Goal: Information Seeking & Learning: Learn about a topic

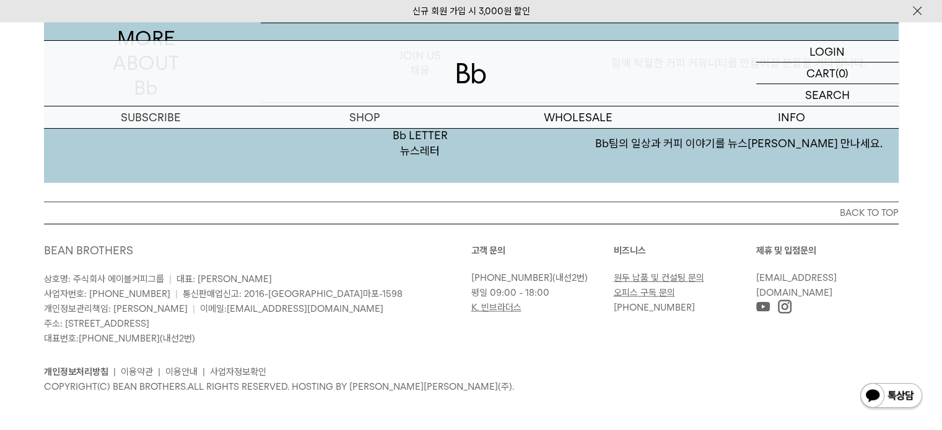
scroll to position [2413, 0]
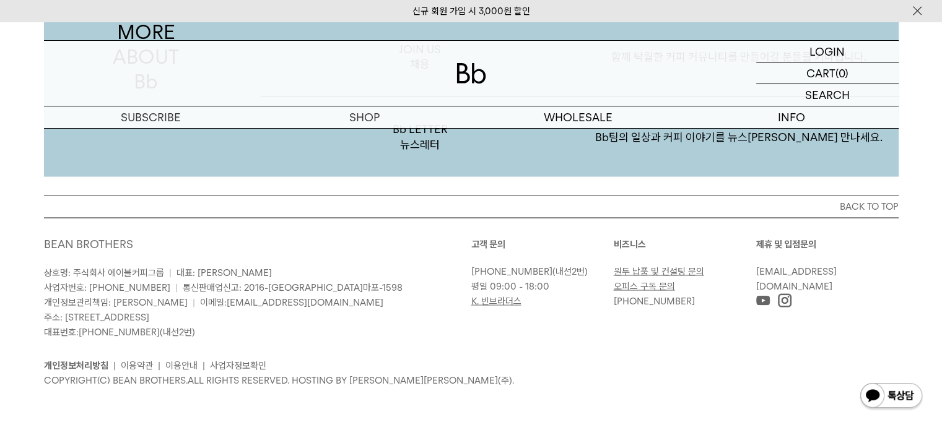
drag, startPoint x: 78, startPoint y: 269, endPoint x: 241, endPoint y: 332, distance: 174.4
click at [240, 331] on p "상호명: 주식회사 에이블커피그룹 | 대표: 박성호 사업자번호: 220-87-84283 | 통신판매업신고: 2016-서울마포-1598 개인정보관…" at bounding box center [257, 303] width 427 height 74
click at [243, 334] on p "상호명: 주식회사 에이블커피그룹 | 대표: 박성호 사업자번호: 220-87-84283 | 통신판매업신고: 2016-서울마포-1598 개인정보관…" at bounding box center [257, 303] width 427 height 74
drag, startPoint x: 237, startPoint y: 335, endPoint x: 38, endPoint y: 273, distance: 207.6
click at [38, 273] on div "BACK TO TOP BEAN BROTHERS 상호명: 주식회사 에이블커피그룹 | 대표: 박성호 사업자번호: 220-87-84283 | 통신판…" at bounding box center [471, 301] width 892 height 211
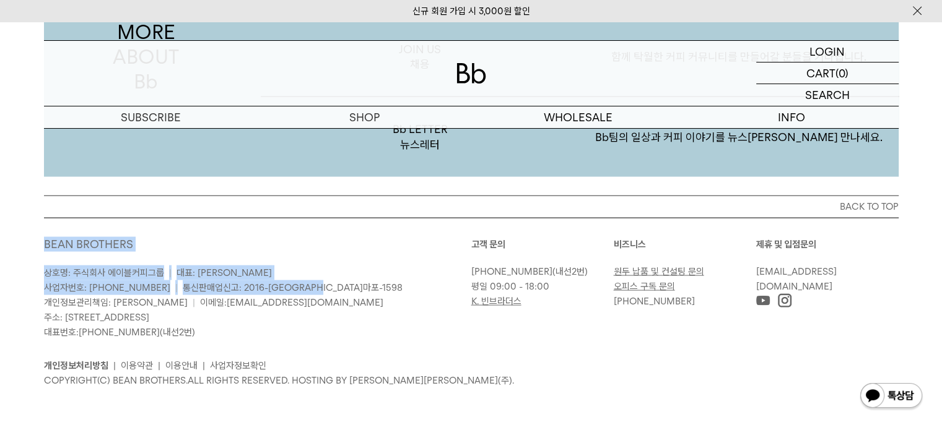
drag, startPoint x: 33, startPoint y: 250, endPoint x: 406, endPoint y: 312, distance: 378.4
click at [404, 304] on div "BACK TO TOP BEAN BROTHERS 상호명: 주식회사 에이블커피그룹 | 대표: 박성호 사업자번호: 220-87-84283 | 통신판…" at bounding box center [471, 301] width 892 height 211
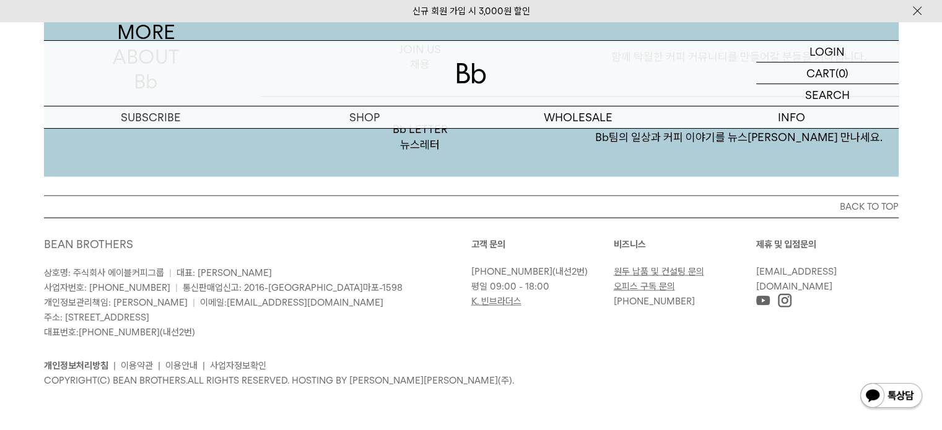
drag, startPoint x: 405, startPoint y: 331, endPoint x: 532, endPoint y: 292, distance: 133.0
click at [407, 329] on p "상호명: 주식회사 에이블커피그룹 | 대표: 박성호 사업자번호: 220-87-84283 | 통신판매업신고: 2016-서울마포-1598 개인정보관…" at bounding box center [257, 303] width 427 height 74
click at [497, 302] on link "K. 빈브라더스" at bounding box center [496, 301] width 50 height 11
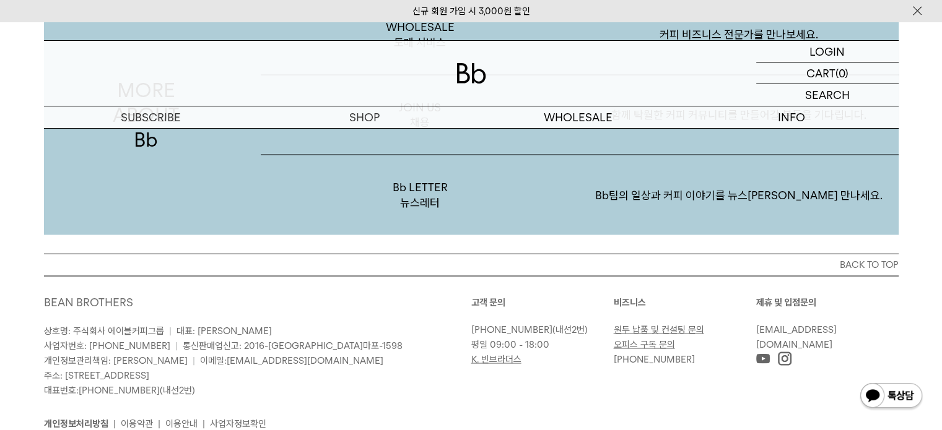
scroll to position [2330, 0]
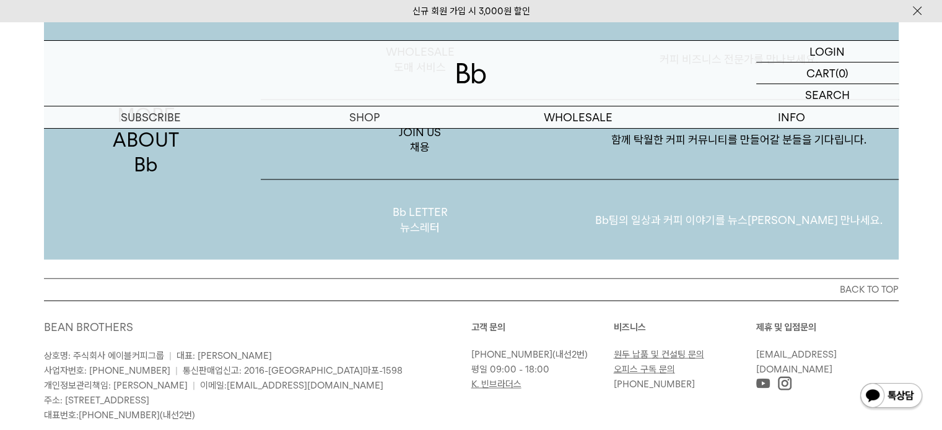
click at [669, 228] on p "Bb팀의 일상과 커피 이야기를 뉴스레터로 만나세요." at bounding box center [738, 220] width 319 height 64
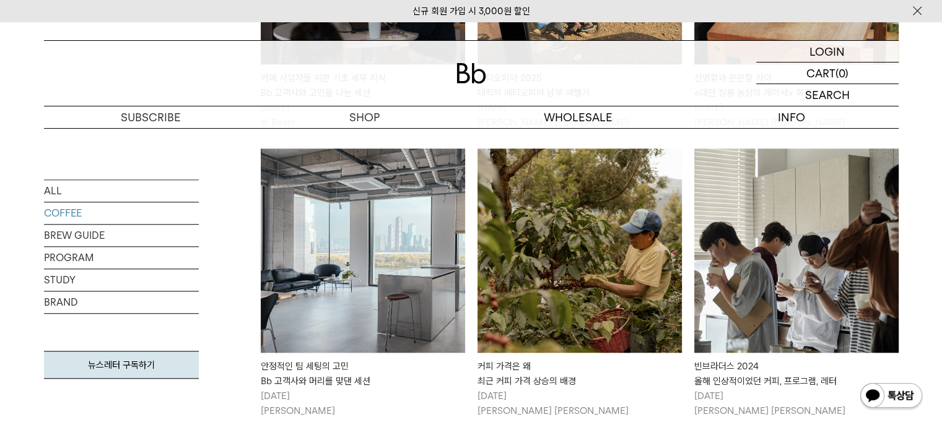
scroll to position [1155, 0]
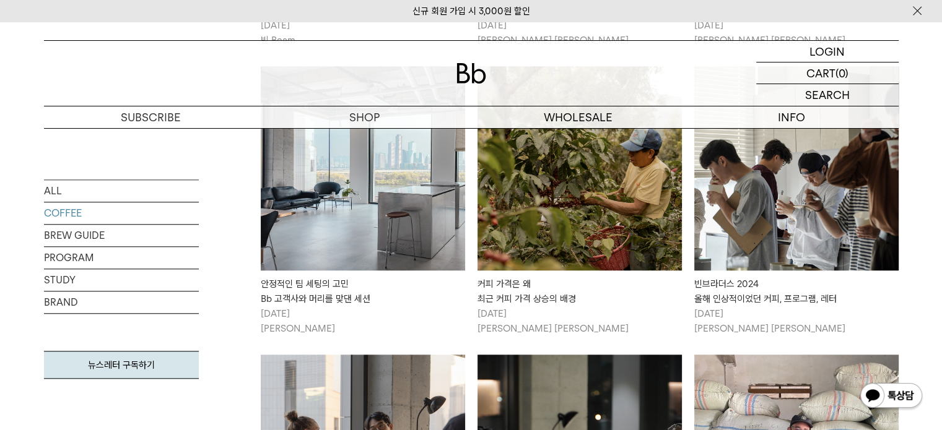
click at [323, 196] on img at bounding box center [363, 168] width 204 height 204
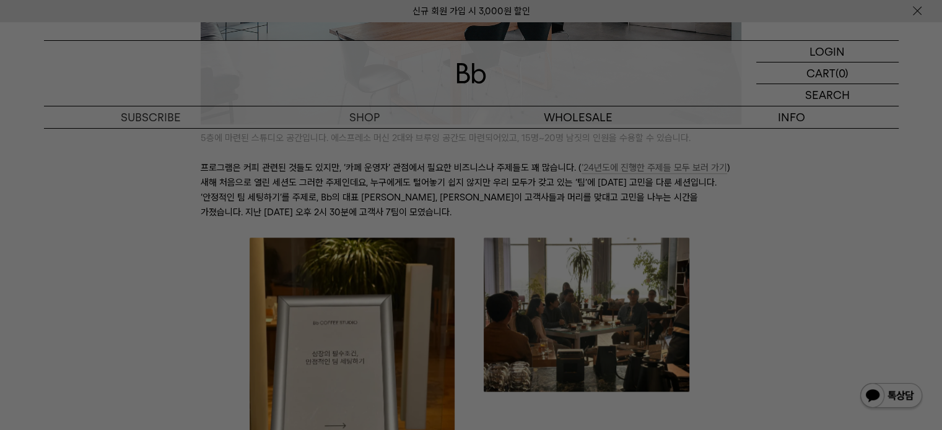
scroll to position [1073, 0]
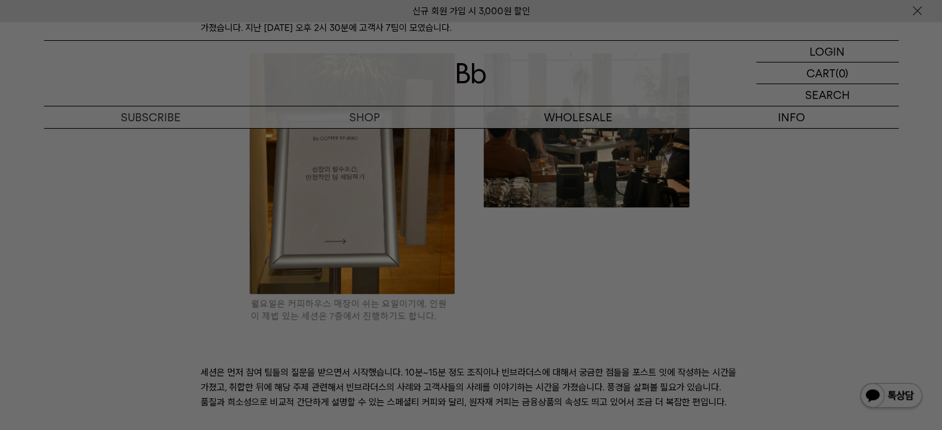
click at [918, 11] on div at bounding box center [471, 215] width 942 height 430
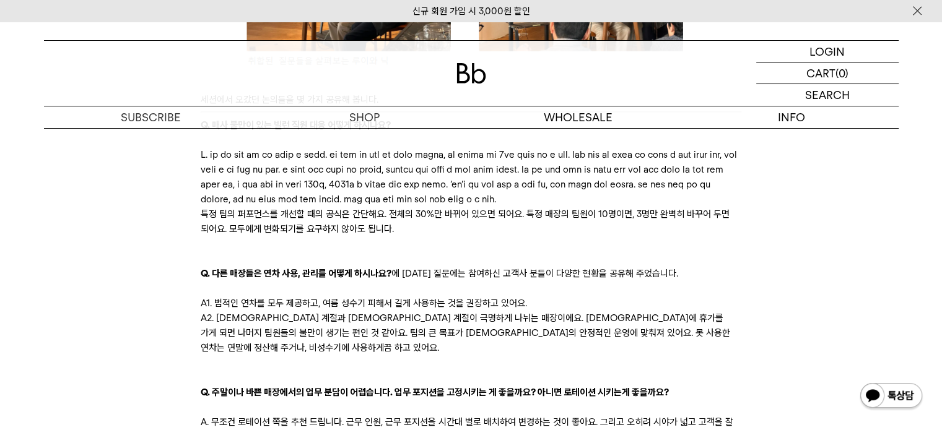
scroll to position [1816, 0]
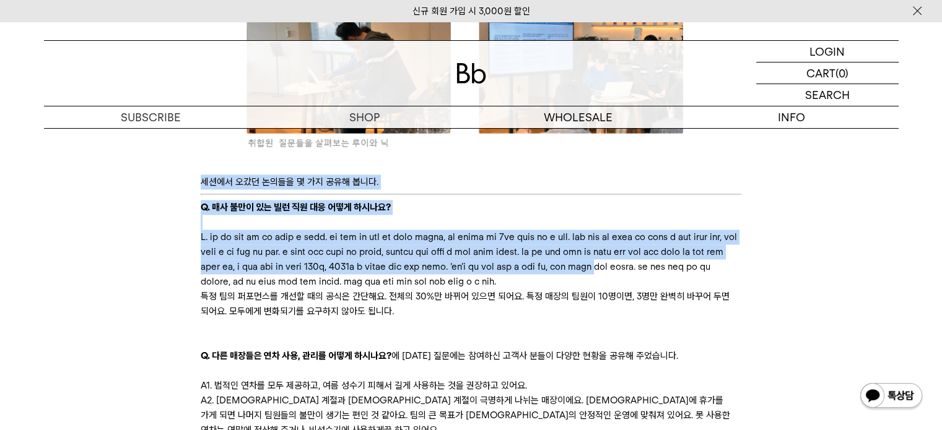
drag, startPoint x: 202, startPoint y: 187, endPoint x: 393, endPoint y: 296, distance: 219.6
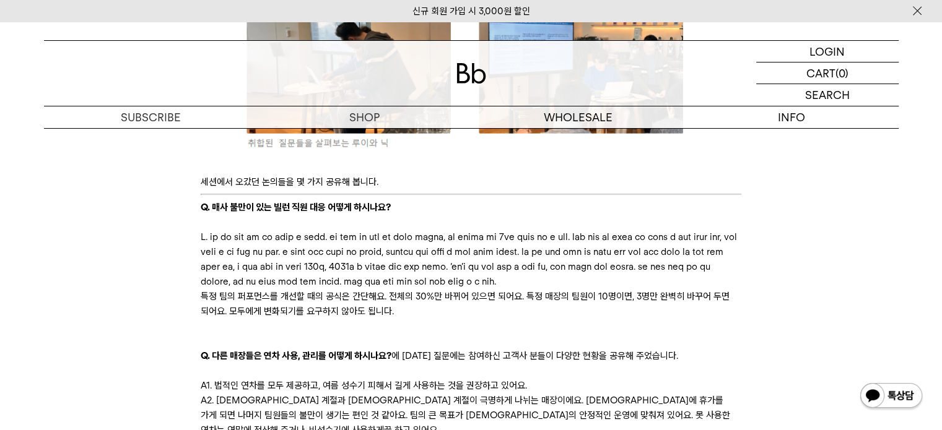
click at [394, 289] on p at bounding box center [471, 259] width 540 height 59
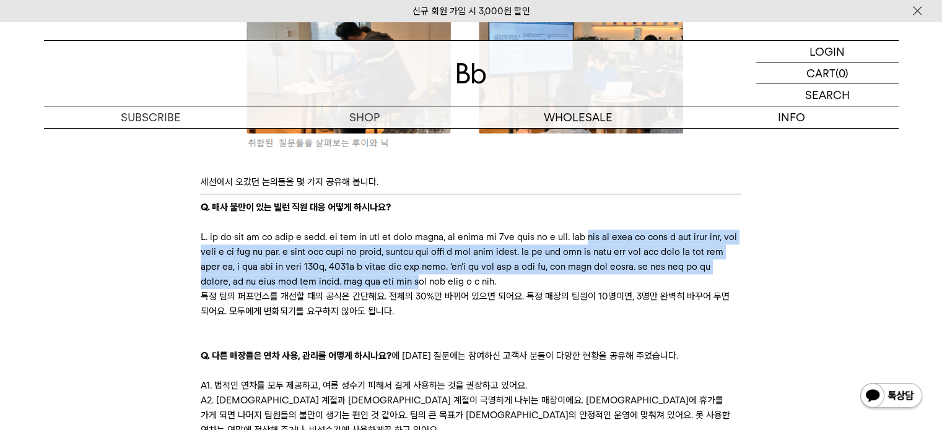
drag, startPoint x: 357, startPoint y: 314, endPoint x: 256, endPoint y: 247, distance: 121.1
click at [256, 247] on p at bounding box center [471, 259] width 540 height 59
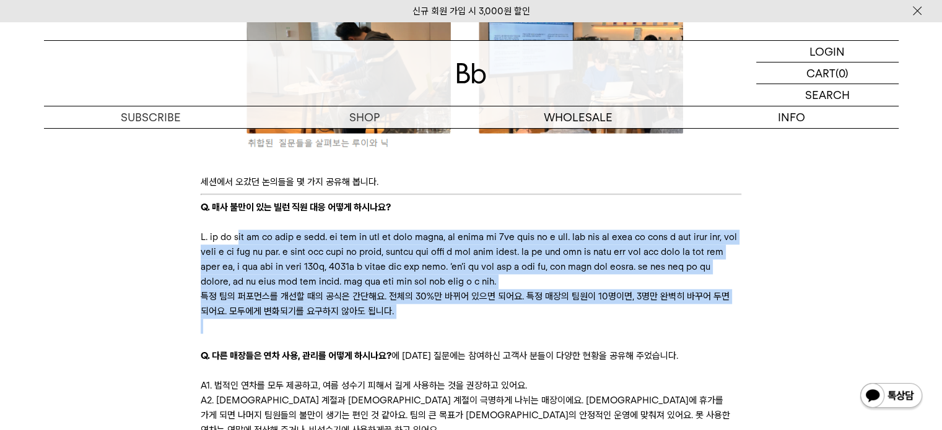
drag, startPoint x: 251, startPoint y: 229, endPoint x: 452, endPoint y: 349, distance: 233.8
click at [452, 334] on p at bounding box center [471, 326] width 540 height 15
drag, startPoint x: 452, startPoint y: 349, endPoint x: 244, endPoint y: 233, distance: 238.1
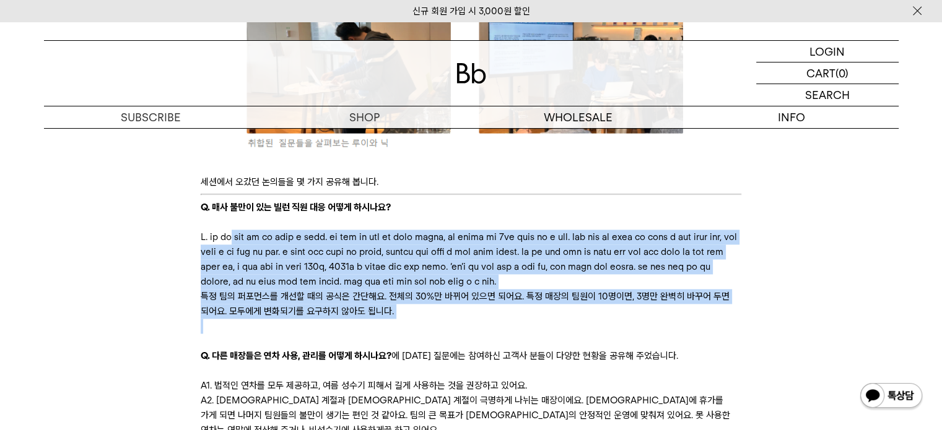
click at [244, 233] on p at bounding box center [471, 259] width 540 height 59
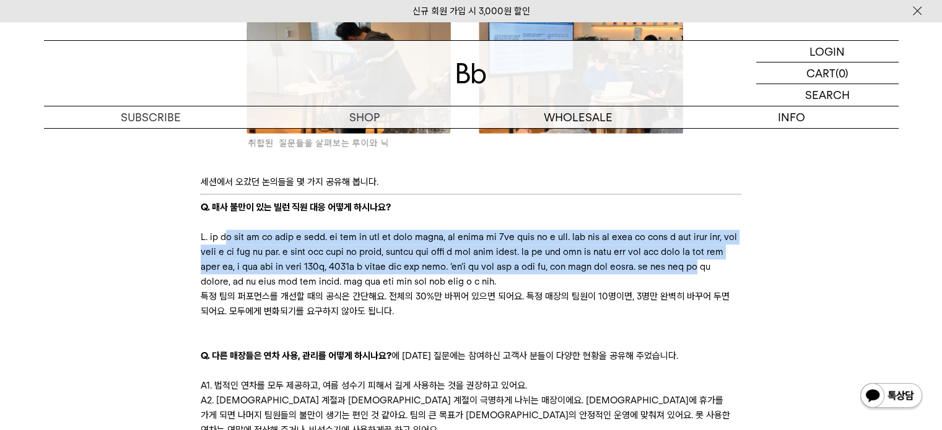
drag, startPoint x: 236, startPoint y: 233, endPoint x: 555, endPoint y: 295, distance: 324.7
click at [549, 289] on p at bounding box center [471, 259] width 540 height 59
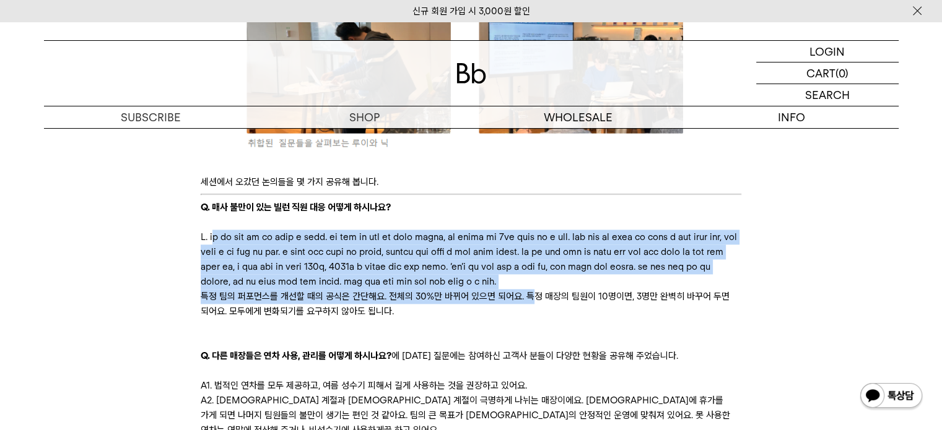
drag, startPoint x: 515, startPoint y: 324, endPoint x: 211, endPoint y: 211, distance: 325.0
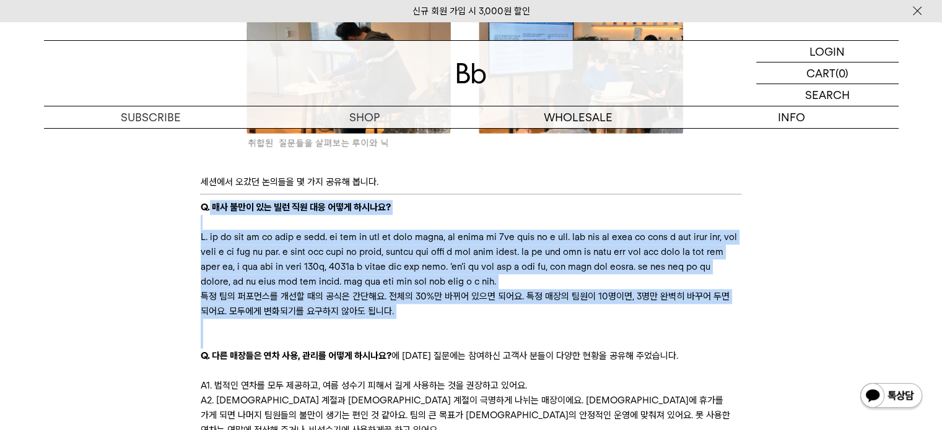
drag, startPoint x: 209, startPoint y: 208, endPoint x: 514, endPoint y: 365, distance: 342.5
click at [514, 349] on p at bounding box center [471, 341] width 540 height 15
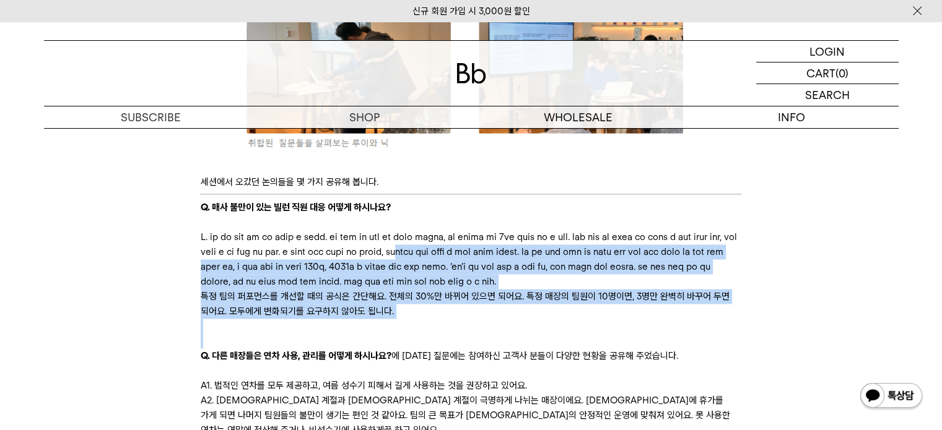
drag, startPoint x: 514, startPoint y: 365, endPoint x: 290, endPoint y: 252, distance: 250.9
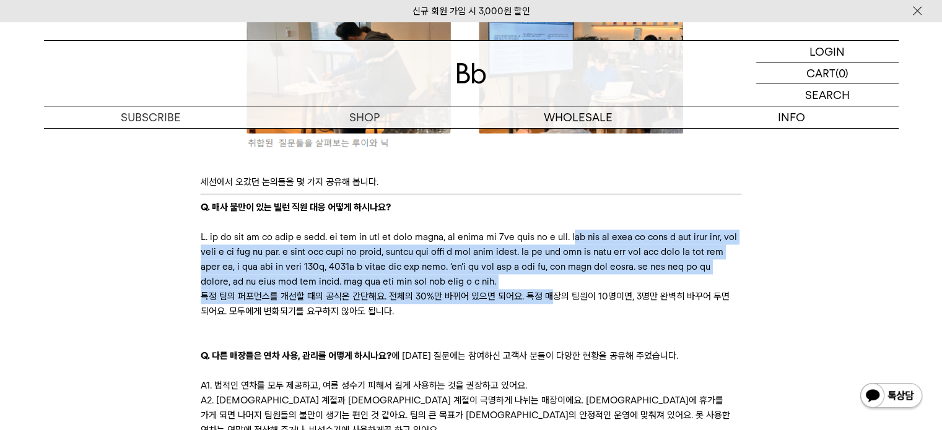
drag, startPoint x: 233, startPoint y: 245, endPoint x: 550, endPoint y: 323, distance: 327.2
click at [550, 319] on p "특정 팀의 퍼포먼스를 개선할 때의 공식은 간단해요. 전체의 30%만 바뀌어 있으면 되어요. 특정 매장의 팀원이 10명이면, 3명만 완벽히 바꾸…" at bounding box center [471, 304] width 540 height 30
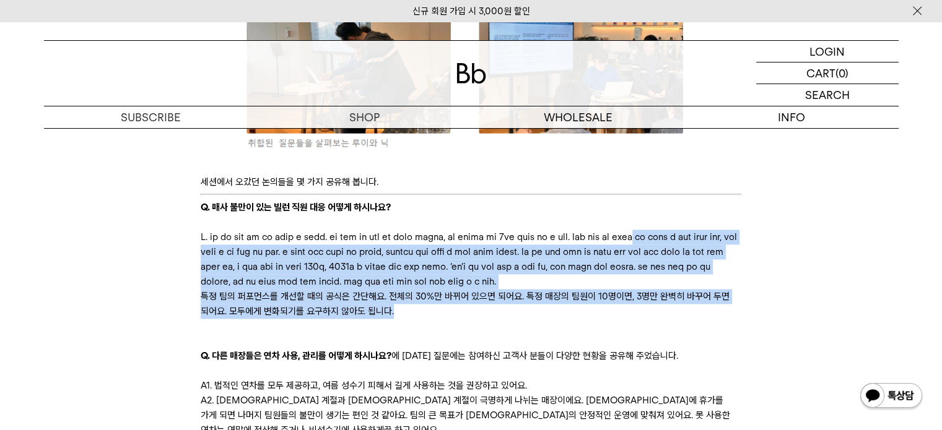
drag, startPoint x: 528, startPoint y: 337, endPoint x: 326, endPoint y: 245, distance: 221.9
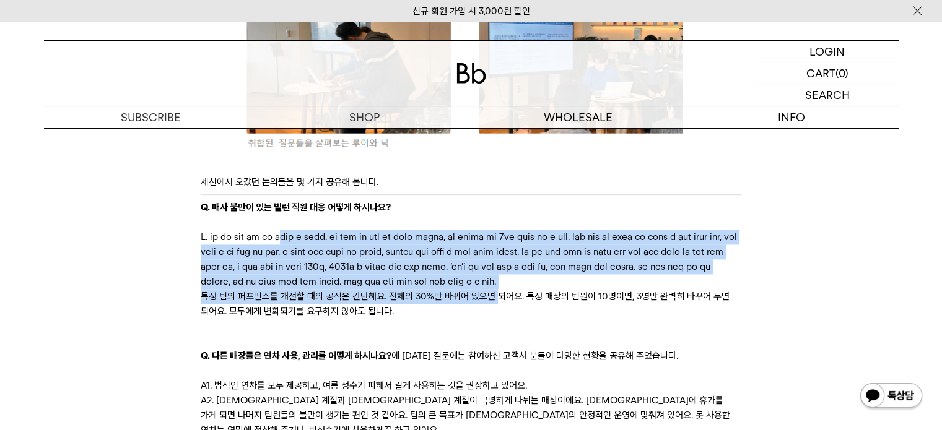
drag, startPoint x: 321, startPoint y: 232, endPoint x: 500, endPoint y: 337, distance: 207.8
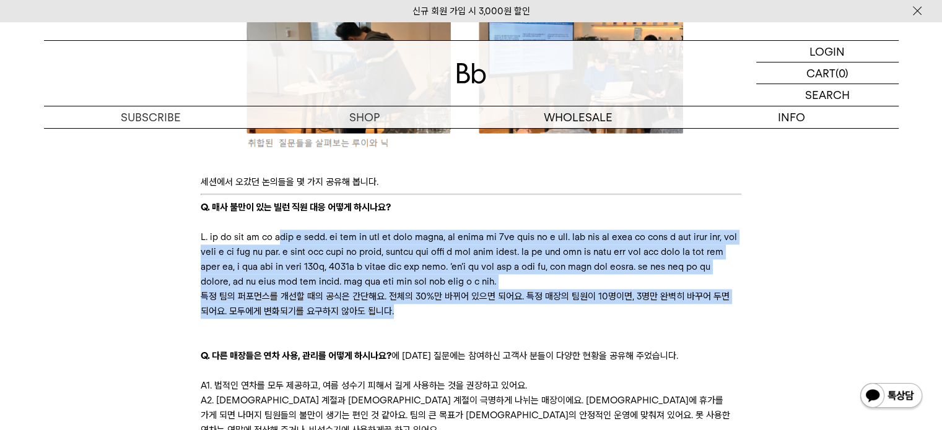
click at [500, 319] on p "특정 팀의 퍼포먼스를 개선할 때의 공식은 간단해요. 전체의 30%만 바뀌어 있으면 되어요. 특정 매장의 팀원이 10명이면, 3명만 완벽히 바꾸…" at bounding box center [471, 304] width 540 height 30
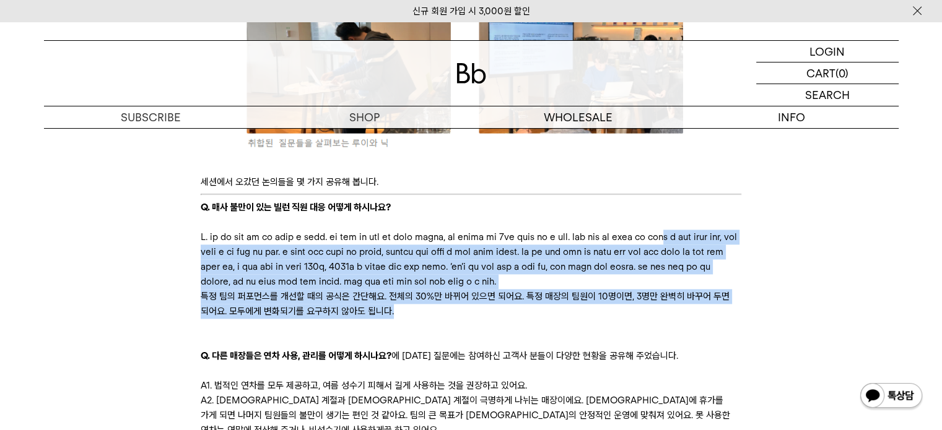
drag, startPoint x: 500, startPoint y: 337, endPoint x: 371, endPoint y: 246, distance: 157.3
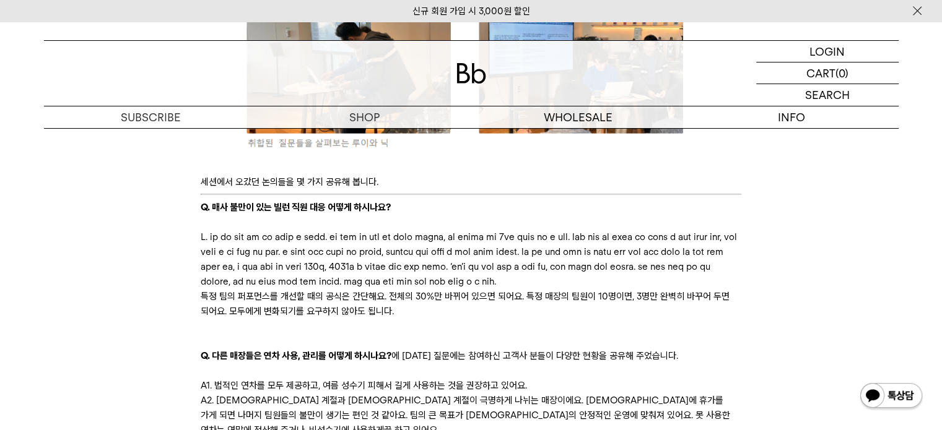
click at [362, 228] on p at bounding box center [471, 222] width 540 height 15
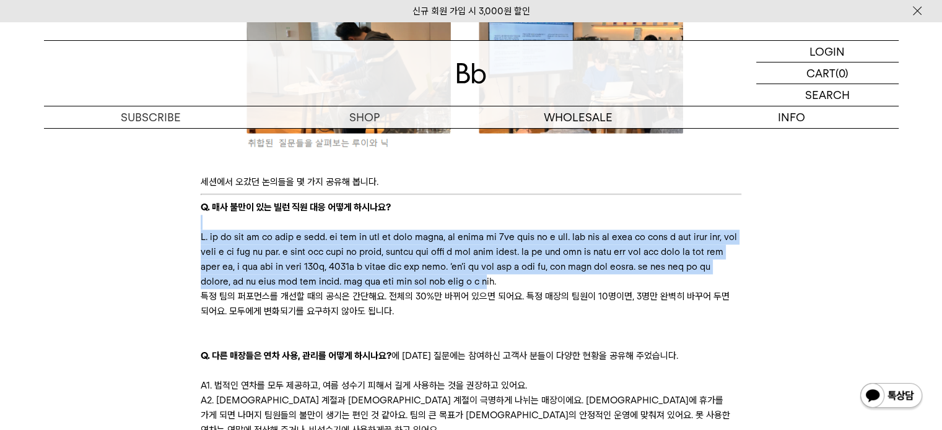
drag, startPoint x: 362, startPoint y: 228, endPoint x: 469, endPoint y: 311, distance: 136.3
click at [469, 289] on p at bounding box center [471, 259] width 540 height 59
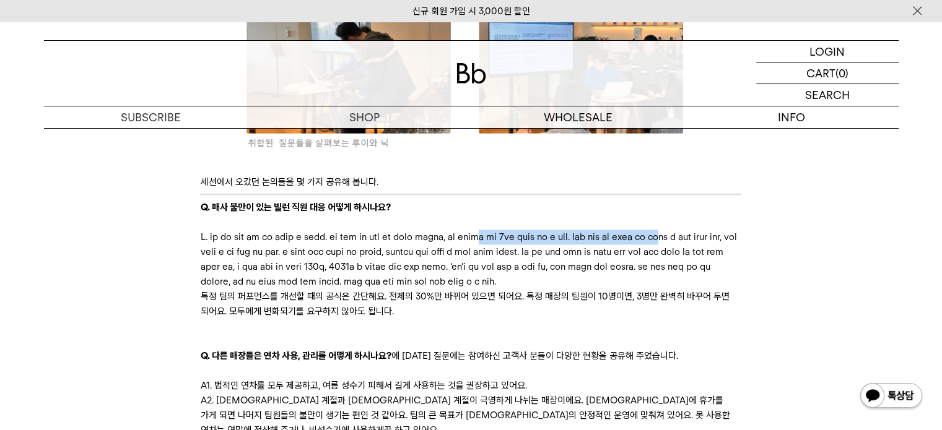
drag, startPoint x: 369, startPoint y: 252, endPoint x: 626, endPoint y: 242, distance: 257.1
click at [626, 242] on p at bounding box center [471, 259] width 540 height 59
click at [382, 253] on p at bounding box center [471, 259] width 540 height 59
drag, startPoint x: 414, startPoint y: 244, endPoint x: 550, endPoint y: 246, distance: 136.8
click at [550, 246] on p at bounding box center [471, 259] width 540 height 59
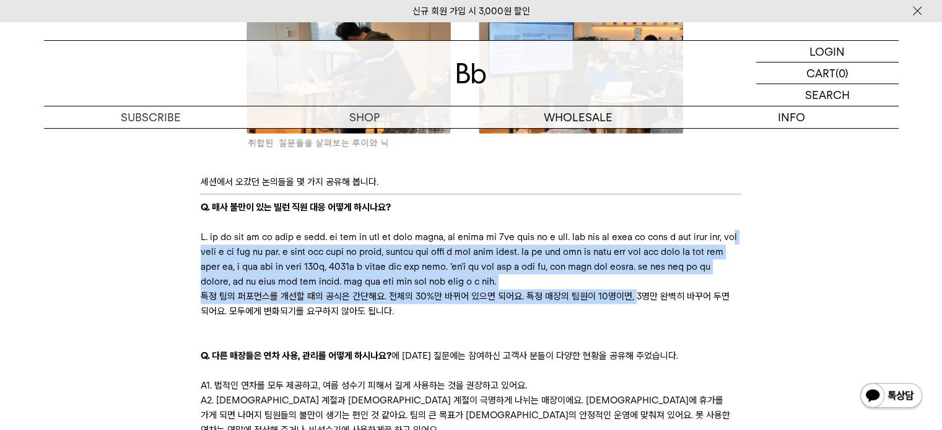
drag, startPoint x: 498, startPoint y: 249, endPoint x: 629, endPoint y: 319, distance: 148.2
click at [604, 319] on p "특정 팀의 퍼포먼스를 개선할 때의 공식은 간단해요. 전체의 30%만 바뀌어 있으면 되어요. 특정 매장의 팀원이 10명이면, 3명만 완벽히 바꾸…" at bounding box center [471, 304] width 540 height 30
drag, startPoint x: 557, startPoint y: 325, endPoint x: 504, endPoint y: 258, distance: 86.0
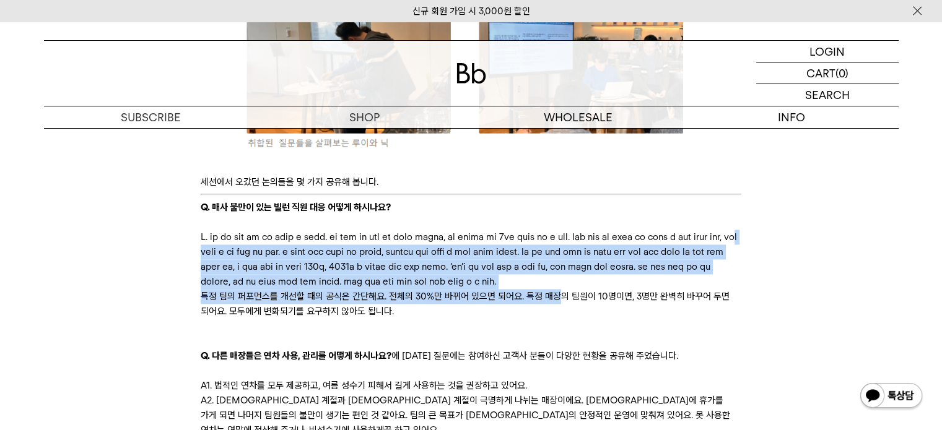
click at [504, 258] on p at bounding box center [471, 259] width 540 height 59
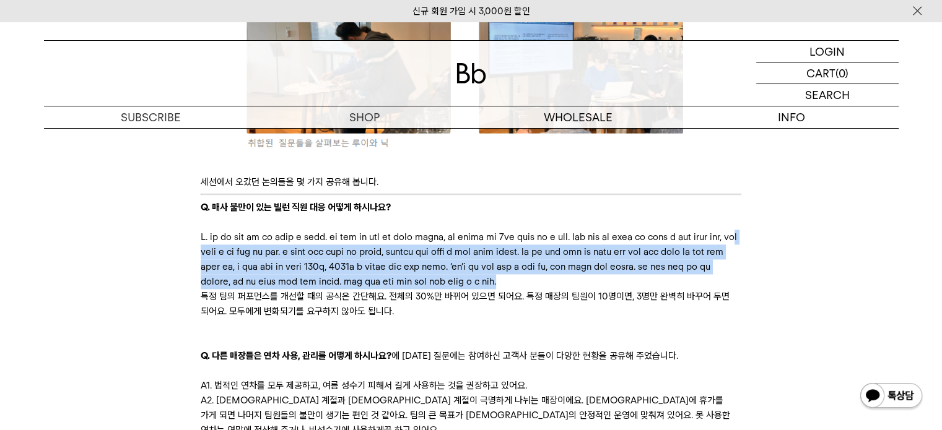
drag, startPoint x: 502, startPoint y: 250, endPoint x: 540, endPoint y: 305, distance: 67.2
click at [540, 289] on p at bounding box center [471, 259] width 540 height 59
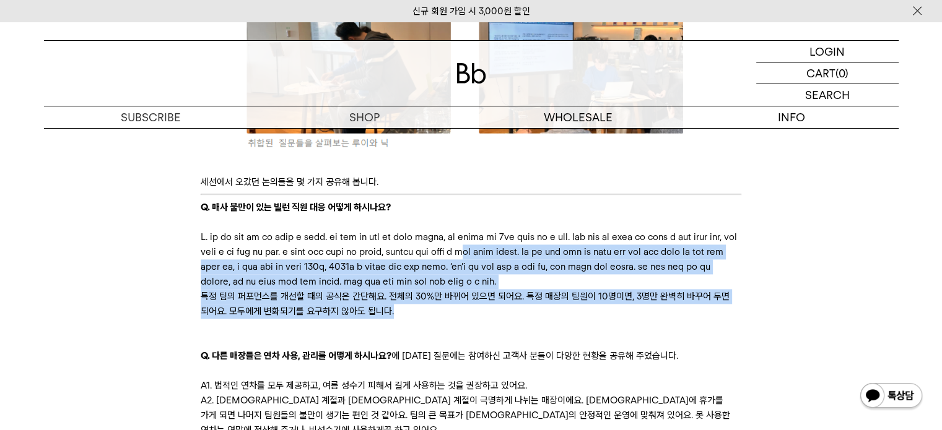
drag, startPoint x: 489, startPoint y: 335, endPoint x: 425, endPoint y: 264, distance: 95.1
click at [425, 264] on p at bounding box center [471, 259] width 540 height 59
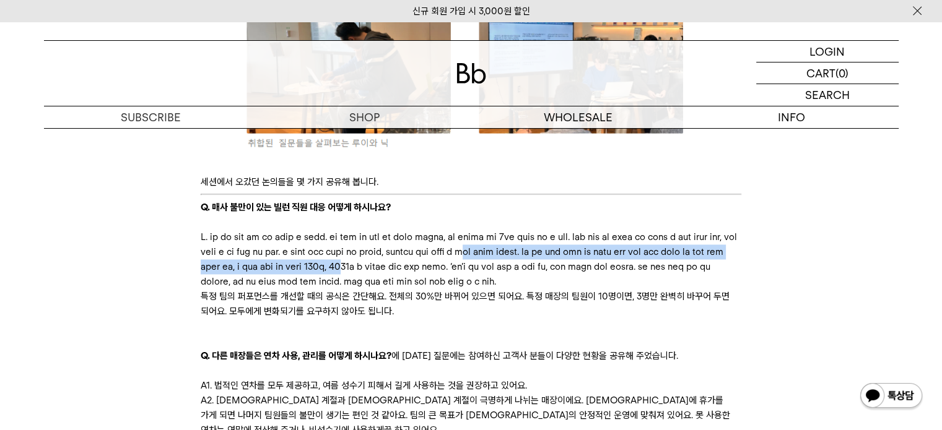
drag, startPoint x: 425, startPoint y: 264, endPoint x: 537, endPoint y: 284, distance: 113.8
click at [537, 284] on p at bounding box center [471, 259] width 540 height 59
click at [537, 285] on p at bounding box center [471, 259] width 540 height 59
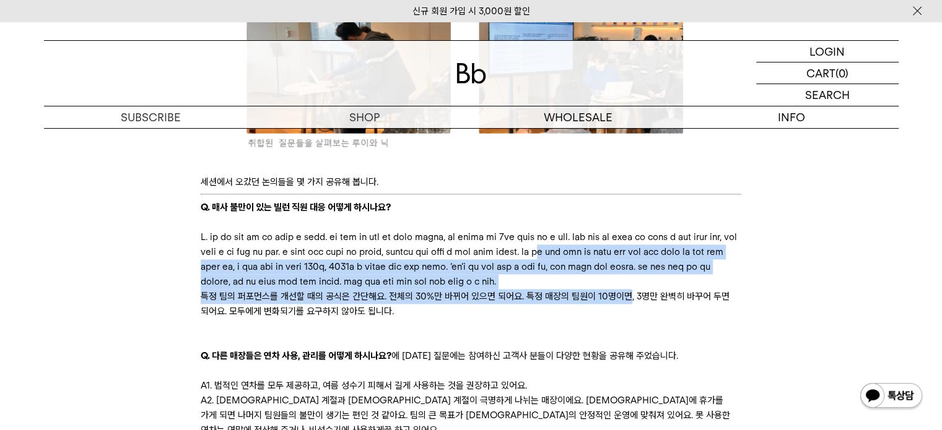
drag, startPoint x: 547, startPoint y: 267, endPoint x: 622, endPoint y: 334, distance: 100.4
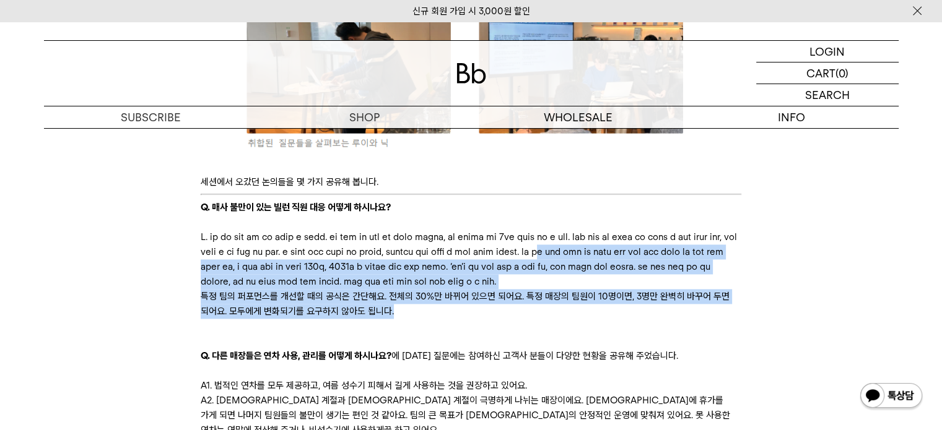
click at [621, 319] on p "특정 팀의 퍼포먼스를 개선할 때의 공식은 간단해요. 전체의 30%만 바뀌어 있으면 되어요. 특정 매장의 팀원이 10명이면, 3명만 완벽히 바꾸…" at bounding box center [471, 304] width 540 height 30
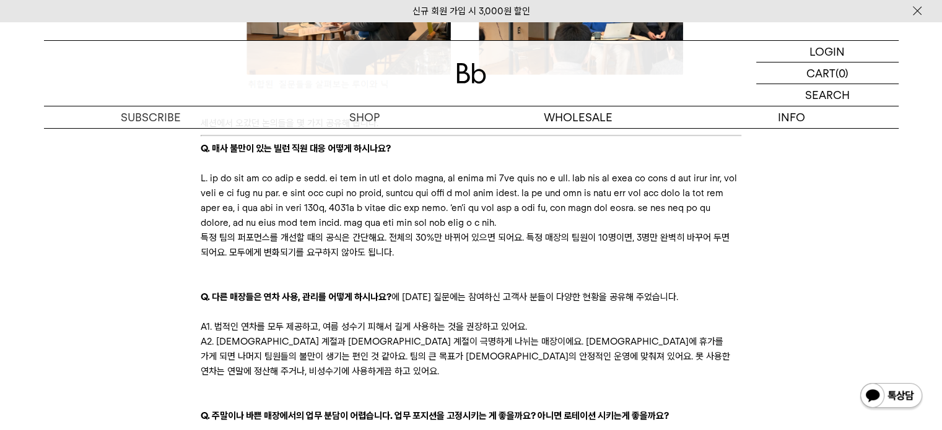
scroll to position [1898, 0]
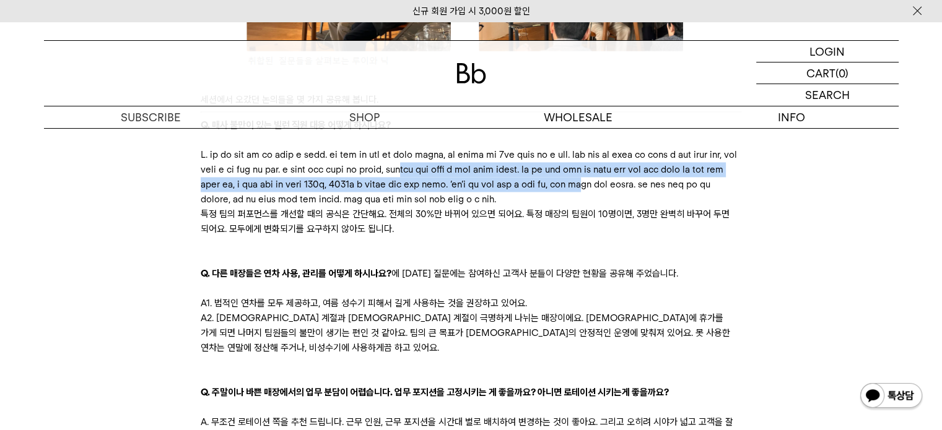
drag, startPoint x: 323, startPoint y: 189, endPoint x: 373, endPoint y: 212, distance: 55.1
click at [373, 207] on p at bounding box center [471, 176] width 540 height 59
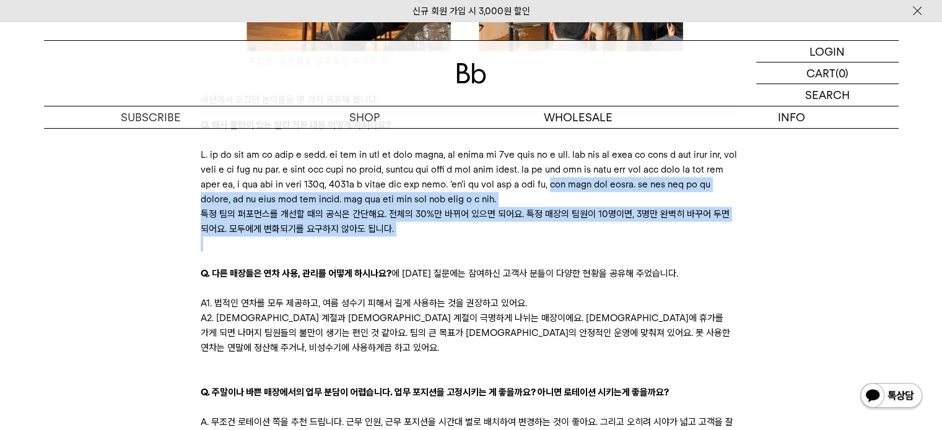
drag, startPoint x: 329, startPoint y: 211, endPoint x: 532, endPoint y: 267, distance: 211.3
click at [532, 251] on p at bounding box center [471, 244] width 540 height 15
drag, startPoint x: 525, startPoint y: 253, endPoint x: 326, endPoint y: 211, distance: 203.1
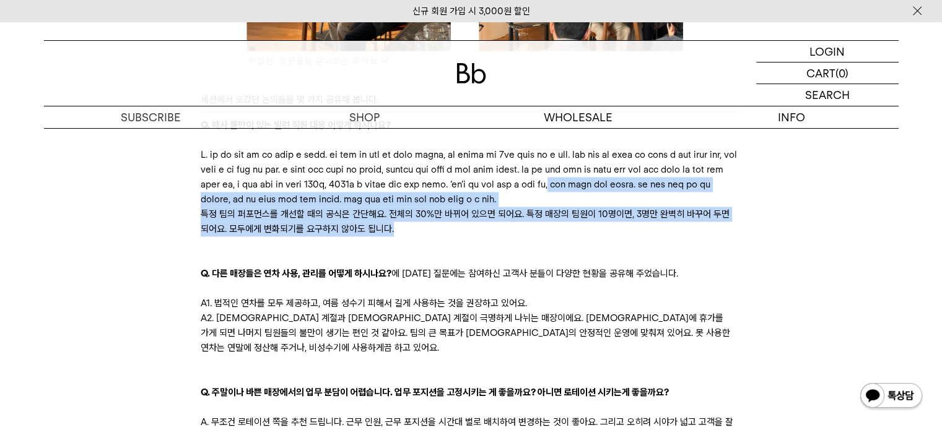
click at [326, 207] on p at bounding box center [471, 176] width 540 height 59
drag, startPoint x: 326, startPoint y: 211, endPoint x: 428, endPoint y: 266, distance: 115.5
click at [428, 251] on p at bounding box center [471, 244] width 540 height 15
drag, startPoint x: 415, startPoint y: 257, endPoint x: 310, endPoint y: 207, distance: 115.8
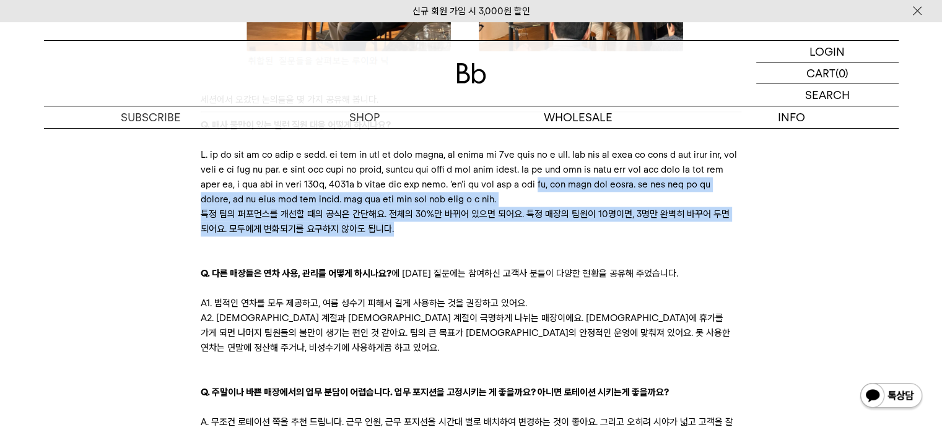
click at [310, 207] on p at bounding box center [471, 176] width 540 height 59
drag, startPoint x: 310, startPoint y: 207, endPoint x: 513, endPoint y: 256, distance: 208.3
click at [513, 237] on p "특정 팀의 퍼포먼스를 개선할 때의 공식은 간단해요. 전체의 30%만 바뀌어 있으면 되어요. 특정 매장의 팀원이 10명이면, 3명만 완벽히 바꾸…" at bounding box center [471, 222] width 540 height 30
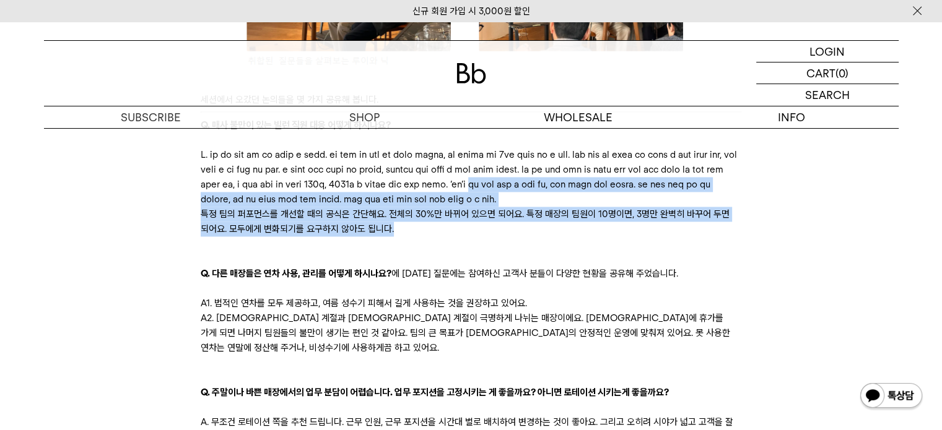
drag, startPoint x: 511, startPoint y: 256, endPoint x: 201, endPoint y: 212, distance: 313.3
click at [201, 207] on p at bounding box center [471, 176] width 540 height 59
drag, startPoint x: 213, startPoint y: 216, endPoint x: 423, endPoint y: 266, distance: 215.6
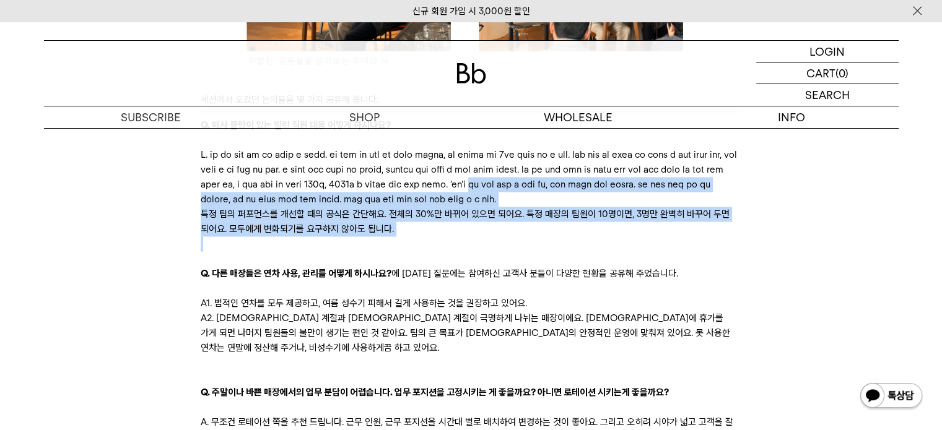
click at [423, 251] on p at bounding box center [471, 244] width 540 height 15
drag, startPoint x: 411, startPoint y: 259, endPoint x: 243, endPoint y: 217, distance: 173.1
click at [243, 207] on p at bounding box center [471, 176] width 540 height 59
drag
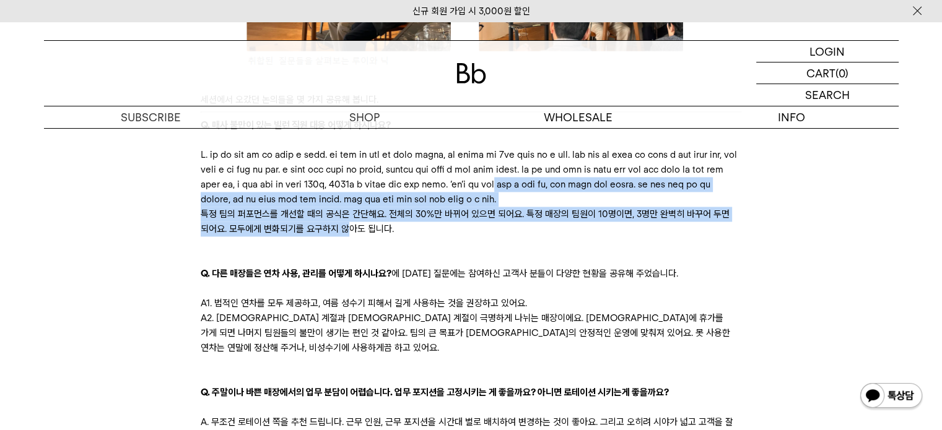
click at [355, 237] on p "특정 팀의 퍼포먼스를 개선할 때의 공식은 간단해요. 전체의 30%만 바뀌어 있으면 되어요. 특정 매장의 팀원이 10명이면, 3명만 완벽히 바꾸…" at bounding box center [471, 222] width 540 height 30
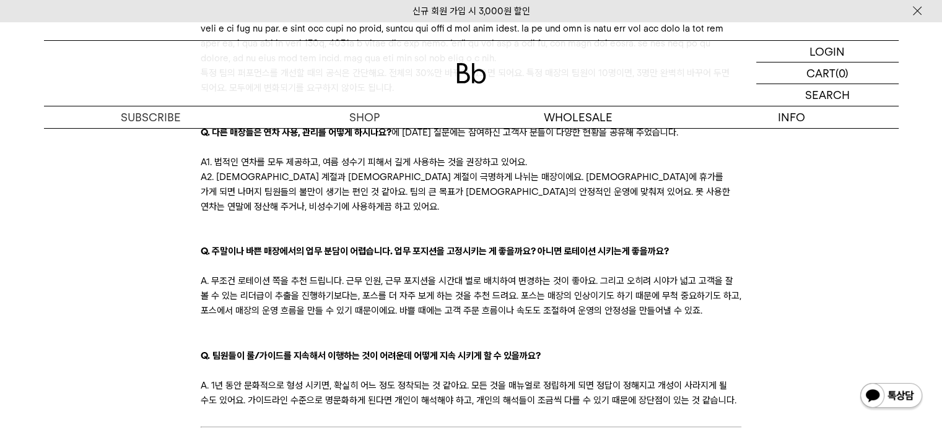
scroll to position [2064, 0]
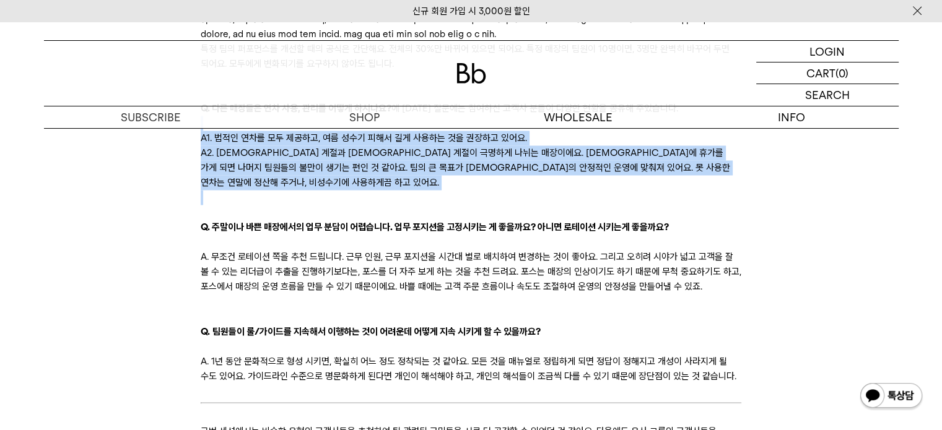
click at [483, 205] on p at bounding box center [471, 197] width 540 height 15
click at [206, 145] on p "A1. 법적인 연차를 모두 제공하고, 여름 성수기 피해서 길게 사용하는 것을 권장하고 있어요." at bounding box center [471, 138] width 540 height 15
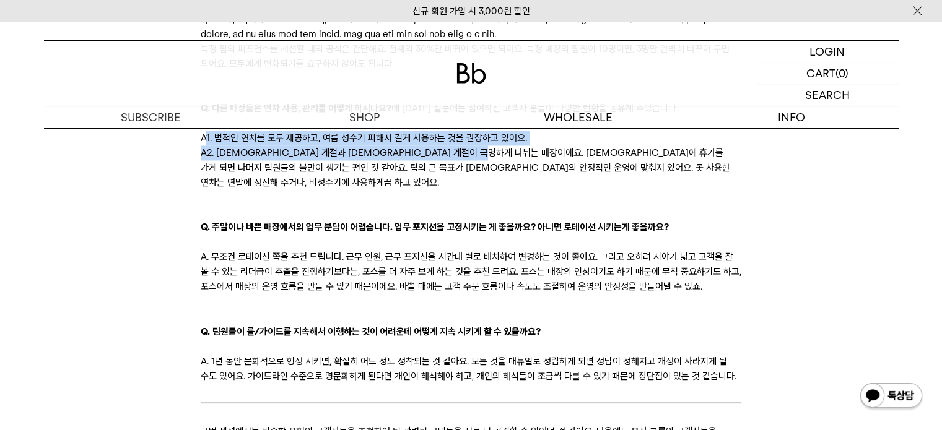
click at [520, 189] on p "A2. 성수기 계절과 비 성수기 계절이 극명하게 나뉘는 매장이에요. 성수기에 휴가를 가게 되면 나머지 팀원들의 불만이 생기는 편인 것 같아요.…" at bounding box center [471, 167] width 540 height 45
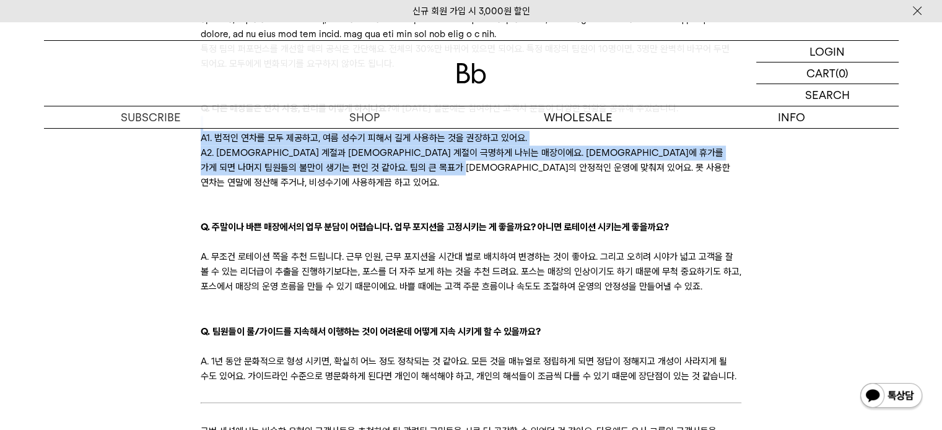
click at [240, 145] on p "A1. 법적인 연차를 모두 제공하고, 여름 성수기 피해서 길게 사용하는 것을 권장하고 있어요." at bounding box center [471, 138] width 540 height 15
click at [644, 190] on p "A2. 성수기 계절과 비 성수기 계절이 극명하게 나뉘는 매장이에요. 성수기에 휴가를 가게 되면 나머지 팀원들의 불만이 생기는 편인 것 같아요.…" at bounding box center [471, 167] width 540 height 45
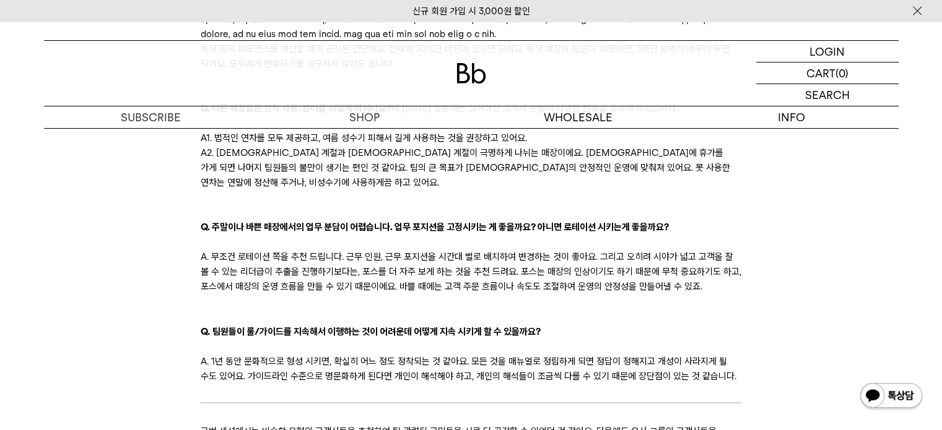
click at [509, 288] on p "A. 무조건 로테이션 쪽을 추천 드립니다. 근무 인원, 근무 포지션을 시간대 별로 배치하여 변경하는 것이 좋아요. 그리고 오히려 시야가 넓고 …" at bounding box center [471, 272] width 540 height 45
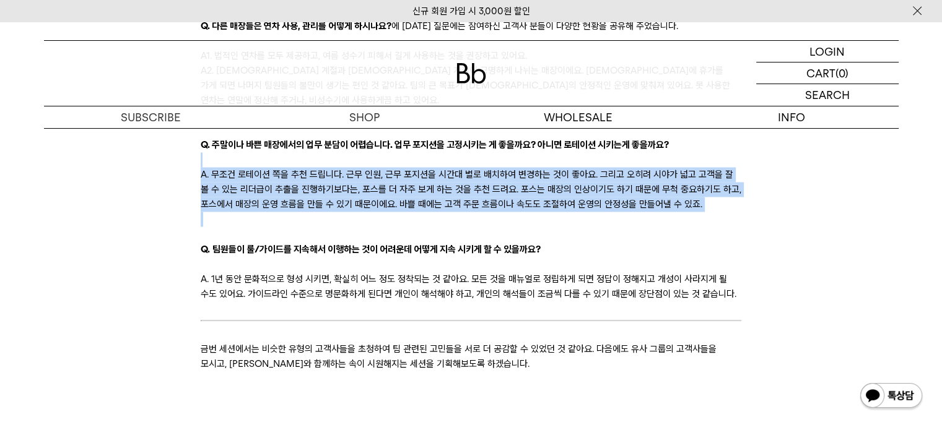
click at [415, 241] on p at bounding box center [471, 234] width 540 height 15
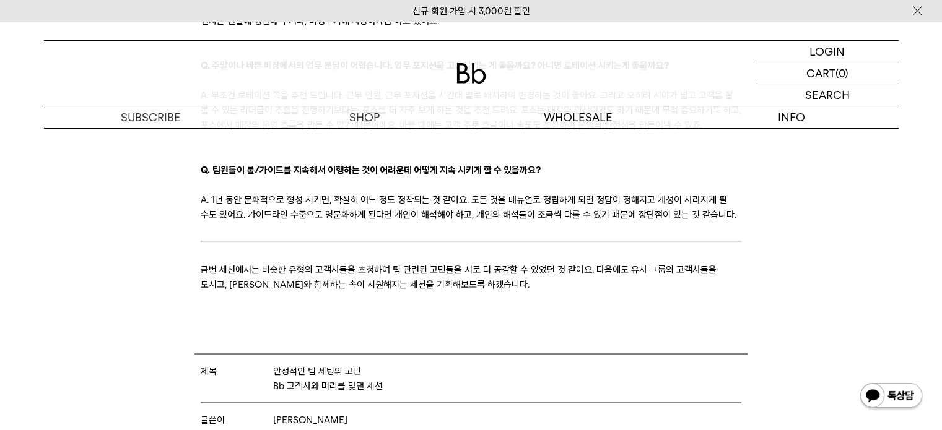
scroll to position [2311, 0]
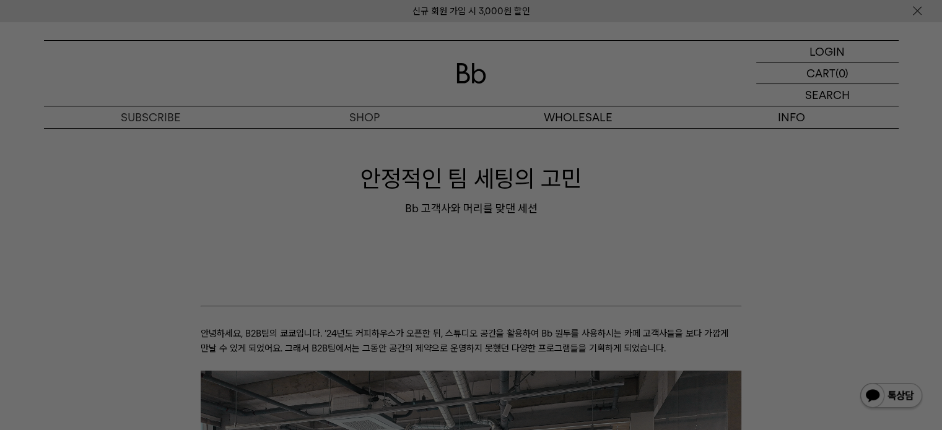
scroll to position [0, 0]
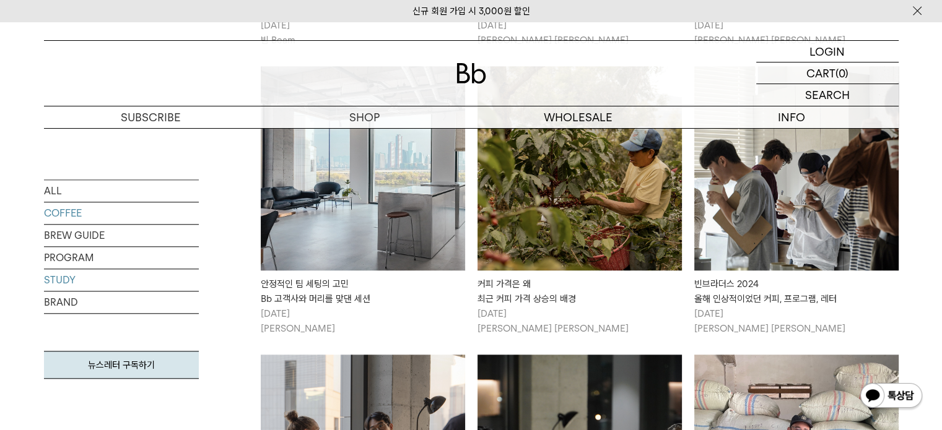
click at [70, 282] on link "STUDY" at bounding box center [121, 280] width 155 height 22
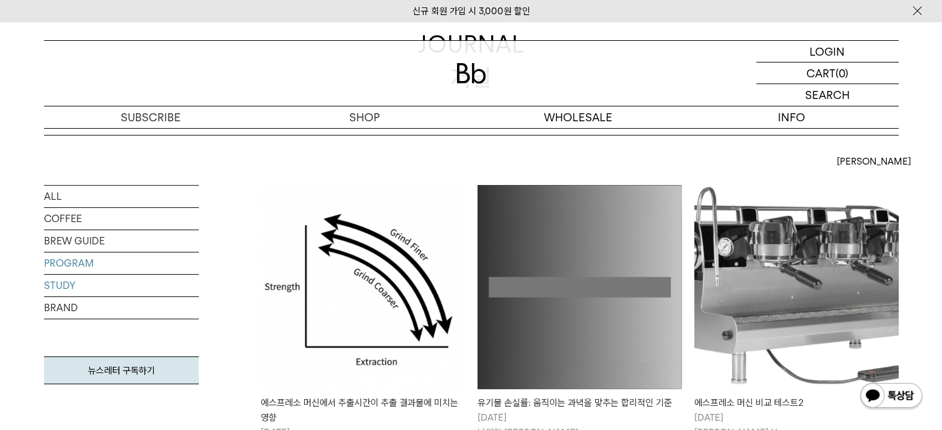
scroll to position [330, 0]
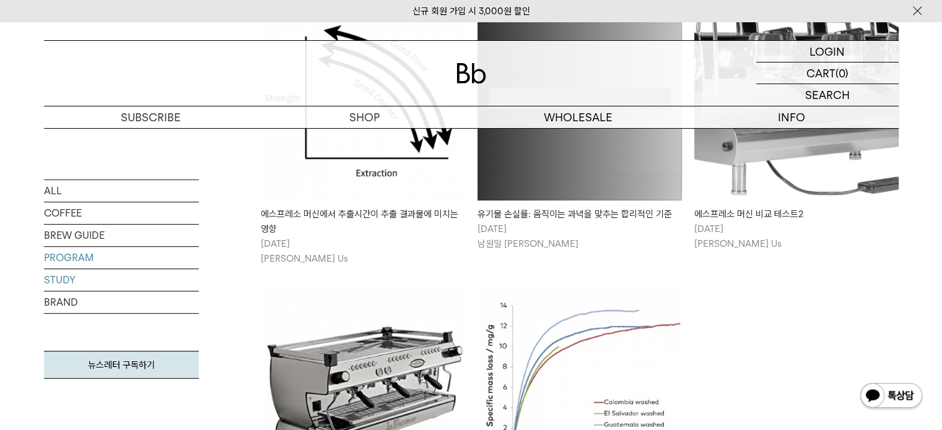
click at [56, 256] on link "PROGRAM" at bounding box center [121, 258] width 155 height 22
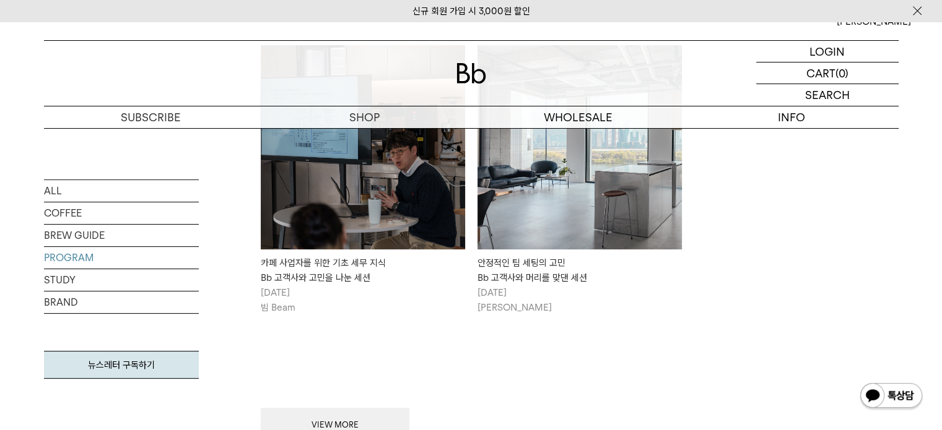
scroll to position [248, 0]
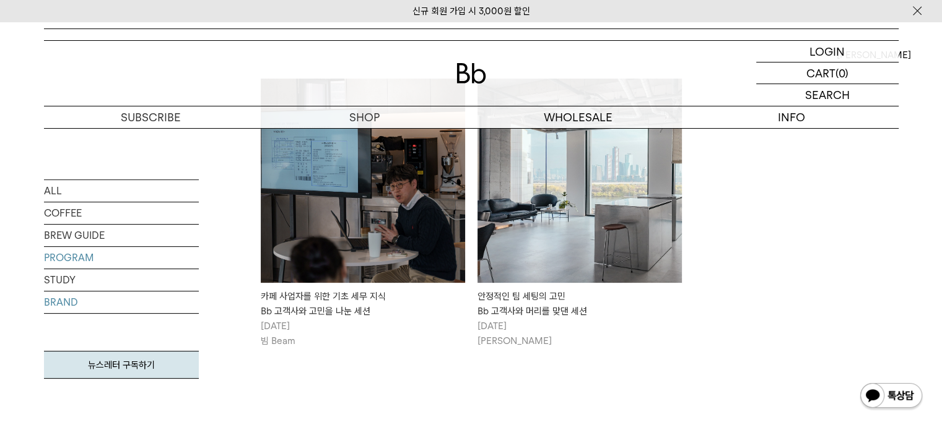
click at [74, 306] on link "BRAND" at bounding box center [121, 303] width 155 height 22
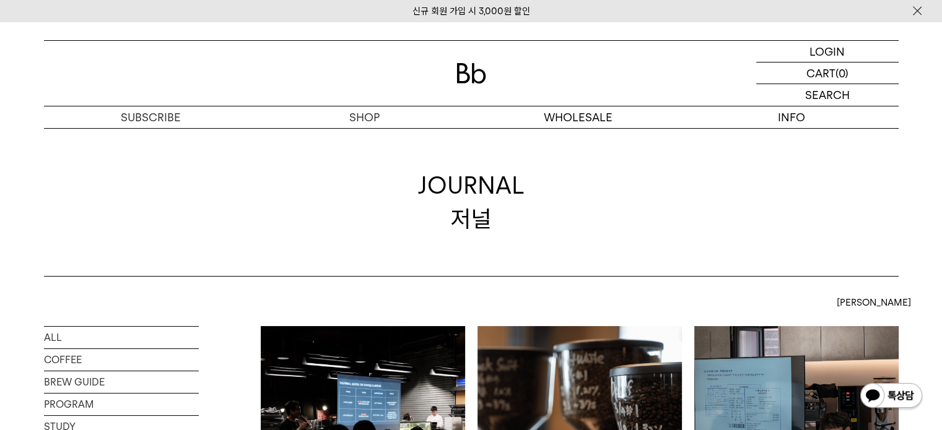
scroll to position [248, 0]
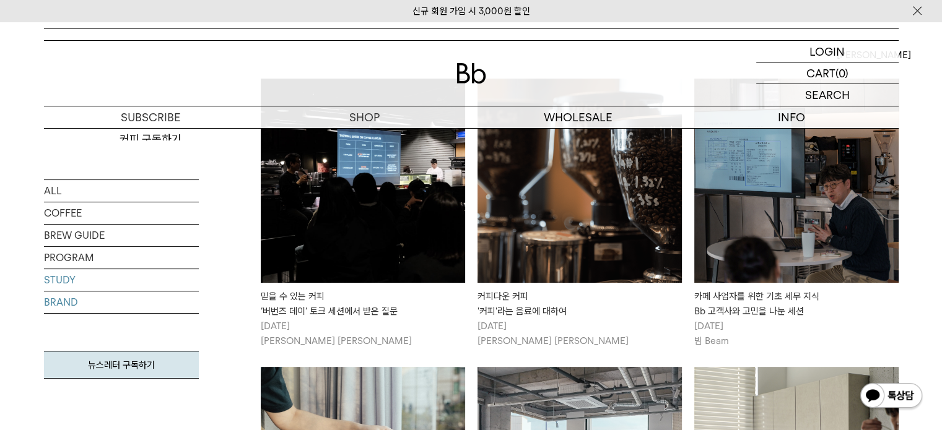
click at [69, 279] on link "STUDY" at bounding box center [121, 280] width 155 height 22
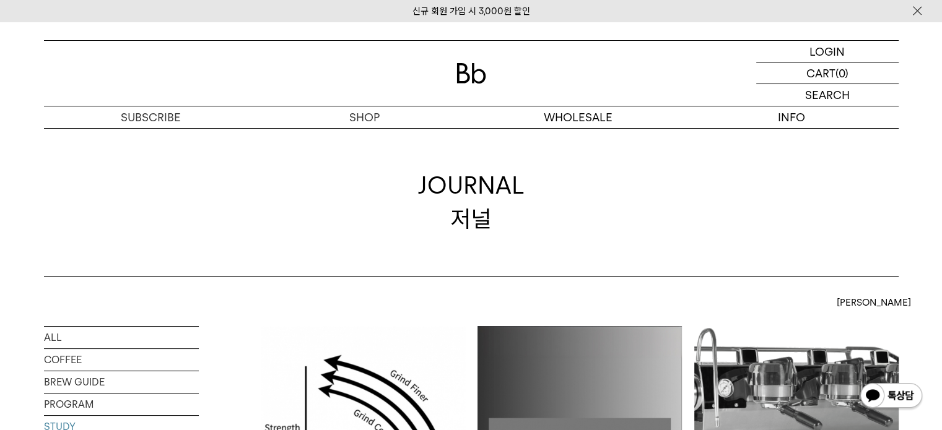
scroll to position [330, 0]
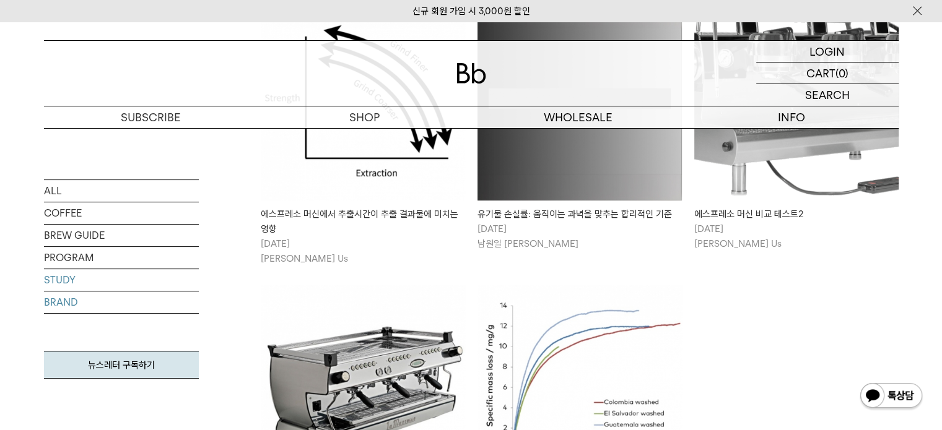
click at [71, 299] on link "BRAND" at bounding box center [121, 303] width 155 height 22
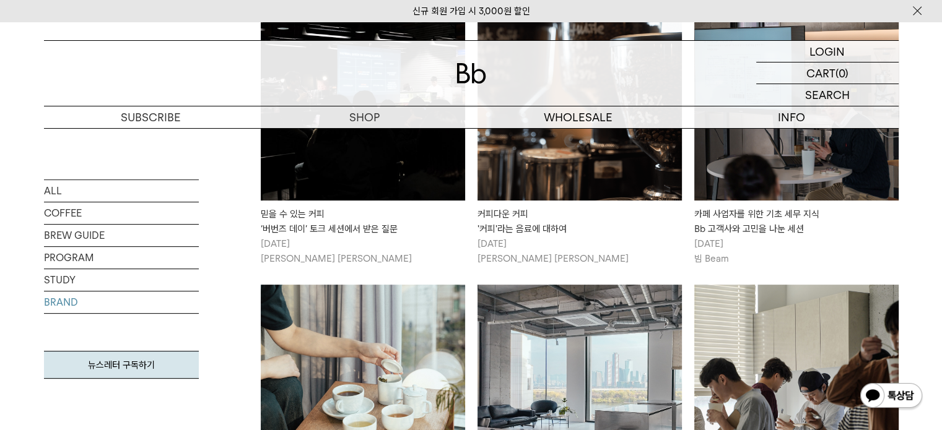
scroll to position [248, 0]
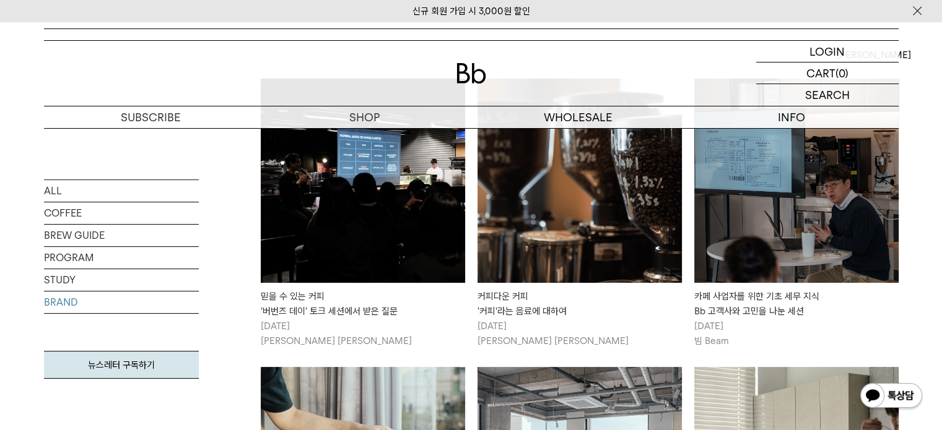
click at [768, 250] on img at bounding box center [796, 181] width 204 height 204
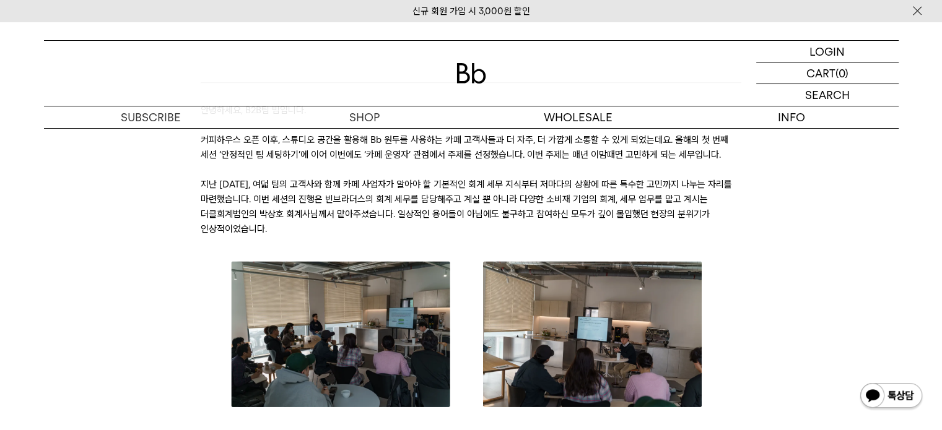
scroll to position [165, 0]
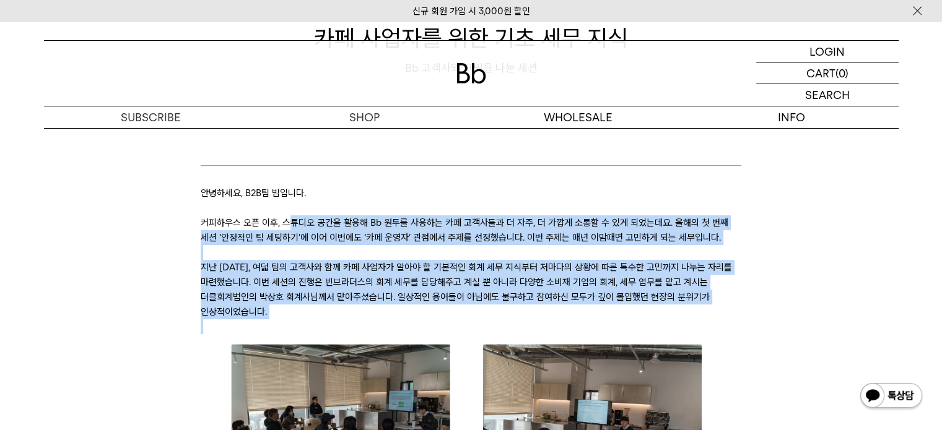
drag, startPoint x: 323, startPoint y: 223, endPoint x: 547, endPoint y: 323, distance: 245.0
drag, startPoint x: 472, startPoint y: 292, endPoint x: 357, endPoint y: 220, distance: 135.7
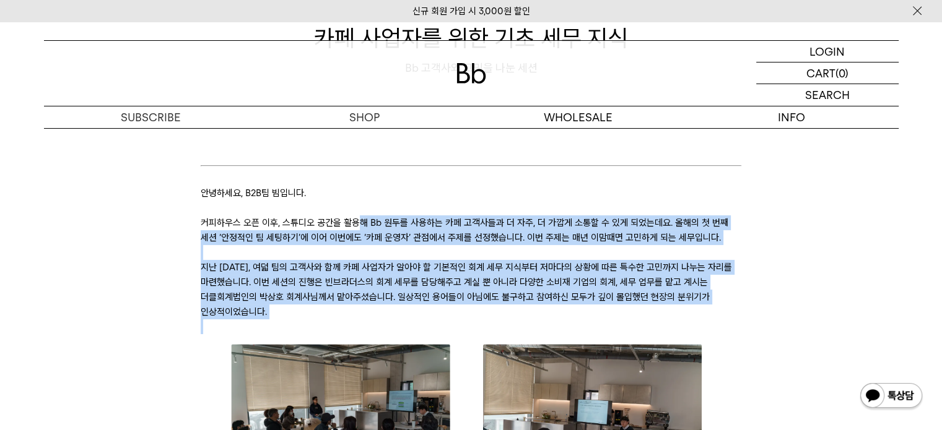
click at [357, 220] on p "커피하우스 오픈 이후, 스튜디오 공간을 활용해 Bb 원두를 사용하는 카페 고객사들과 더 자주, 더 가깝게 소통할 수 있게 되었는데요. 올해의 …" at bounding box center [471, 230] width 540 height 30
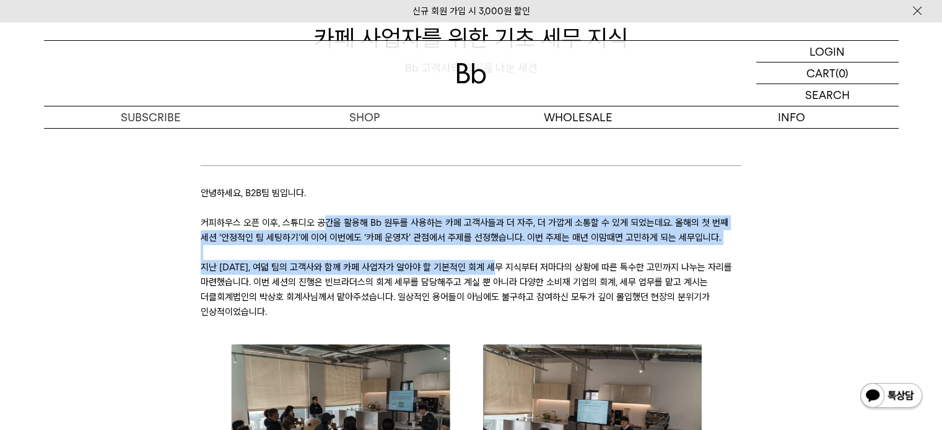
drag, startPoint x: 337, startPoint y: 224, endPoint x: 500, endPoint y: 269, distance: 169.6
click at [500, 269] on p "지난 1월 20일, 여덟 팀의 고객사와 함께 카페 사업자가 알아야 할 기본적인 회계 세무 지식부터 저마다의 상황에 따른 특수한 고민까지 나누는…" at bounding box center [471, 289] width 540 height 59
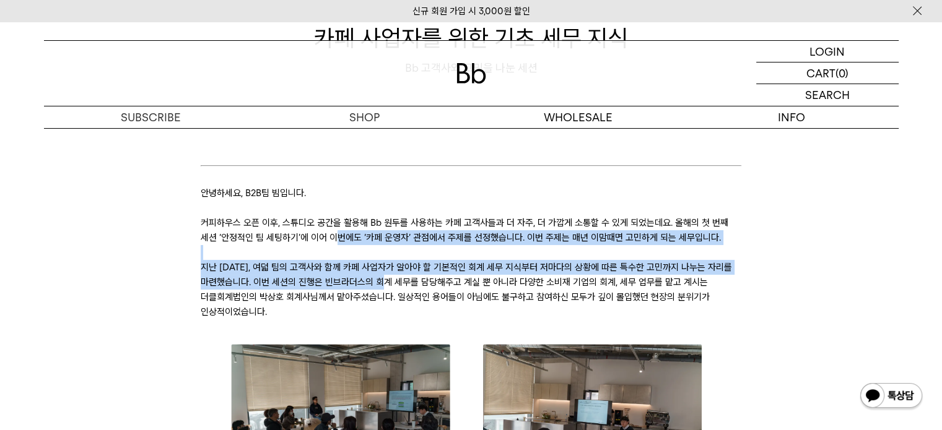
drag, startPoint x: 336, startPoint y: 267, endPoint x: 313, endPoint y: 205, distance: 66.6
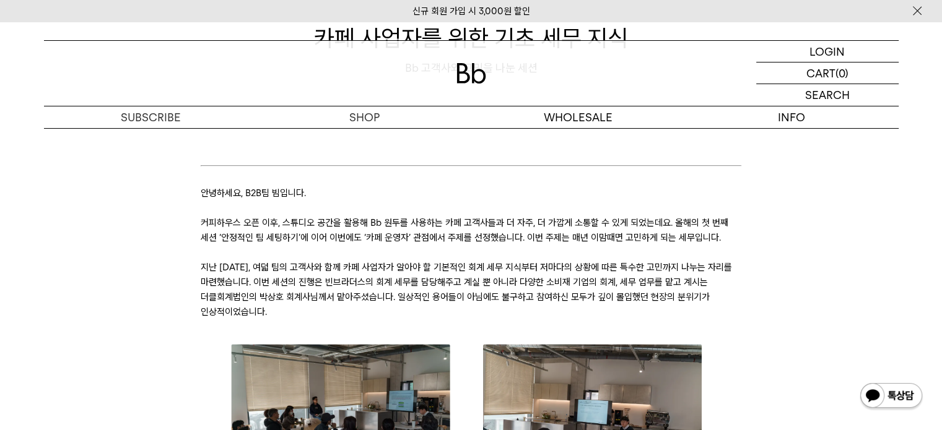
click at [313, 205] on p at bounding box center [471, 208] width 540 height 15
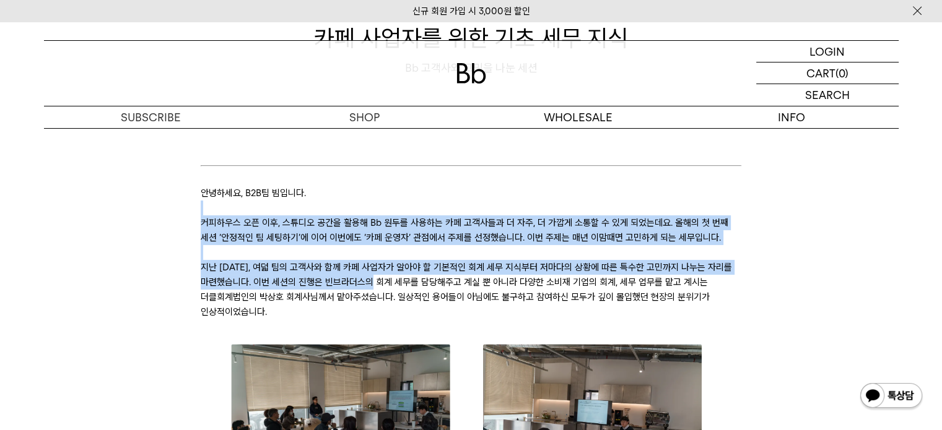
drag, startPoint x: 313, startPoint y: 205, endPoint x: 371, endPoint y: 289, distance: 102.4
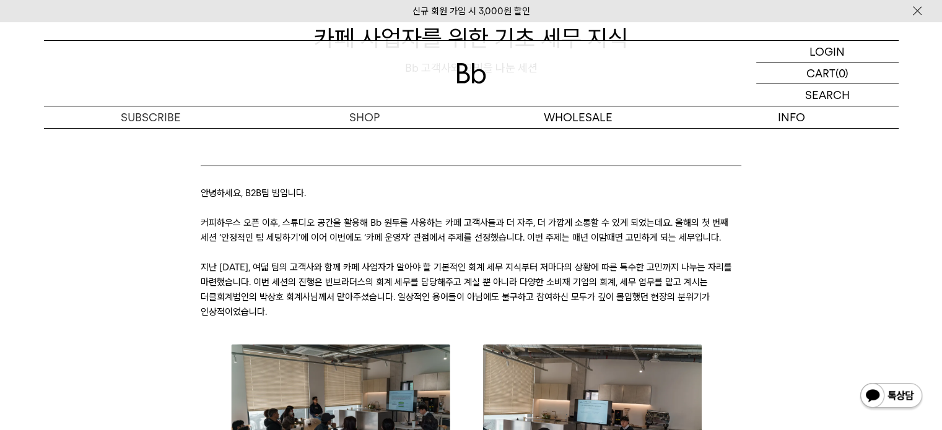
drag, startPoint x: 354, startPoint y: 307, endPoint x: 302, endPoint y: 232, distance: 91.4
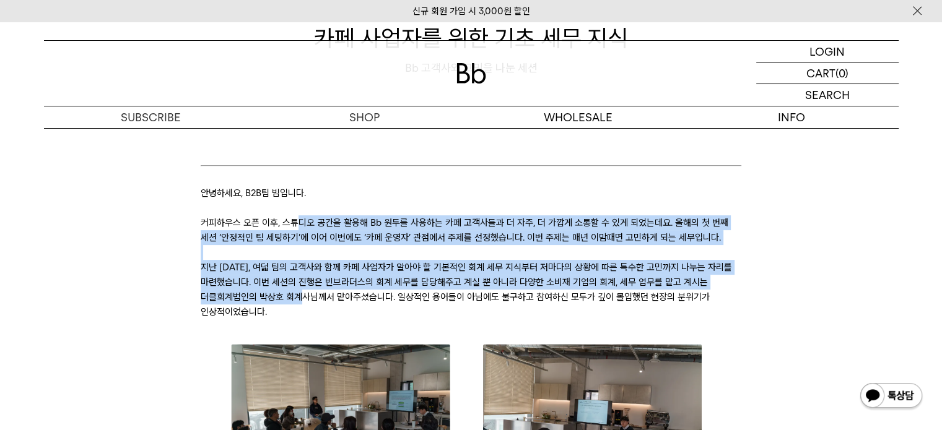
drag, startPoint x: 298, startPoint y: 221, endPoint x: 302, endPoint y: 298, distance: 77.5
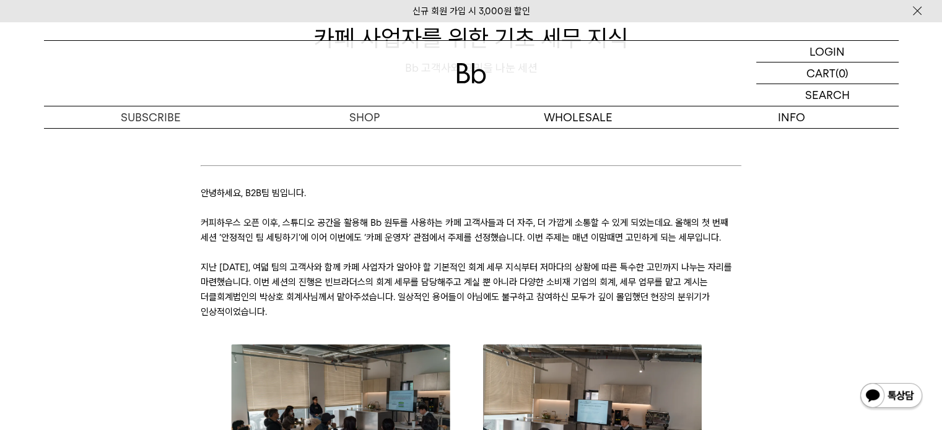
click at [289, 316] on p "지난 1월 20일, 여덟 팀의 고객사와 함께 카페 사업자가 알아야 할 기본적인 회계 세무 지식부터 저마다의 상황에 따른 특수한 고민까지 나누는…" at bounding box center [471, 289] width 540 height 59
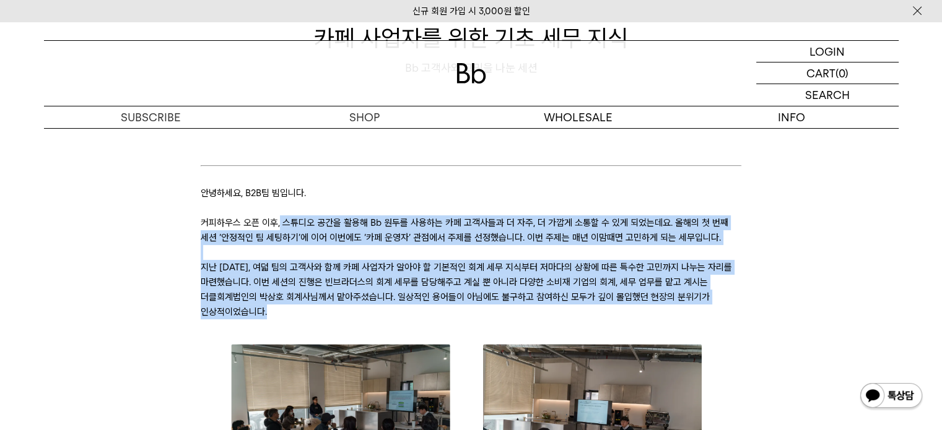
drag, startPoint x: 285, startPoint y: 315, endPoint x: 279, endPoint y: 220, distance: 95.6
click at [279, 220] on p "커피하우스 오픈 이후, 스튜디오 공간을 활용해 Bb 원두를 사용하는 카페 고객사들과 더 자주, 더 가깝게 소통할 수 있게 되었는데요. 올해의 …" at bounding box center [471, 230] width 540 height 30
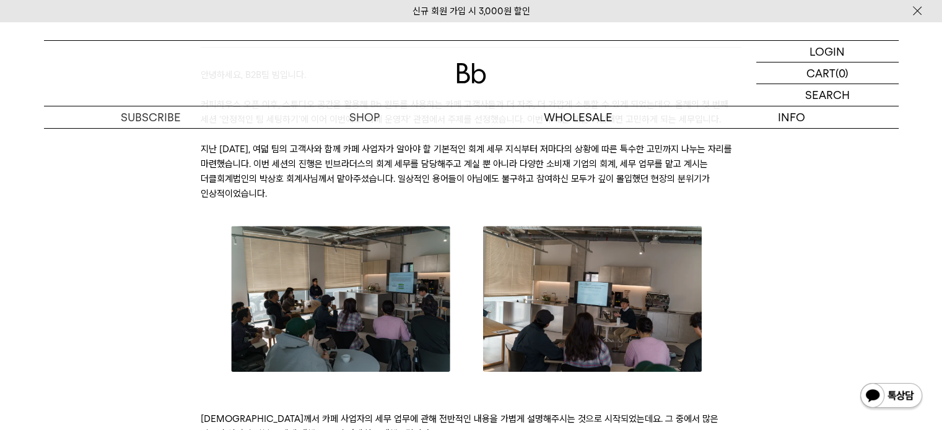
scroll to position [248, 0]
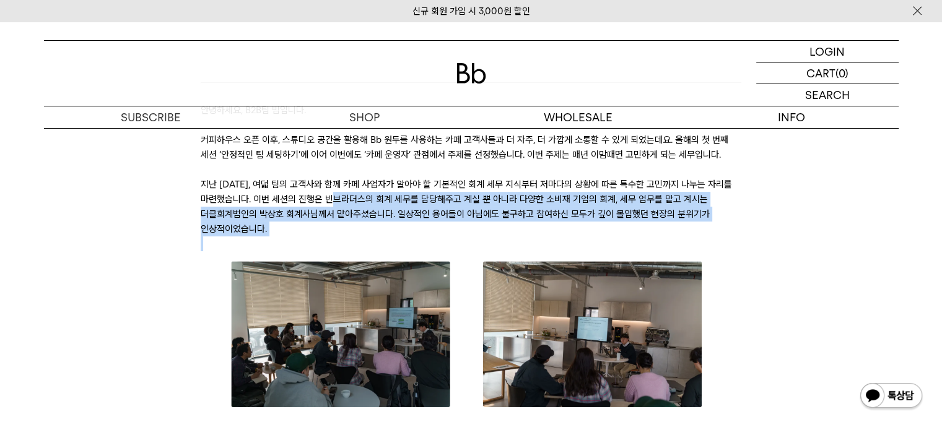
drag, startPoint x: 332, startPoint y: 205, endPoint x: 546, endPoint y: 238, distance: 216.8
click at [546, 238] on p "회계사님께서 카페 사업자의 세무 업무에 관해 전반적인 내용을 가볍게 설명해주시는 것으로 시작되었는데요. 그 중에서 많은 질문이 있었던 일부 주…" at bounding box center [471, 357] width 540 height 240
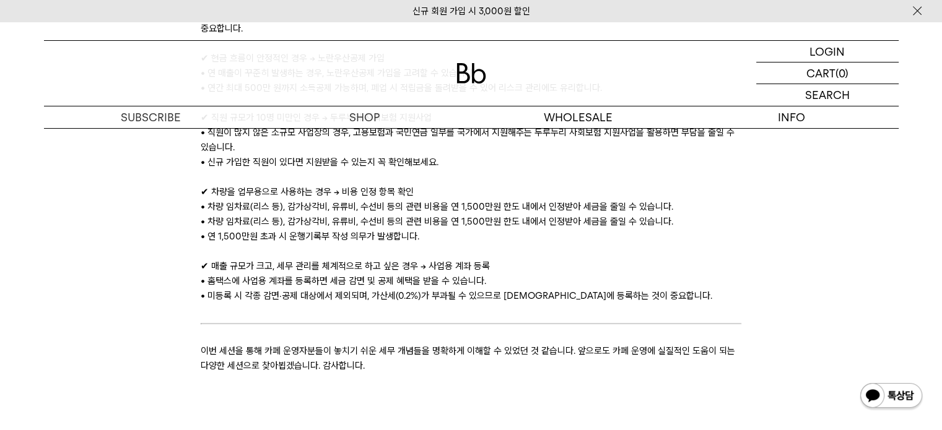
scroll to position [2476, 0]
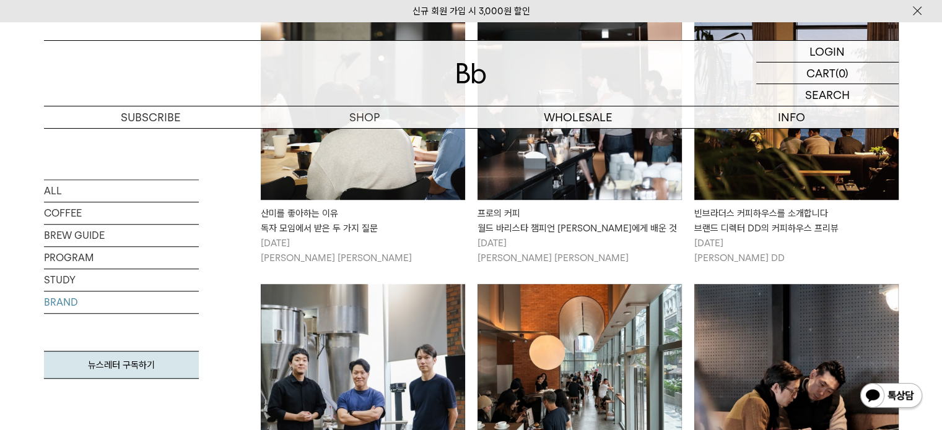
scroll to position [825, 0]
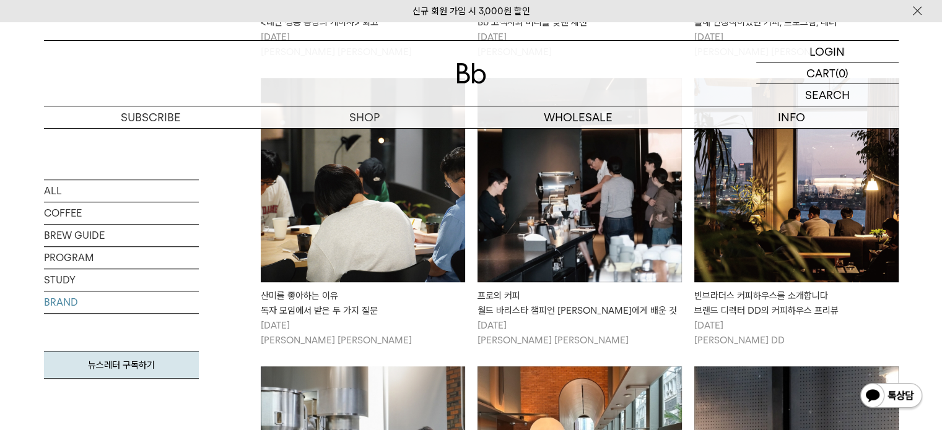
click at [790, 239] on img at bounding box center [796, 180] width 204 height 204
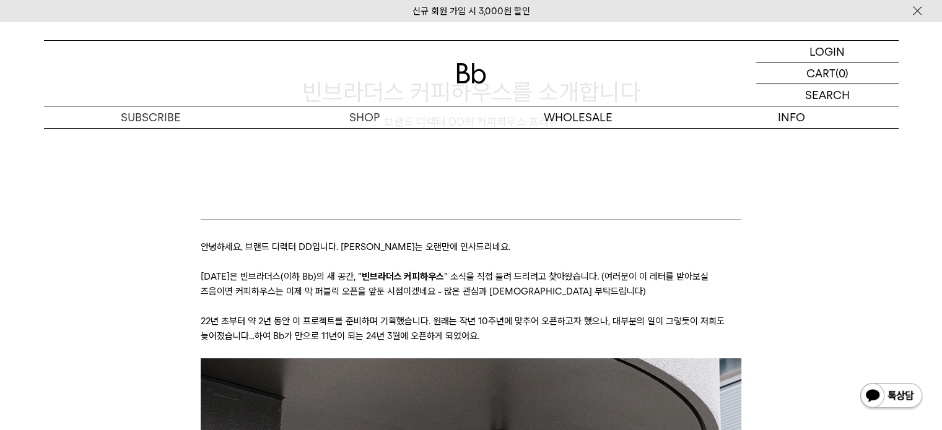
scroll to position [165, 0]
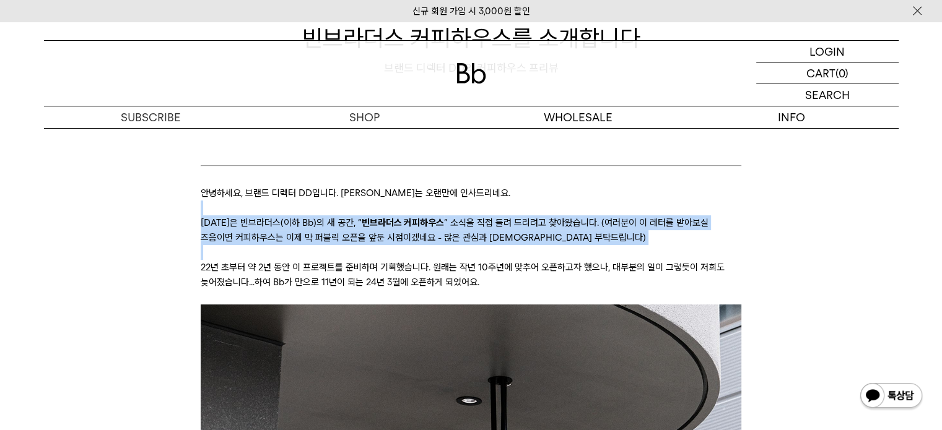
drag, startPoint x: 243, startPoint y: 209, endPoint x: 588, endPoint y: 257, distance: 348.2
click at [588, 257] on p at bounding box center [471, 252] width 540 height 15
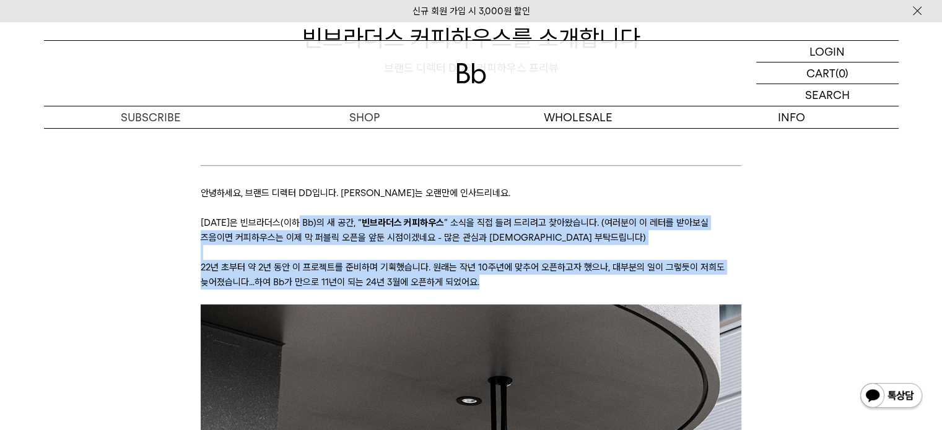
drag, startPoint x: 493, startPoint y: 285, endPoint x: 297, endPoint y: 220, distance: 206.6
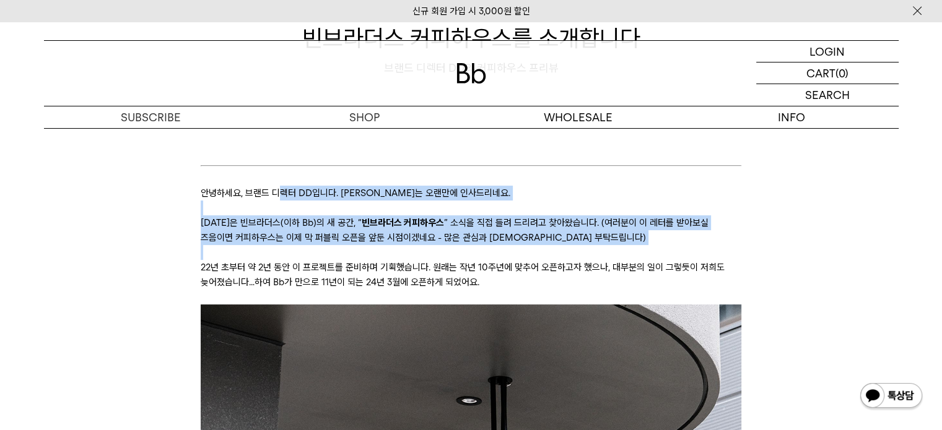
drag, startPoint x: 285, startPoint y: 191, endPoint x: 412, endPoint y: 246, distance: 138.4
click at [412, 246] on p at bounding box center [471, 252] width 540 height 15
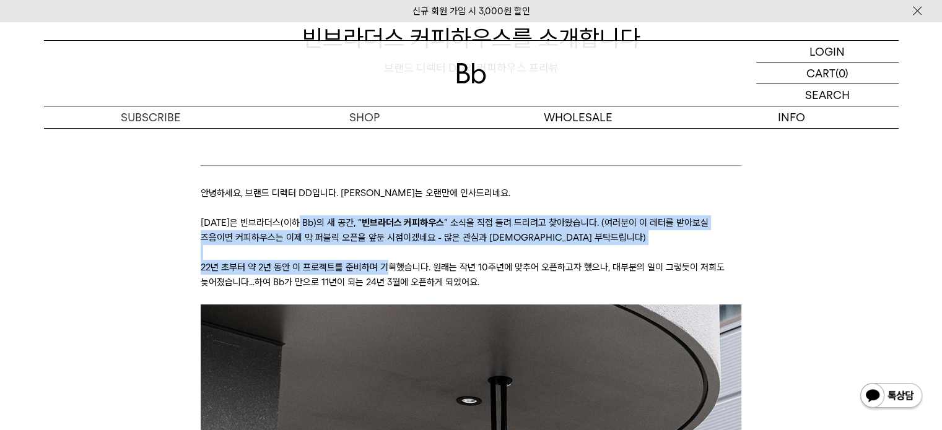
drag, startPoint x: 380, startPoint y: 261, endPoint x: 300, endPoint y: 214, distance: 92.7
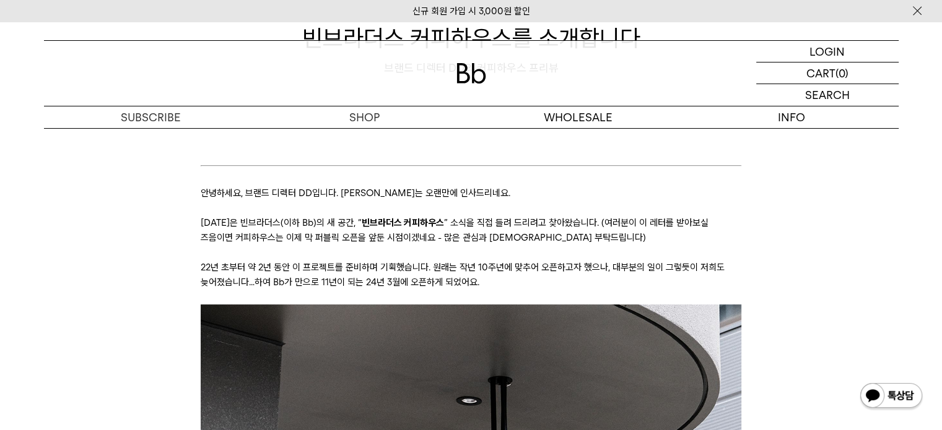
click at [300, 214] on p at bounding box center [471, 208] width 540 height 15
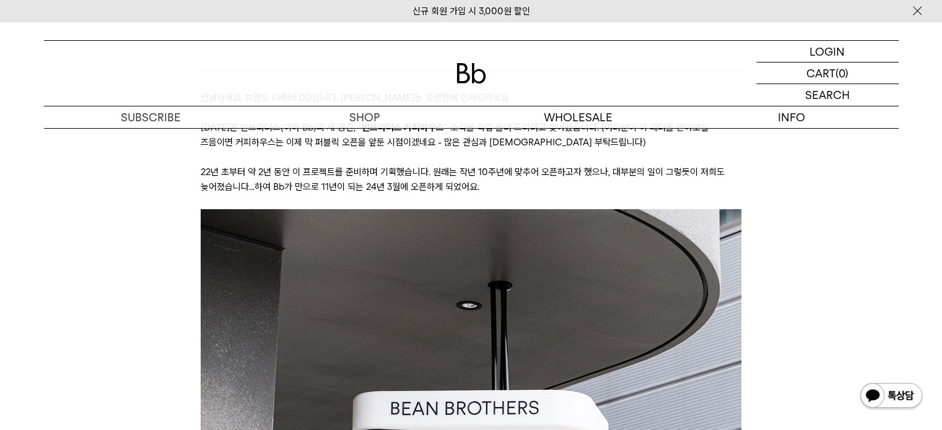
scroll to position [578, 0]
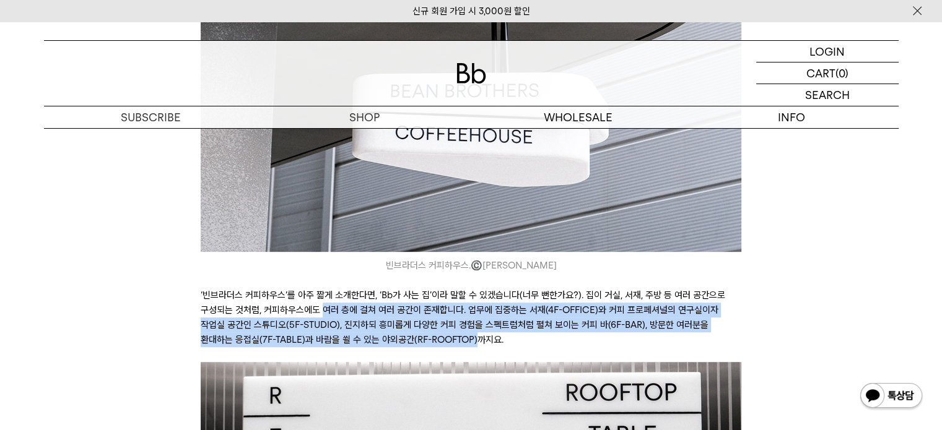
drag, startPoint x: 394, startPoint y: 339, endPoint x: 416, endPoint y: 339, distance: 21.7
click at [416, 339] on p "‘빈브라더스 커피하우스’를 아주 짧게 소개한다면, ‘Bb가 사는 집’이라 말할 수 있겠습니다(너무 뻔한가요?). 집이 거실, 서재, 주방 등 …" at bounding box center [471, 317] width 540 height 59
click at [417, 339] on p "‘빈브라더스 커피하우스’를 아주 짧게 소개한다면, ‘Bb가 사는 집’이라 말할 수 있겠습니다(너무 뻔한가요?). 집이 거실, 서재, 주방 등 …" at bounding box center [471, 317] width 540 height 59
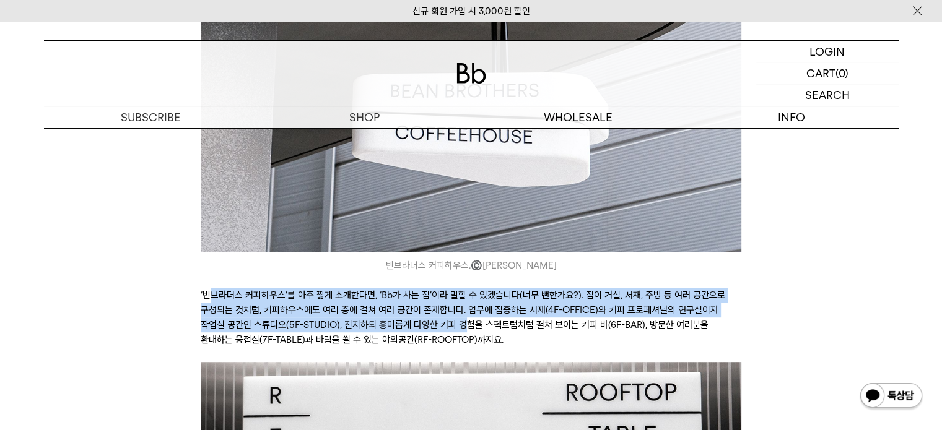
drag, startPoint x: 435, startPoint y: 331, endPoint x: 205, endPoint y: 292, distance: 232.9
click at [206, 292] on p "‘빈브라더스 커피하우스’를 아주 짧게 소개한다면, ‘Bb가 사는 집’이라 말할 수 있겠습니다(너무 뻔한가요?). 집이 거실, 서재, 주방 등 …" at bounding box center [471, 317] width 540 height 59
click at [205, 292] on p "‘빈브라더스 커피하우스’를 아주 짧게 소개한다면, ‘Bb가 사는 집’이라 말할 수 있겠습니다(너무 뻔한가요?). 집이 거실, 서재, 주방 등 …" at bounding box center [471, 317] width 540 height 59
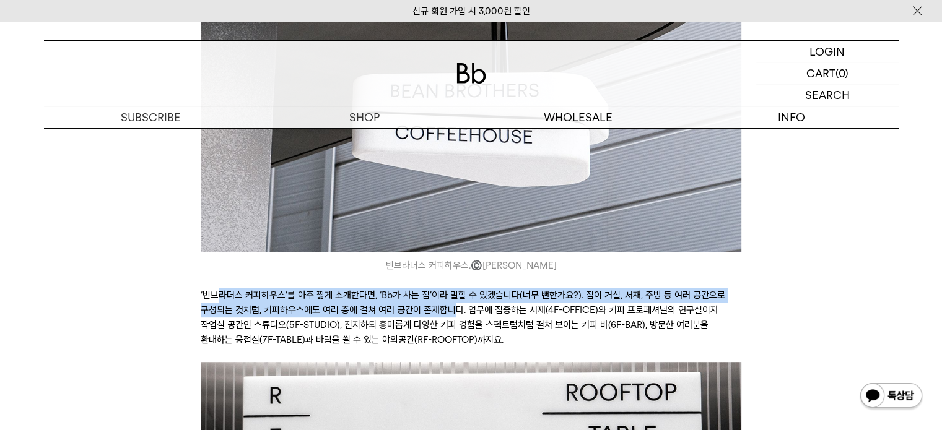
drag, startPoint x: 215, startPoint y: 294, endPoint x: 451, endPoint y: 316, distance: 236.9
click at [451, 316] on p "‘빈브라더스 커피하우스’를 아주 짧게 소개한다면, ‘Bb가 사는 집’이라 말할 수 있겠습니다(너무 뻔한가요?). 집이 거실, 서재, 주방 등 …" at bounding box center [471, 317] width 540 height 59
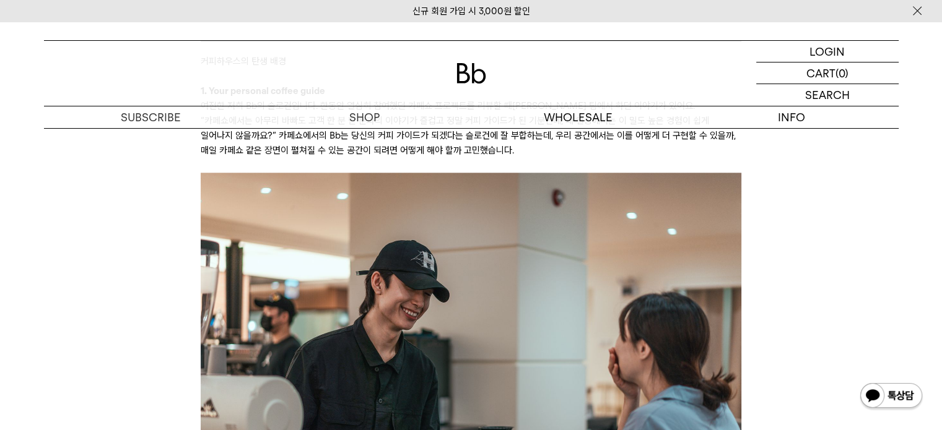
scroll to position [1155, 0]
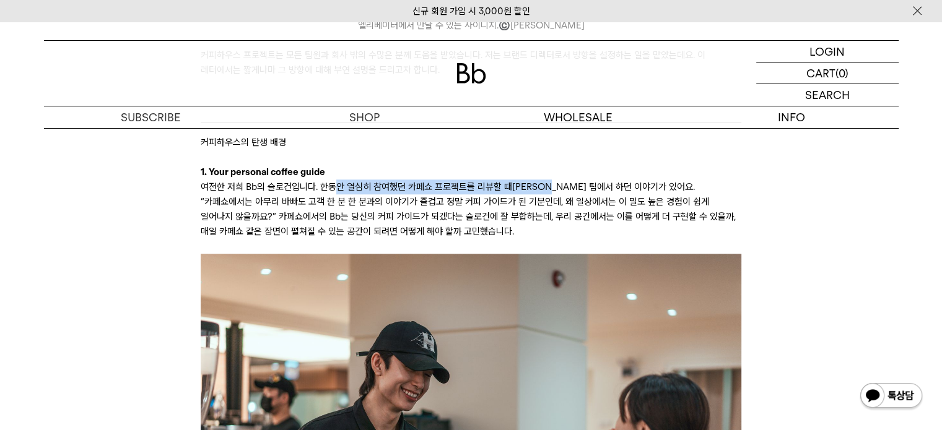
drag, startPoint x: 558, startPoint y: 191, endPoint x: 336, endPoint y: 181, distance: 221.9
click at [336, 181] on p "여전한 저희 Bb의 슬로건입니다. 한동안 열심히 참여했던 카페쇼 프로젝트를 리뷰할 때[PERSON_NAME] 팀에서 하던 이야기가 있어요. “…" at bounding box center [471, 209] width 540 height 59
click at [319, 226] on p "여전한 저희 Bb의 슬로건입니다. 한동안 열심히 참여했던 카페쇼 프로젝트를 리뷰할 때[PERSON_NAME] 팀에서 하던 이야기가 있어요. “…" at bounding box center [471, 209] width 540 height 59
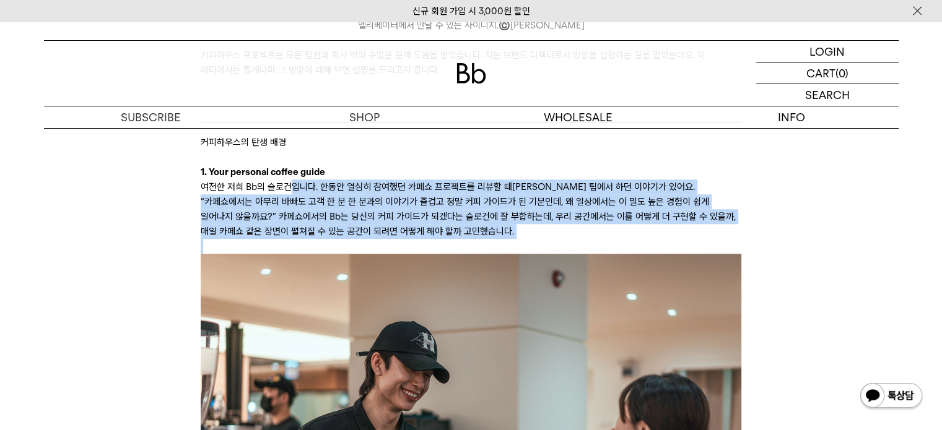
drag, startPoint x: 288, startPoint y: 184, endPoint x: 480, endPoint y: 241, distance: 200.6
click at [480, 241] on p at bounding box center [471, 246] width 540 height 15
drag, startPoint x: 451, startPoint y: 225, endPoint x: 289, endPoint y: 184, distance: 167.1
click at [289, 184] on p "여전한 저희 Bb의 슬로건입니다. 한동안 열심히 참여했던 카페쇼 프로젝트를 리뷰할 때[PERSON_NAME] 팀에서 하던 이야기가 있어요. “…" at bounding box center [471, 209] width 540 height 59
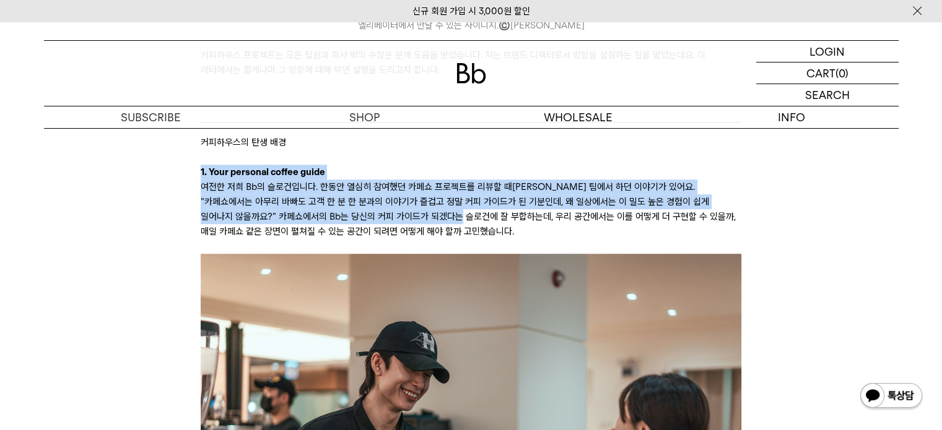
drag, startPoint x: 198, startPoint y: 175, endPoint x: 420, endPoint y: 222, distance: 226.5
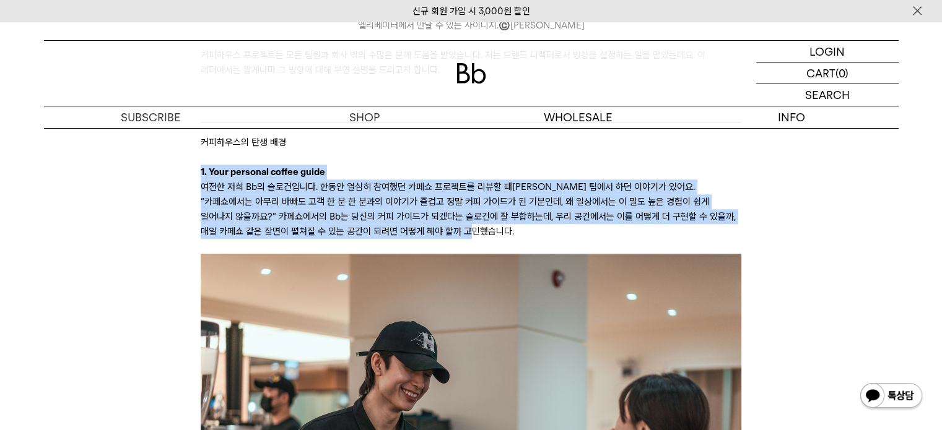
drag, startPoint x: 426, startPoint y: 237, endPoint x: 194, endPoint y: 179, distance: 239.4
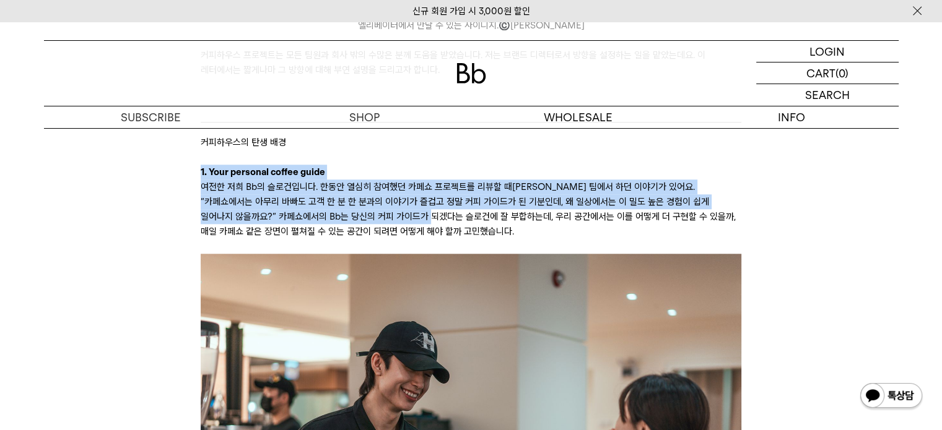
drag, startPoint x: 201, startPoint y: 177, endPoint x: 391, endPoint y: 215, distance: 193.9
click at [391, 215] on p "여전한 저희 Bb의 슬로건입니다. 한동안 열심히 참여했던 카페쇼 프로젝트를 리뷰할 때[PERSON_NAME] 팀에서 하던 이야기가 있어요. “…" at bounding box center [471, 209] width 540 height 59
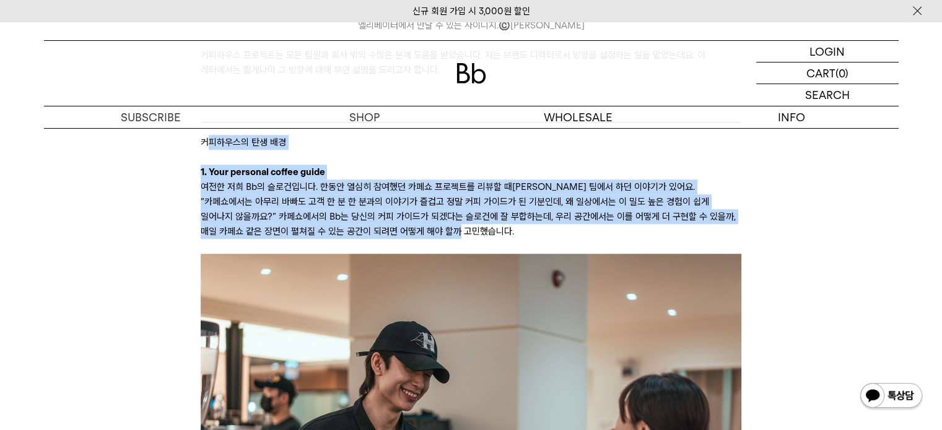
drag, startPoint x: 411, startPoint y: 231, endPoint x: 208, endPoint y: 158, distance: 215.8
drag, startPoint x: 225, startPoint y: 210, endPoint x: 217, endPoint y: 196, distance: 16.1
click at [226, 210] on p "여전한 저희 Bb의 슬로건입니다. 한동안 열심히 참여했던 카페쇼 프로젝트를 리뷰할 때[PERSON_NAME] 팀에서 하던 이야기가 있어요. “…" at bounding box center [471, 209] width 540 height 59
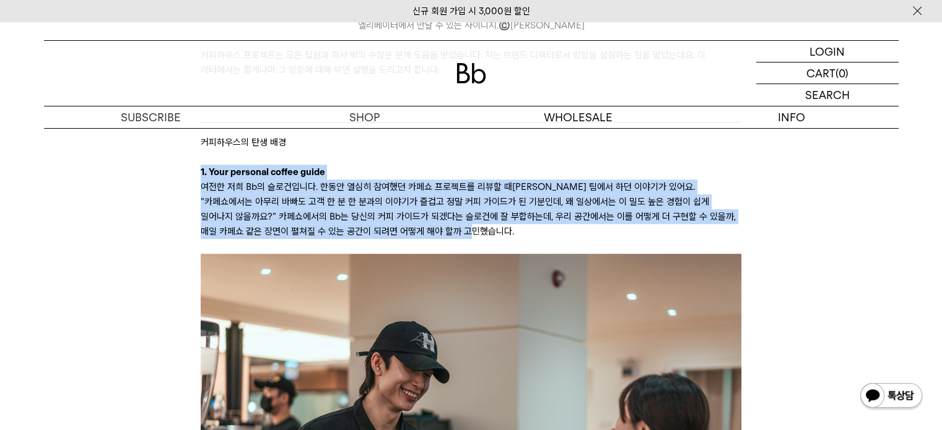
drag, startPoint x: 201, startPoint y: 170, endPoint x: 427, endPoint y: 231, distance: 234.6
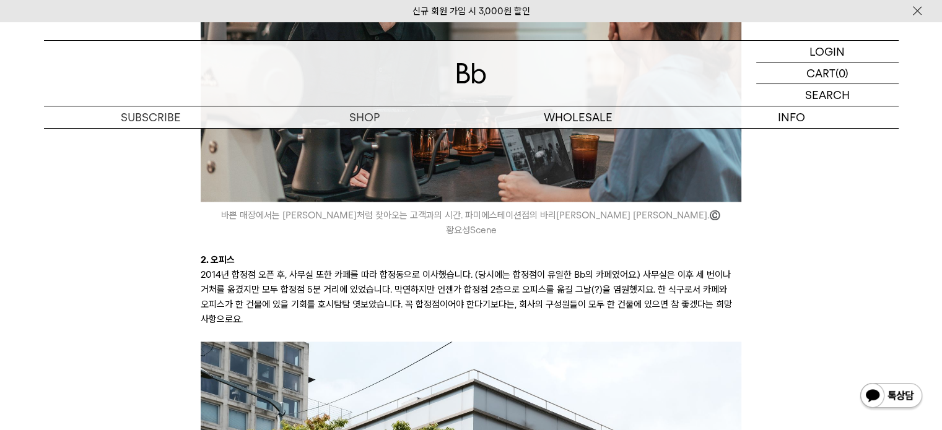
scroll to position [1568, 0]
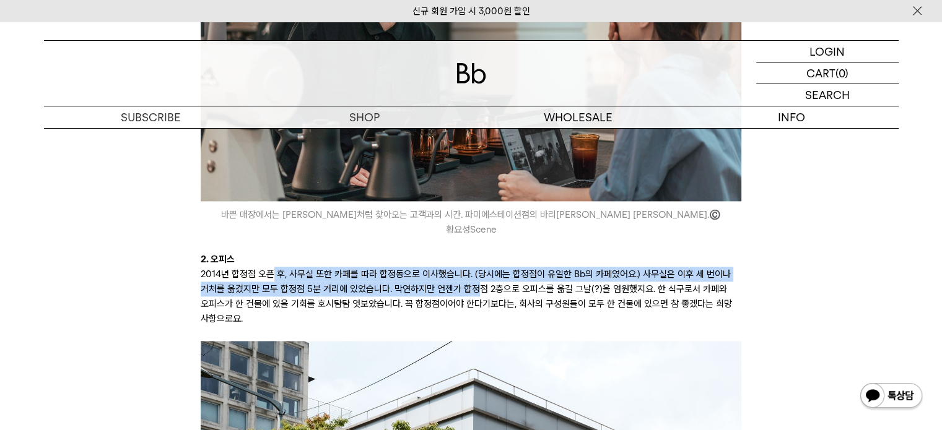
drag, startPoint x: 270, startPoint y: 264, endPoint x: 479, endPoint y: 280, distance: 209.9
click at [479, 280] on p "2014년 합정점 오픈 후, 사무실 또한 카페를 따라 합정동으로 이사했습니다. (당시에는 합정점이 유일한 Bb의 카페였어요.) 사무실은 이후 …" at bounding box center [471, 296] width 540 height 59
click at [479, 281] on p "2014년 합정점 오픈 후, 사무실 또한 카페를 따라 합정동으로 이사했습니다. (당시에는 합정점이 유일한 Bb의 카페였어요.) 사무실은 이후 …" at bounding box center [471, 296] width 540 height 59
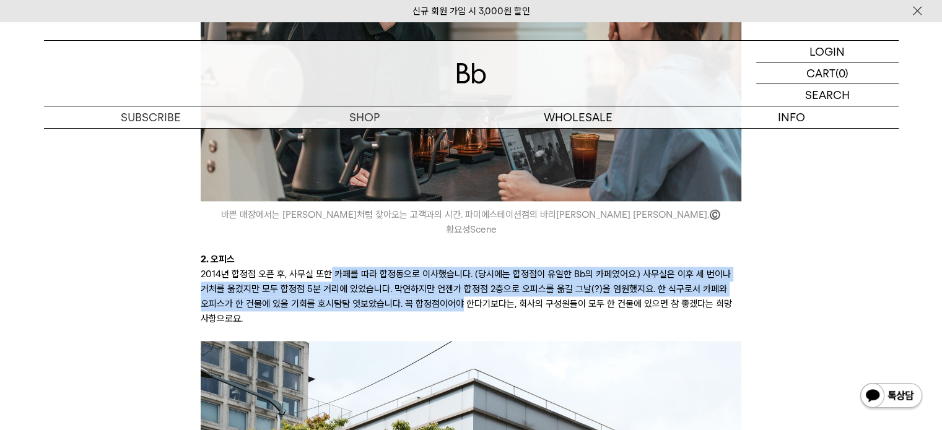
drag, startPoint x: 458, startPoint y: 292, endPoint x: 329, endPoint y: 267, distance: 131.1
click at [329, 267] on p "2014년 합정점 오픈 후, 사무실 또한 카페를 따라 합정동으로 이사했습니다. (당시에는 합정점이 유일한 Bb의 카페였어요.) 사무실은 이후 …" at bounding box center [471, 296] width 540 height 59
click at [328, 267] on p "2014년 합정점 오픈 후, 사무실 또한 카페를 따라 합정동으로 이사했습니다. (당시에는 합정점이 유일한 Bb의 카페였어요.) 사무실은 이후 …" at bounding box center [471, 296] width 540 height 59
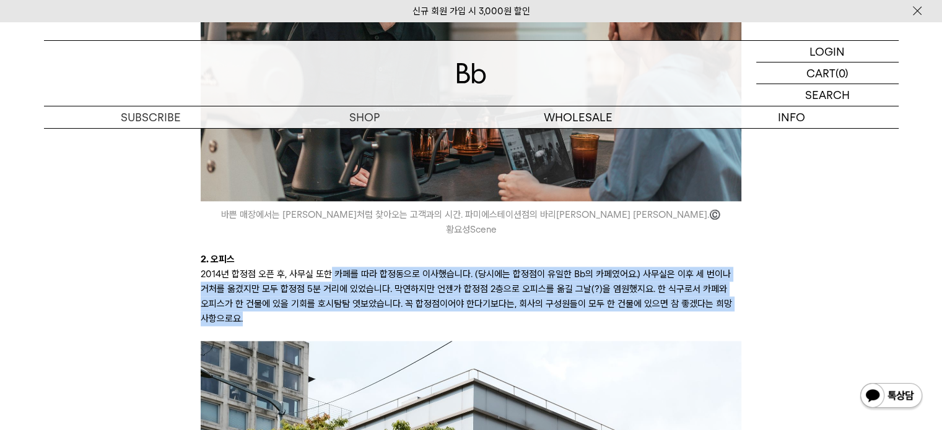
drag, startPoint x: 328, startPoint y: 267, endPoint x: 550, endPoint y: 305, distance: 224.8
click at [550, 305] on p "2014년 합정점 오픈 후, 사무실 또한 카페를 따라 합정동으로 이사했습니다. (당시에는 합정점이 유일한 Bb의 카페였어요.) 사무실은 이후 …" at bounding box center [471, 296] width 540 height 59
click at [640, 276] on p "2014년 합정점 오픈 후, 사무실 또한 카페를 따라 합정동으로 이사했습니다. (당시에는 합정점이 유일한 Bb의 카페였어요.) 사무실은 이후 …" at bounding box center [471, 296] width 540 height 59
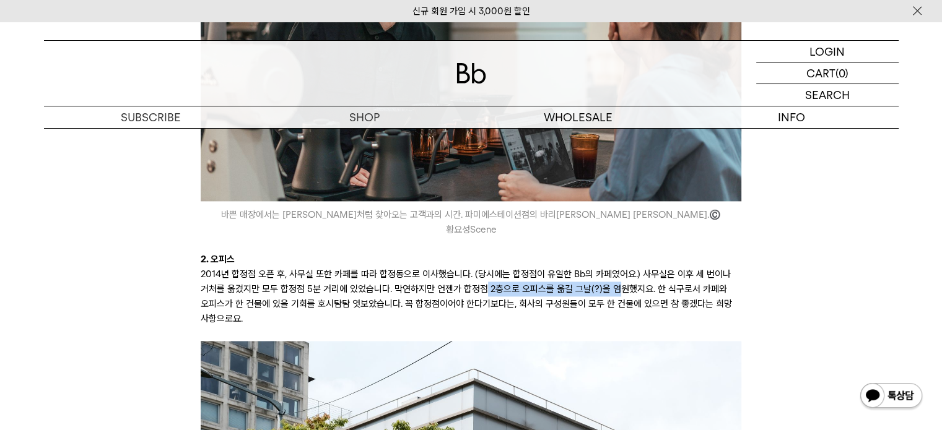
drag, startPoint x: 611, startPoint y: 282, endPoint x: 482, endPoint y: 280, distance: 129.4
click at [482, 280] on p "2014년 합정점 오픈 후, 사무실 또한 카페를 따라 합정동으로 이사했습니다. (당시에는 합정점이 유일한 Bb의 카페였어요.) 사무실은 이후 …" at bounding box center [471, 296] width 540 height 59
click at [479, 272] on p "2014년 합정점 오픈 후, 사무실 또한 카페를 따라 합정동으로 이사했습니다. (당시에는 합정점이 유일한 Bb의 카페였어요.) 사무실은 이후 …" at bounding box center [471, 296] width 540 height 59
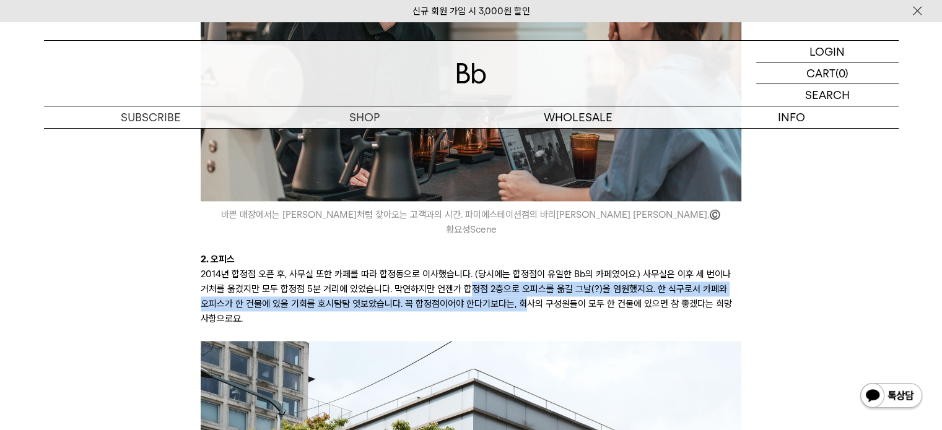
drag, startPoint x: 464, startPoint y: 271, endPoint x: 519, endPoint y: 290, distance: 58.1
click at [519, 290] on p "2014년 합정점 오픈 후, 사무실 또한 카페를 따라 합정동으로 이사했습니다. (당시에는 합정점이 유일한 Bb의 카페였어요.) 사무실은 이후 …" at bounding box center [471, 296] width 540 height 59
drag, startPoint x: 519, startPoint y: 290, endPoint x: 413, endPoint y: 267, distance: 108.9
click at [416, 271] on p "2014년 합정점 오픈 후, 사무실 또한 카페를 따라 합정동으로 이사했습니다. (당시에는 합정점이 유일한 Bb의 카페였어요.) 사무실은 이후 …" at bounding box center [471, 296] width 540 height 59
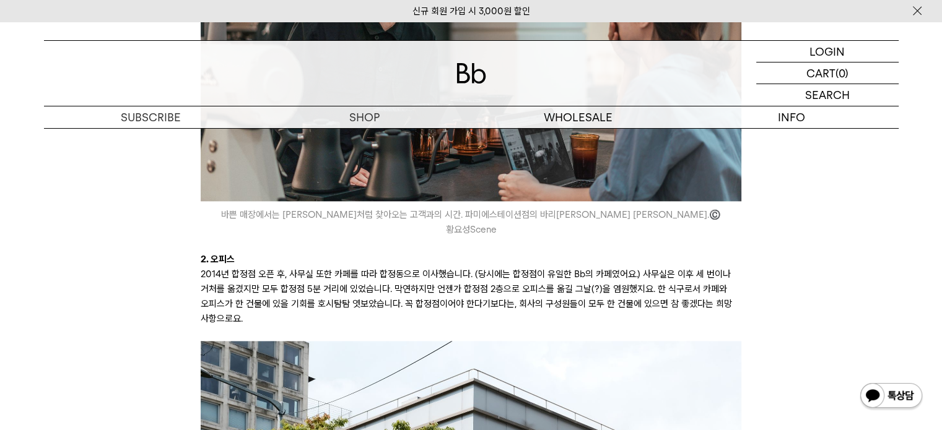
click at [413, 267] on p "2014년 합정점 오픈 후, 사무실 또한 카페를 따라 합정동으로 이사했습니다. (당시에는 합정점이 유일한 Bb의 카페였어요.) 사무실은 이후 …" at bounding box center [471, 296] width 540 height 59
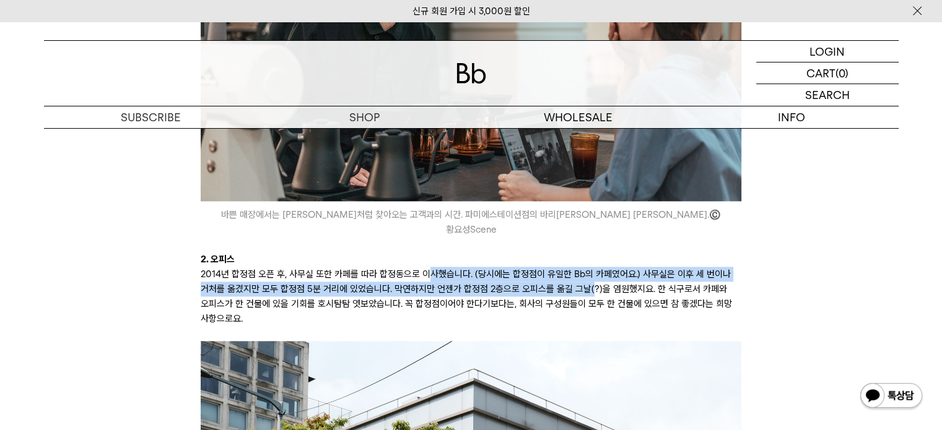
drag, startPoint x: 468, startPoint y: 261, endPoint x: 596, endPoint y: 277, distance: 128.6
click at [595, 277] on p "2014년 합정점 오픈 후, 사무실 또한 카페를 따라 합정동으로 이사했습니다. (당시에는 합정점이 유일한 Bb의 카페였어요.) 사무실은 이후 …" at bounding box center [471, 296] width 540 height 59
click at [596, 277] on p "2014년 합정점 오픈 후, 사무실 또한 카페를 따라 합정동으로 이사했습니다. (당시에는 합정점이 유일한 Bb의 카페였어요.) 사무실은 이후 …" at bounding box center [471, 296] width 540 height 59
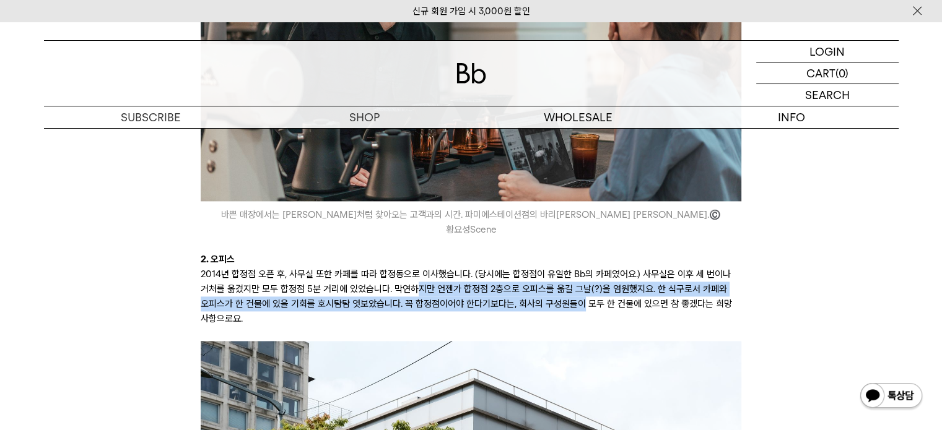
drag, startPoint x: 524, startPoint y: 284, endPoint x: 410, endPoint y: 270, distance: 114.7
click at [411, 271] on p "2014년 합정점 오픈 후, 사무실 또한 카페를 따라 합정동으로 이사했습니다. (당시에는 합정점이 유일한 Bb의 카페였어요.) 사무실은 이후 …" at bounding box center [471, 296] width 540 height 59
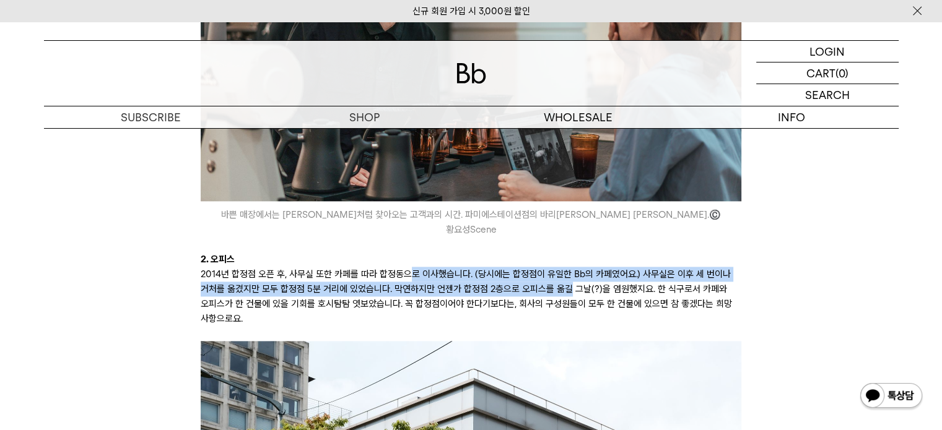
drag, startPoint x: 406, startPoint y: 265, endPoint x: 575, endPoint y: 278, distance: 169.5
click at [573, 277] on p "2014년 합정점 오픈 후, 사무실 또한 카페를 따라 합정동으로 이사했습니다. (당시에는 합정점이 유일한 Bb의 카페였어요.) 사무실은 이후 …" at bounding box center [471, 296] width 540 height 59
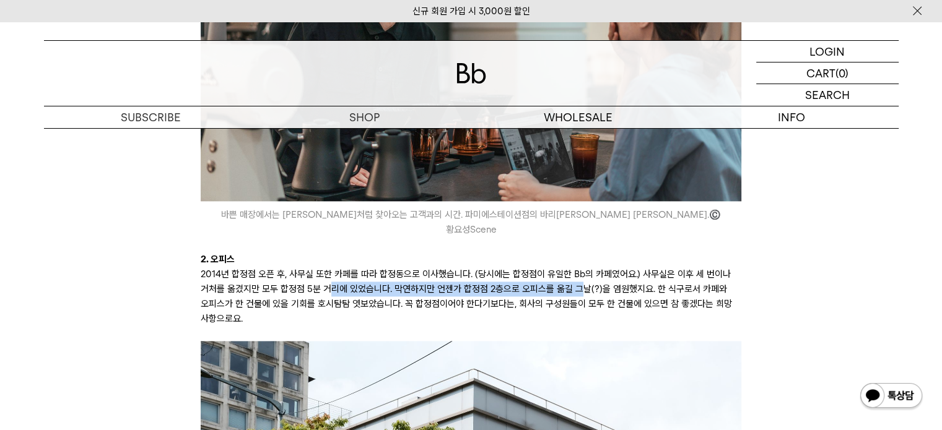
drag, startPoint x: 575, startPoint y: 278, endPoint x: 310, endPoint y: 264, distance: 265.3
click at [332, 271] on p "2014년 합정점 오픈 후, 사무실 또한 카페를 따라 합정동으로 이사했습니다. (당시에는 합정점이 유일한 Bb의 카페였어요.) 사무실은 이후 …" at bounding box center [471, 296] width 540 height 59
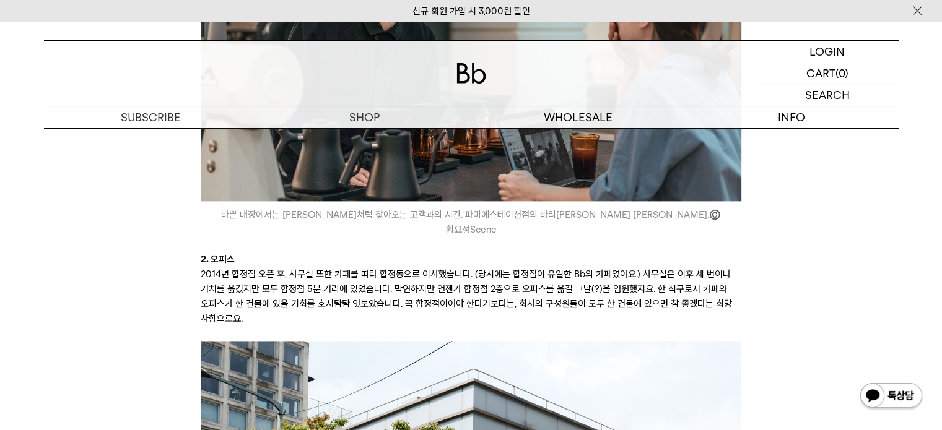
click at [310, 267] on p "2014년 합정점 오픈 후, 사무실 또한 카페를 따라 합정동으로 이사했습니다. (당시에는 합정점이 유일한 Bb의 카페였어요.) 사무실은 이후 …" at bounding box center [471, 296] width 540 height 59
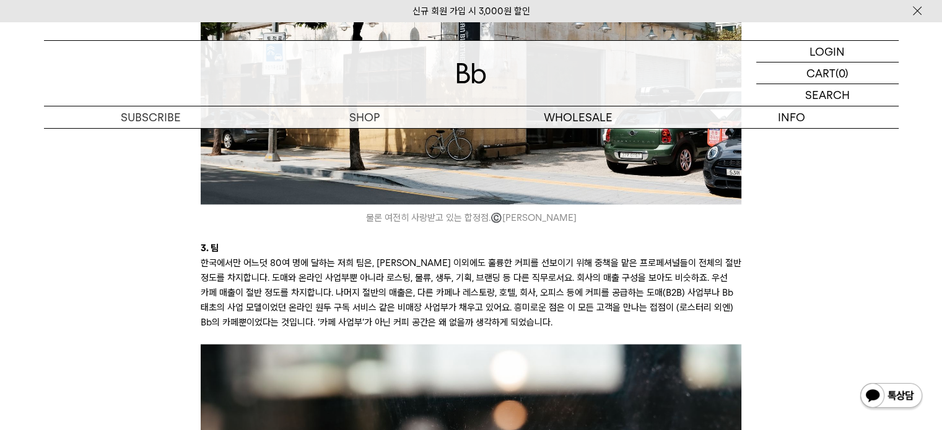
scroll to position [2146, 0]
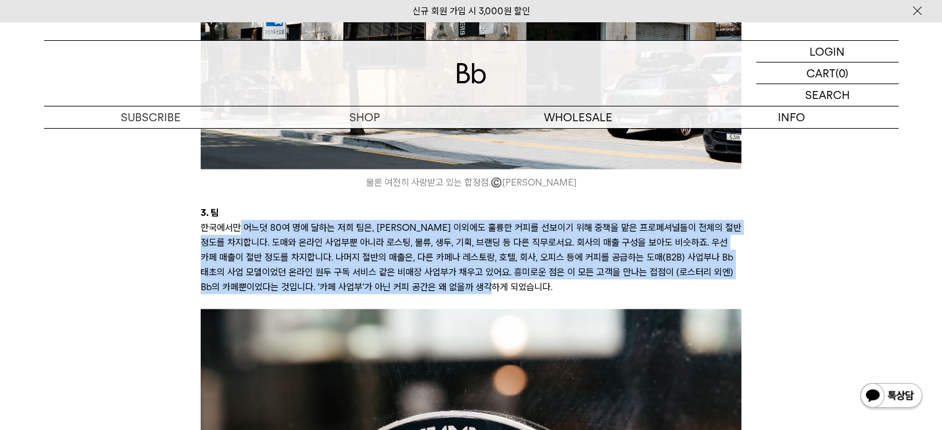
drag, startPoint x: 361, startPoint y: 227, endPoint x: 601, endPoint y: 273, distance: 244.5
click at [601, 273] on p "한국에서만 어느덧 80여 명에 달하는 저희 팀은, [PERSON_NAME] 이외에도 훌륭한 커피를 선보이기 위해 중책을 맡은 프로페셔널들이 전…" at bounding box center [471, 257] width 540 height 74
drag, startPoint x: 578, startPoint y: 269, endPoint x: 282, endPoint y: 210, distance: 301.8
click at [282, 220] on p "한국에서만 어느덧 80여 명에 달하는 저희 팀은, [PERSON_NAME] 이외에도 훌륭한 커피를 선보이기 위해 중책을 맡은 프로페셔널들이 전…" at bounding box center [471, 257] width 540 height 74
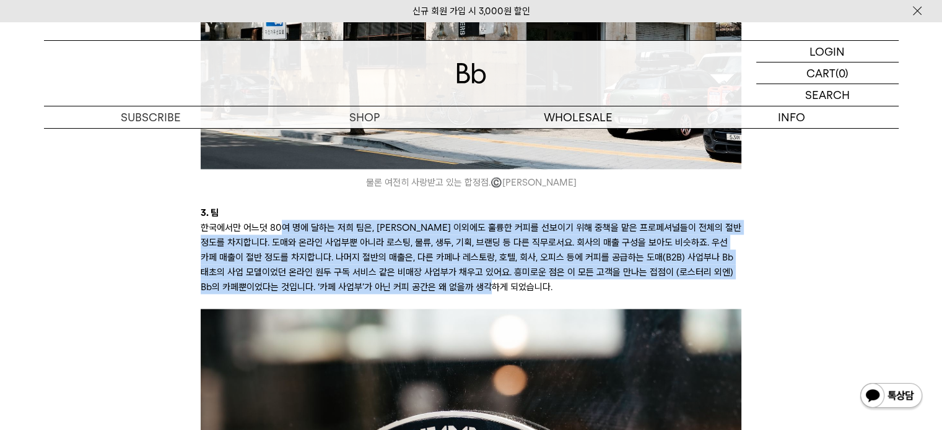
click at [258, 228] on p "한국에서만 어느덧 80여 명에 달하는 저희 팀은, [PERSON_NAME] 이외에도 훌륭한 커피를 선보이기 위해 중책을 맡은 프로페셔널들이 전…" at bounding box center [471, 257] width 540 height 74
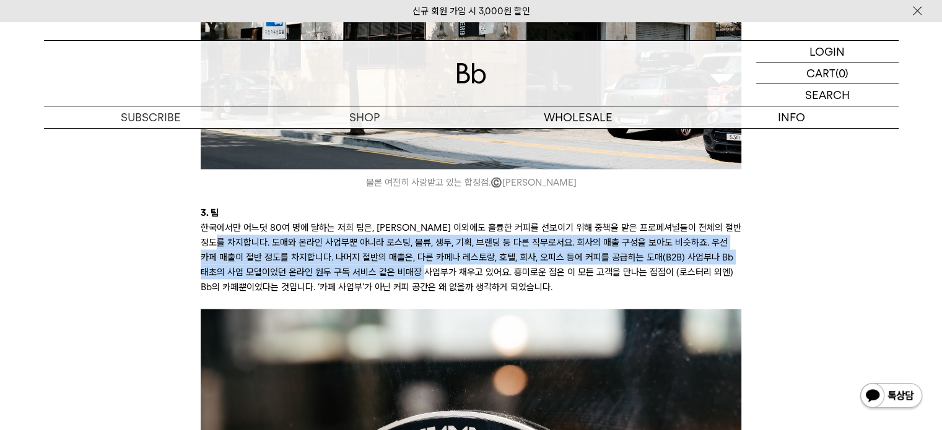
drag, startPoint x: 257, startPoint y: 222, endPoint x: 444, endPoint y: 259, distance: 190.6
click at [443, 258] on p "한국에서만 어느덧 80여 명에 달하는 저희 팀은, [PERSON_NAME] 이외에도 훌륭한 커피를 선보이기 위해 중책을 맡은 프로페셔널들이 전…" at bounding box center [471, 257] width 540 height 74
click at [444, 259] on p "한국에서만 어느덧 80여 명에 달하는 저희 팀은, [PERSON_NAME] 이외에도 훌륭한 커피를 선보이기 위해 중책을 맡은 프로페셔널들이 전…" at bounding box center [471, 257] width 540 height 74
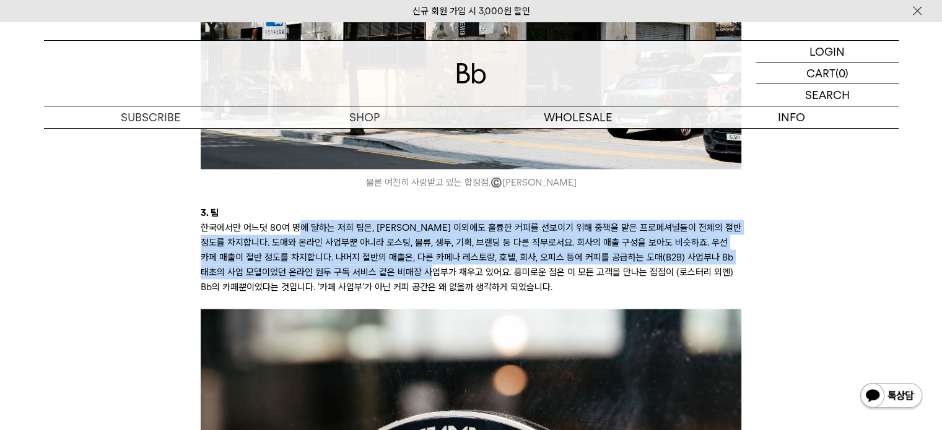
drag, startPoint x: 442, startPoint y: 262, endPoint x: 302, endPoint y: 212, distance: 148.4
click at [302, 220] on p "한국에서만 어느덧 80여 명에 달하는 저희 팀은, [PERSON_NAME] 이외에도 훌륭한 커피를 선보이기 위해 중책을 맡은 프로페셔널들이 전…" at bounding box center [471, 257] width 540 height 74
drag, startPoint x: 270, startPoint y: 217, endPoint x: 615, endPoint y: 262, distance: 347.7
click at [615, 262] on p "한국에서만 어느덧 80여 명에 달하는 저희 팀은, [PERSON_NAME] 이외에도 훌륭한 커피를 선보이기 위해 중책을 맡은 프로페셔널들이 전…" at bounding box center [471, 257] width 540 height 74
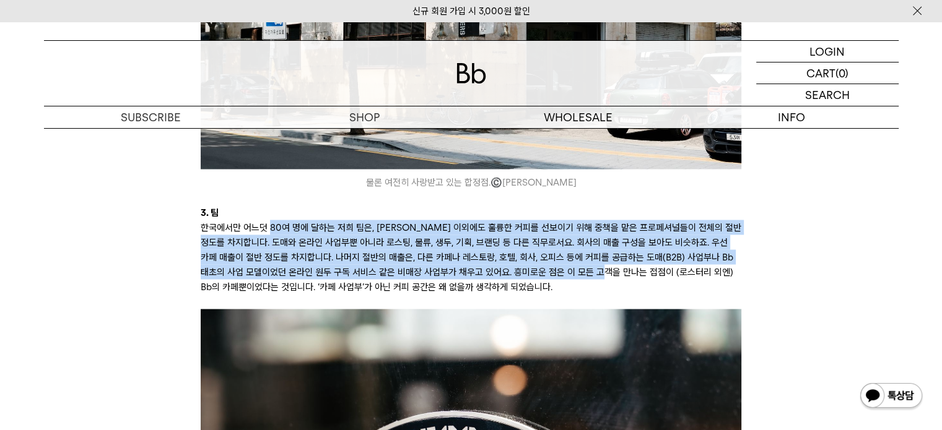
click at [615, 262] on p "한국에서만 어느덧 80여 명에 달하는 저희 팀은, [PERSON_NAME] 이외에도 훌륭한 커피를 선보이기 위해 중책을 맡은 프로페셔널들이 전…" at bounding box center [471, 257] width 540 height 74
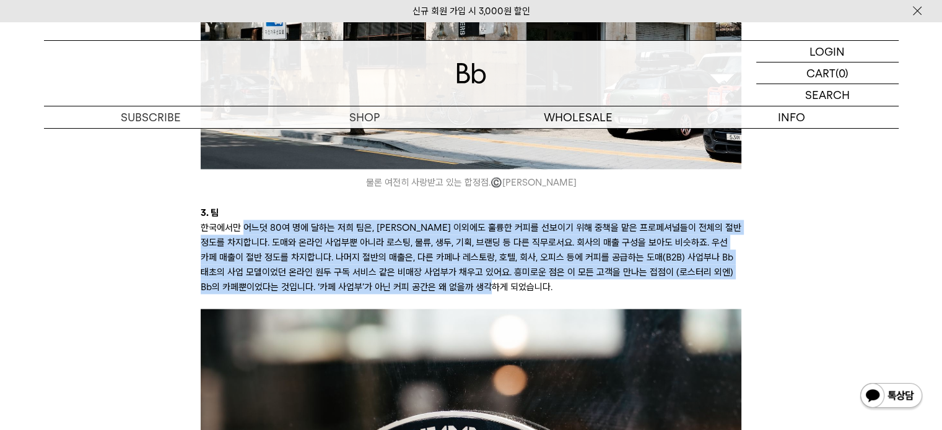
drag, startPoint x: 560, startPoint y: 276, endPoint x: 226, endPoint y: 214, distance: 340.1
click at [240, 220] on p "한국에서만 어느덧 80여 명에 달하는 저희 팀은, [PERSON_NAME] 이외에도 훌륭한 커피를 선보이기 위해 중책을 맡은 프로페셔널들이 전…" at bounding box center [471, 257] width 540 height 74
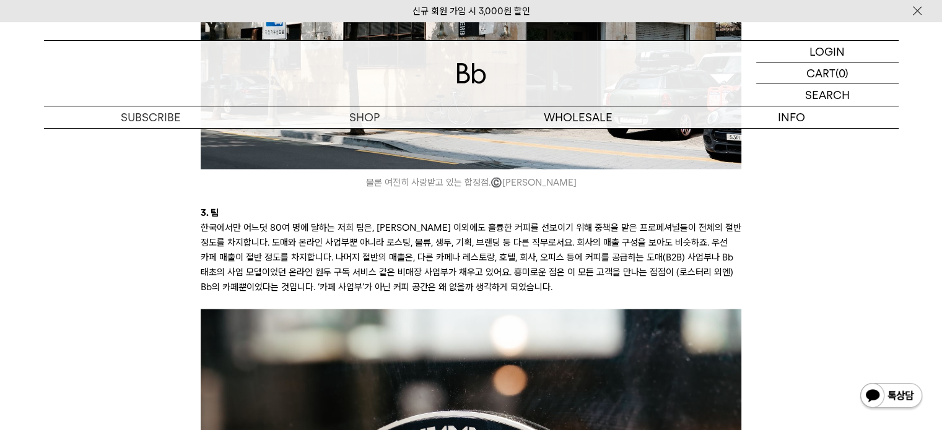
click at [223, 220] on p "한국에서만 어느덧 80여 명에 달하는 저희 팀은, [PERSON_NAME] 이외에도 훌륭한 커피를 선보이기 위해 중책을 맡은 프로페셔널들이 전…" at bounding box center [471, 257] width 540 height 74
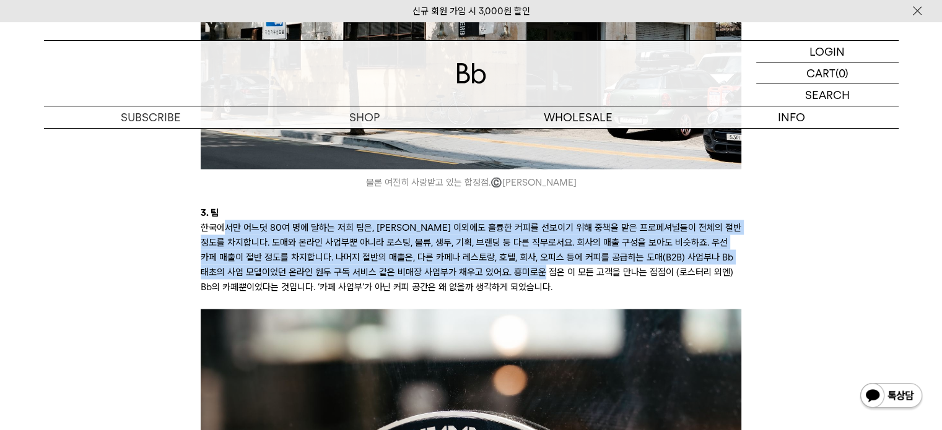
drag, startPoint x: 231, startPoint y: 216, endPoint x: 553, endPoint y: 262, distance: 325.2
click at [552, 262] on p "한국에서만 어느덧 80여 명에 달하는 저희 팀은, [PERSON_NAME] 이외에도 훌륭한 커피를 선보이기 위해 중책을 맡은 프로페셔널들이 전…" at bounding box center [471, 257] width 540 height 74
click at [553, 262] on p "한국에서만 어느덧 80여 명에 달하는 저희 팀은, [PERSON_NAME] 이외에도 훌륭한 커피를 선보이기 위해 중책을 맡은 프로페셔널들이 전…" at bounding box center [471, 257] width 540 height 74
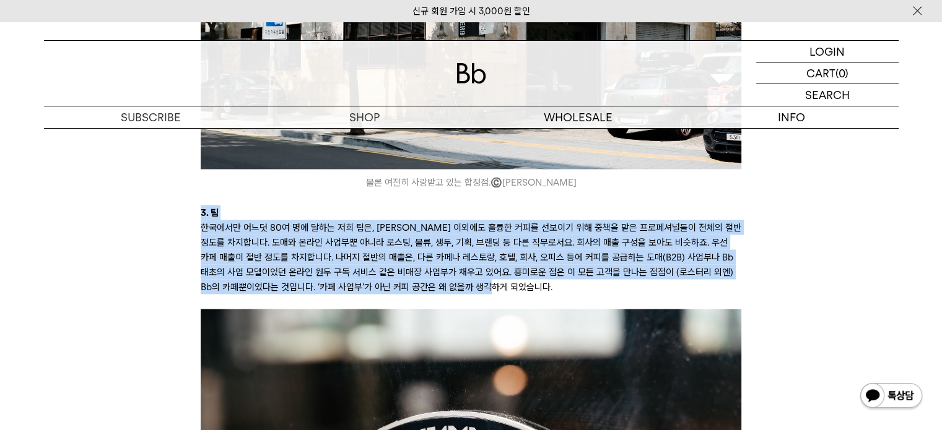
drag, startPoint x: 552, startPoint y: 272, endPoint x: 190, endPoint y: 195, distance: 370.2
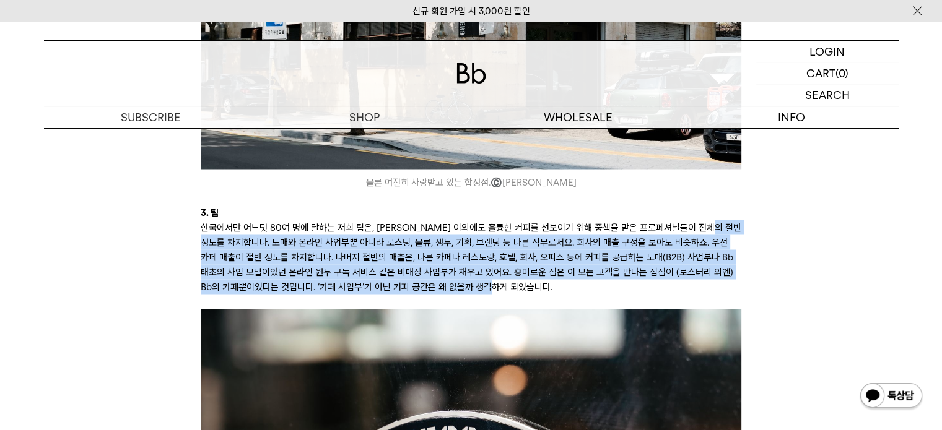
drag, startPoint x: 350, startPoint y: 243, endPoint x: 598, endPoint y: 278, distance: 250.1
click at [598, 278] on p "한국에서만 어느덧 80여 명에 달하는 저희 팀은, [PERSON_NAME] 이외에도 훌륭한 커피를 선보이기 위해 중책을 맡은 프로페셔널들이 전…" at bounding box center [471, 257] width 540 height 74
drag, startPoint x: 415, startPoint y: 237, endPoint x: 310, endPoint y: 218, distance: 107.0
click at [310, 220] on p "한국에서만 어느덧 80여 명에 달하는 저희 팀은, [PERSON_NAME] 이외에도 훌륭한 커피를 선보이기 위해 중책을 맡은 프로페셔널들이 전…" at bounding box center [471, 257] width 540 height 74
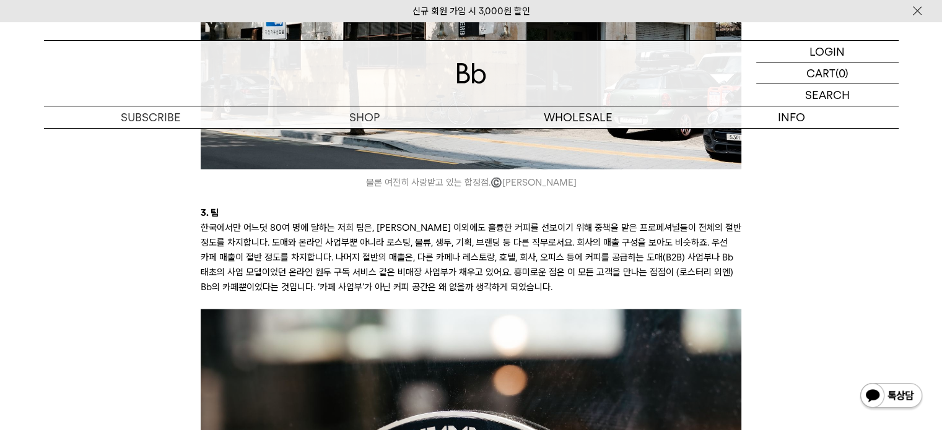
click at [304, 220] on p "한국에서만 어느덧 80여 명에 달하는 저희 팀은, [PERSON_NAME] 이외에도 훌륭한 커피를 선보이기 위해 중책을 맡은 프로페셔널들이 전…" at bounding box center [471, 257] width 540 height 74
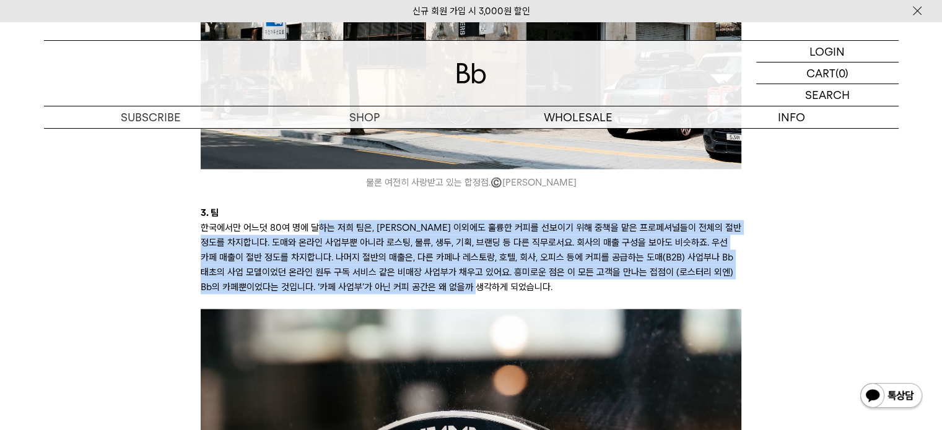
drag, startPoint x: 338, startPoint y: 213, endPoint x: 520, endPoint y: 272, distance: 191.3
click at [520, 272] on p "한국에서만 어느덧 80여 명에 달하는 저희 팀은, [PERSON_NAME] 이외에도 훌륭한 커피를 선보이기 위해 중책을 맡은 프로페셔널들이 전…" at bounding box center [471, 257] width 540 height 74
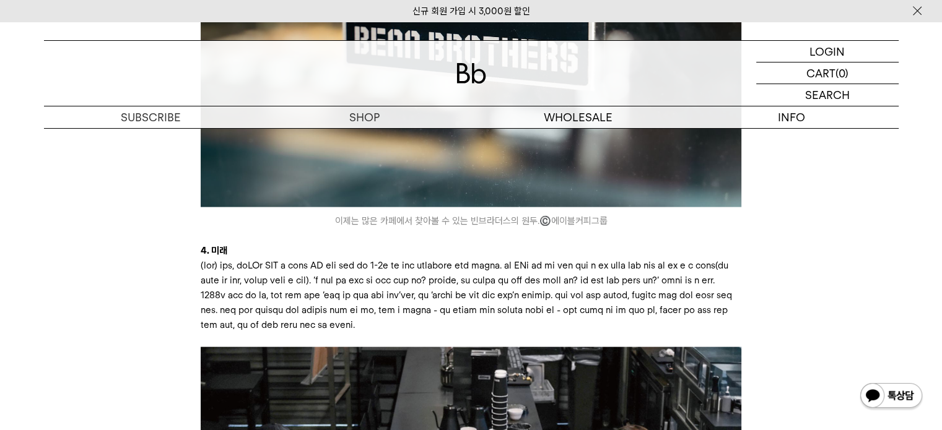
scroll to position [2641, 0]
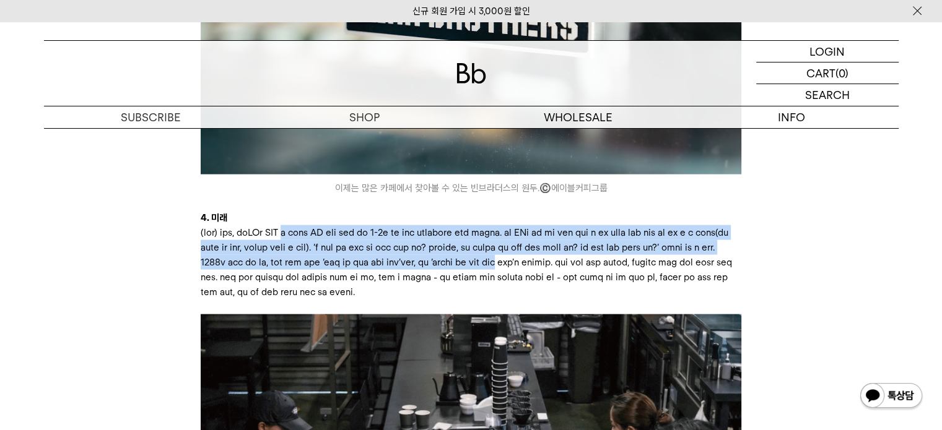
drag
click at [731, 290] on p at bounding box center [471, 262] width 540 height 74
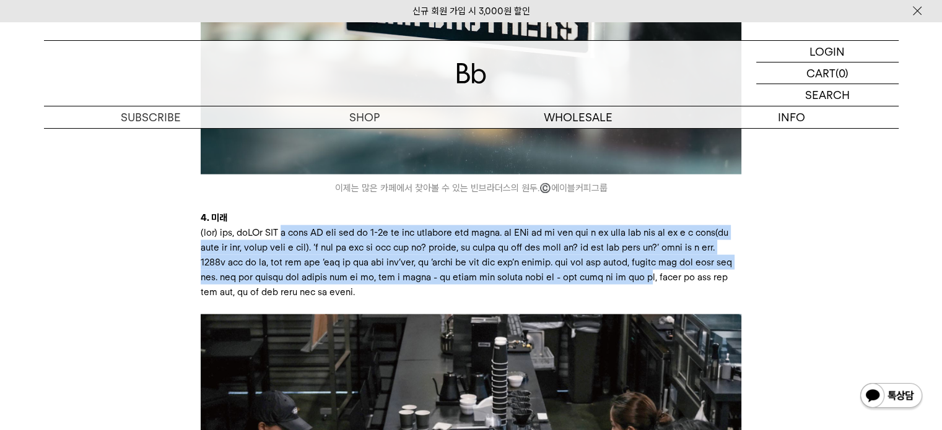
click at [669, 297] on p at bounding box center [471, 262] width 540 height 74
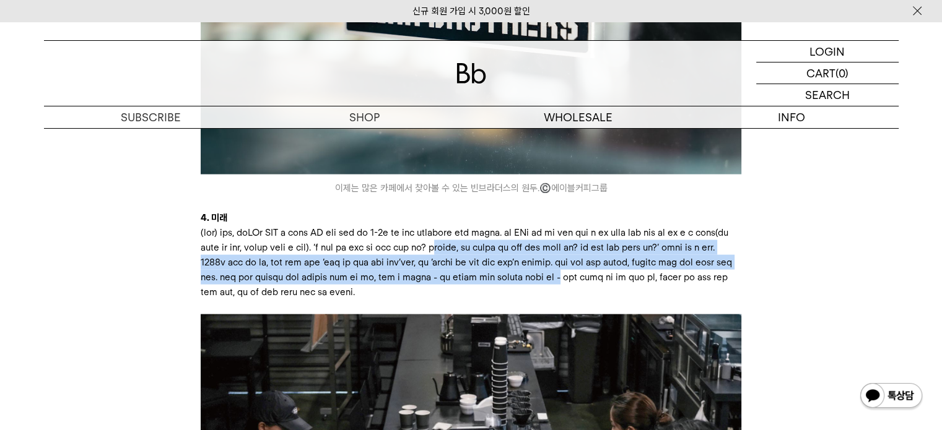
click at [319, 242] on p at bounding box center [471, 262] width 540 height 74
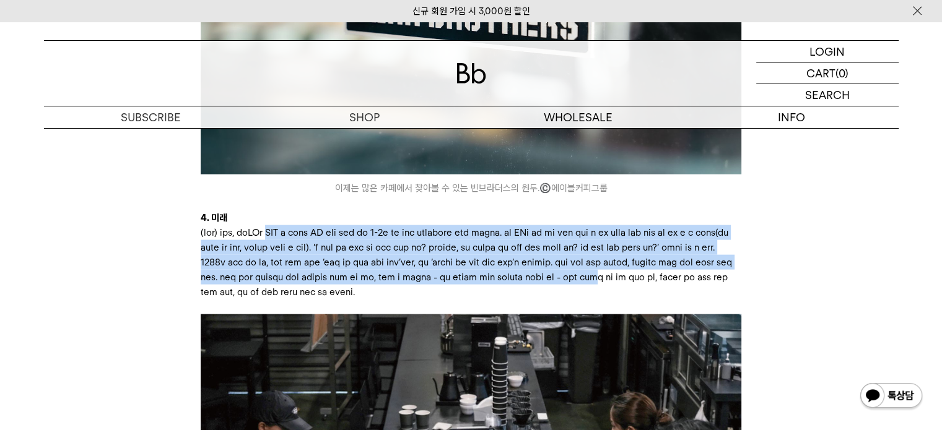
click at [648, 299] on p at bounding box center [471, 262] width 540 height 74
click at [335, 225] on p at bounding box center [471, 262] width 540 height 74
click at [695, 289] on p at bounding box center [471, 262] width 540 height 74
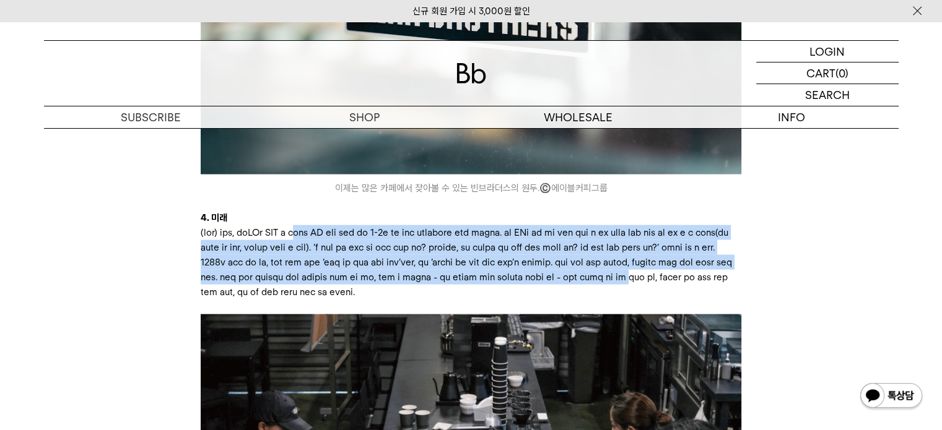
click at [696, 289] on p at bounding box center [471, 262] width 540 height 74
click at [384, 235] on p at bounding box center [471, 262] width 540 height 74
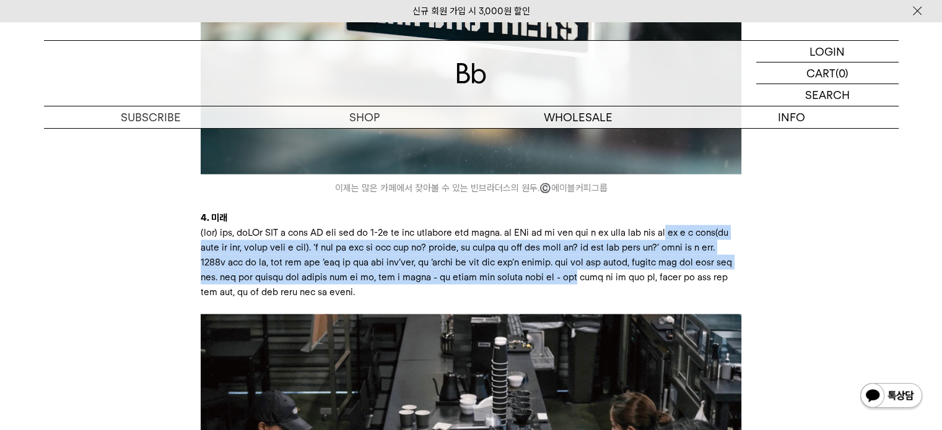
click at [620, 292] on p at bounding box center [471, 262] width 540 height 74
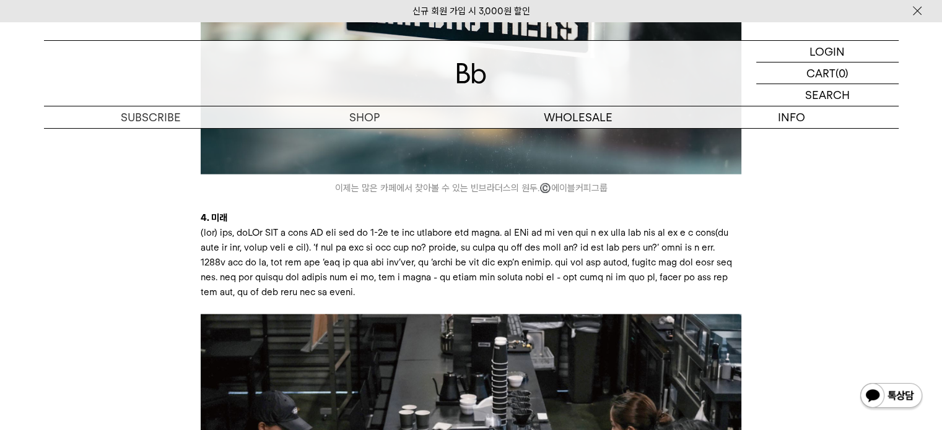
click at [637, 299] on p at bounding box center [471, 262] width 540 height 74
click at [422, 256] on p at bounding box center [471, 262] width 540 height 74
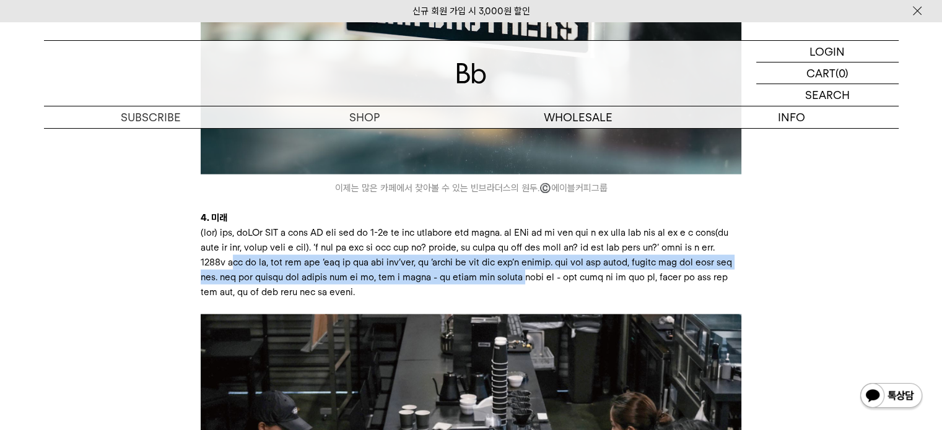
click at [558, 299] on p at bounding box center [471, 262] width 540 height 74
click at [562, 299] on p at bounding box center [471, 262] width 540 height 74
click at [274, 263] on p at bounding box center [471, 262] width 540 height 74
click at [584, 300] on p at bounding box center [471, 262] width 540 height 74
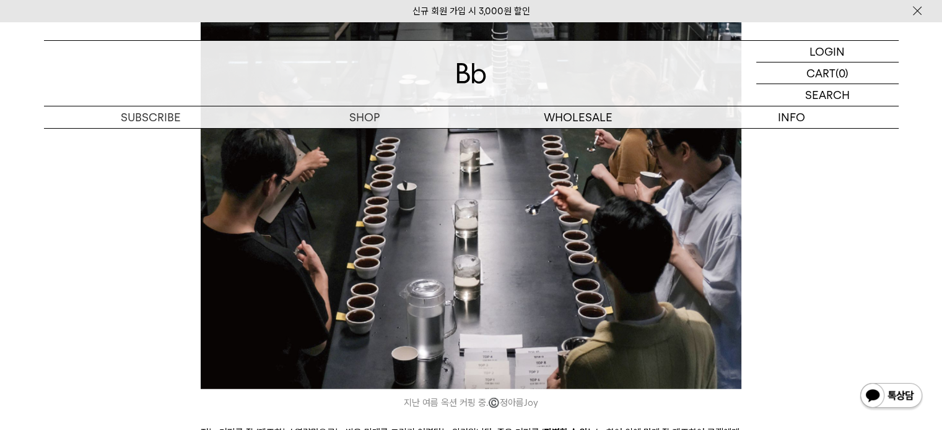
scroll to position [3219, 0]
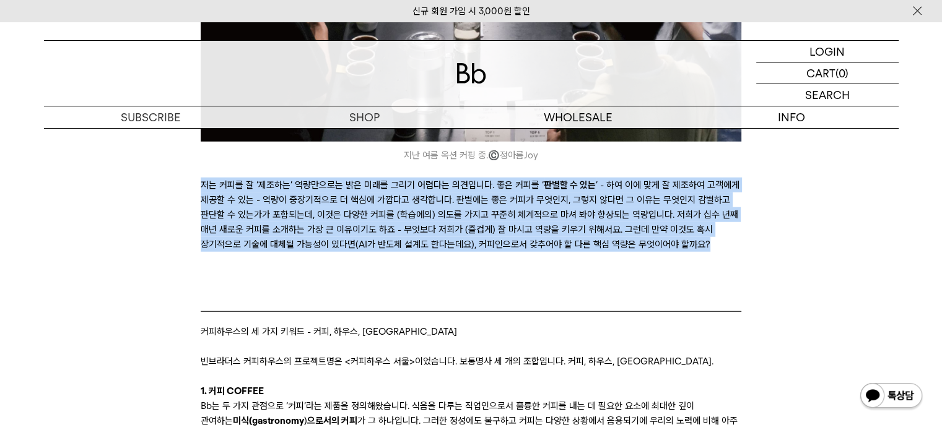
click at [718, 259] on p "저는 커피를 잘 ‘제조하는’ 역량만으로는 밝은 미래를 그리기 어렵다는 의견입니다. 좋은 커피를 ‘ 판별할 수 있는 ’ - 하여 이에 맞게 잘 …" at bounding box center [471, 222] width 540 height 89
click at [721, 259] on p "저는 커피를 잘 ‘제조하는’ 역량만으로는 밝은 미래를 그리기 어렵다는 의견입니다. 좋은 커피를 ‘ 판별할 수 있는 ’ - 하여 이에 맞게 잘 …" at bounding box center [471, 222] width 540 height 89
click at [685, 267] on p "저는 커피를 잘 ‘제조하는’ 역량만으로는 밝은 미래를 그리기 어렵다는 의견입니다. 좋은 커피를 ‘ 판별할 수 있는 ’ - 하여 이에 맞게 잘 …" at bounding box center [471, 222] width 540 height 89
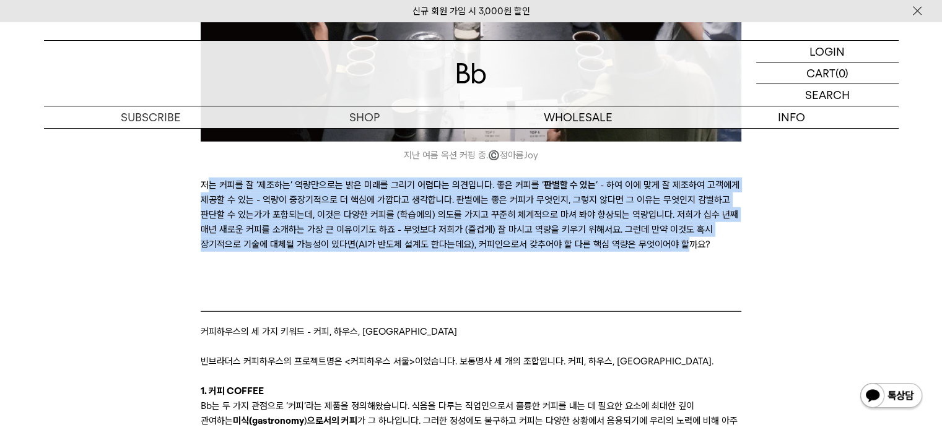
click at [685, 267] on p "저는 커피를 잘 ‘제조하는’ 역량만으로는 밝은 미래를 그리기 어렵다는 의견입니다. 좋은 커피를 ‘ 판별할 수 있는 ’ - 하여 이에 맞게 잘 …" at bounding box center [471, 222] width 540 height 89
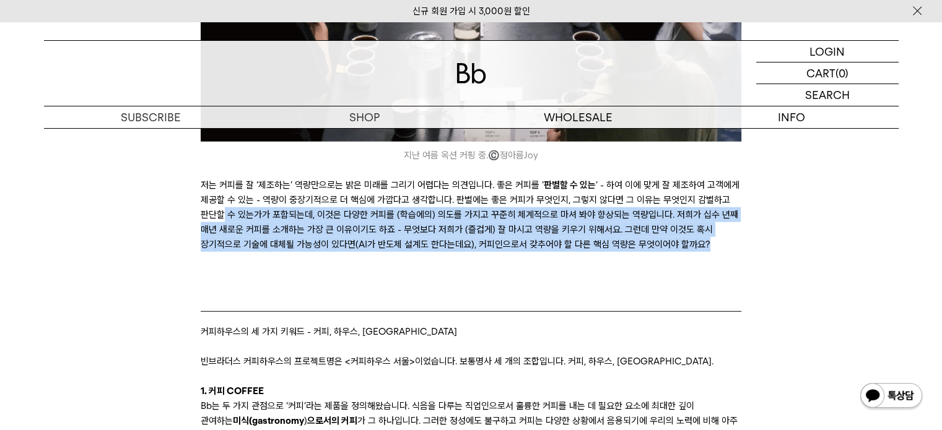
click at [211, 222] on p "저는 커피를 잘 ‘제조하는’ 역량만으로는 밝은 미래를 그리기 어렵다는 의견입니다. 좋은 커피를 ‘ 판별할 수 있는 ’ - 하여 이에 맞게 잘 …" at bounding box center [471, 222] width 540 height 89
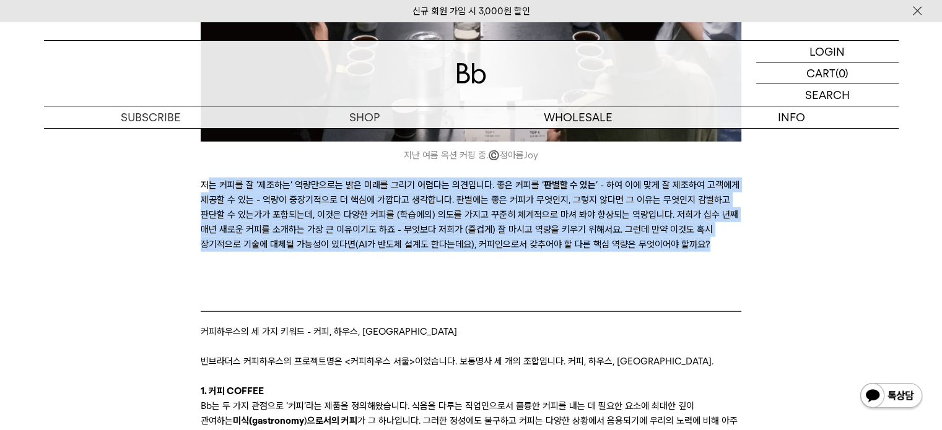
click at [697, 267] on p "저는 커피를 잘 ‘제조하는’ 역량만으로는 밝은 미래를 그리기 어렵다는 의견입니다. 좋은 커피를 ‘ 판별할 수 있는 ’ - 하여 이에 맞게 잘 …" at bounding box center [471, 222] width 540 height 89
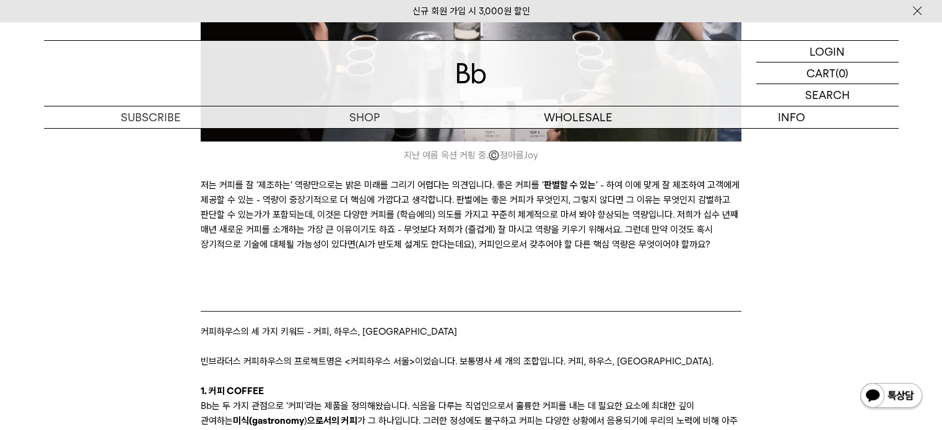
click at [697, 267] on icon at bounding box center [471, 259] width 540 height 15
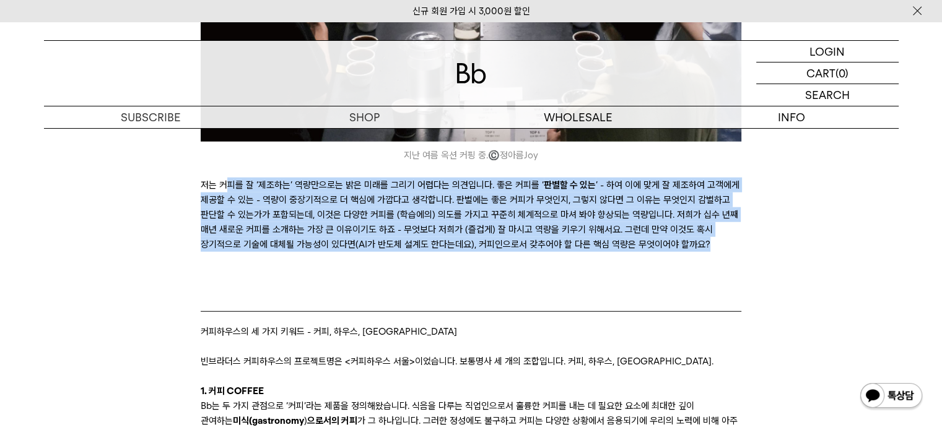
click at [228, 205] on p "저는 커피를 잘 ‘제조하는’ 역량만으로는 밝은 미래를 그리기 어렵다는 의견입니다. 좋은 커피를 ‘ 판별할 수 있는 ’ - 하여 이에 맞게 잘 …" at bounding box center [471, 222] width 540 height 89
click at [227, 204] on p "저는 커피를 잘 ‘제조하는’ 역량만으로는 밝은 미래를 그리기 어렵다는 의견입니다. 좋은 커피를 ‘ 판별할 수 있는 ’ - 하여 이에 맞게 잘 …" at bounding box center [471, 222] width 540 height 89
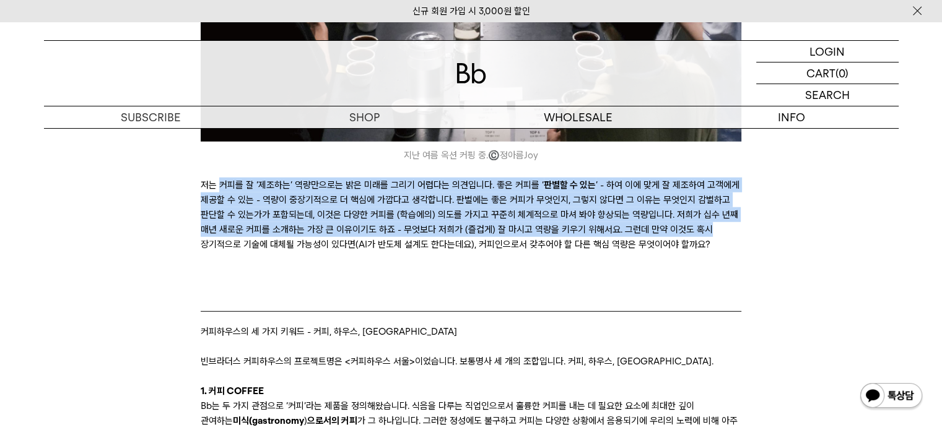
click at [716, 253] on p "저는 커피를 잘 ‘제조하는’ 역량만으로는 밝은 미래를 그리기 어렵다는 의견입니다. 좋은 커피를 ‘ 판별할 수 있는 ’ - 하여 이에 맞게 잘 …" at bounding box center [471, 222] width 540 height 89
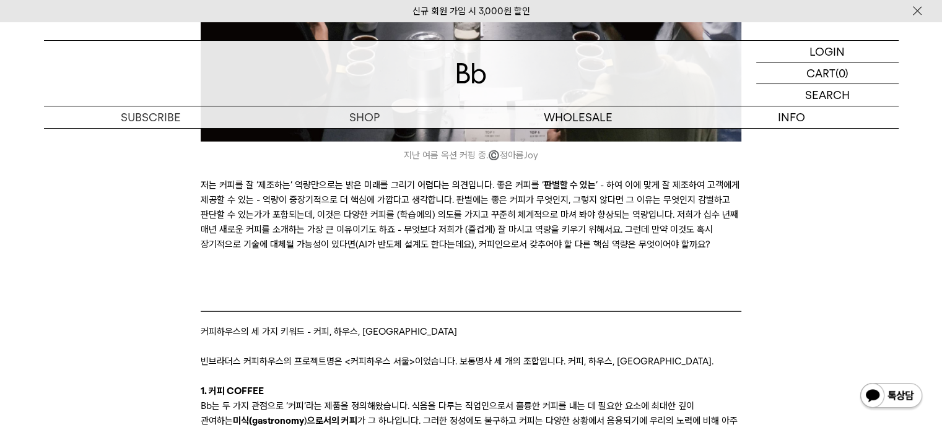
click at [690, 267] on icon at bounding box center [471, 259] width 540 height 15
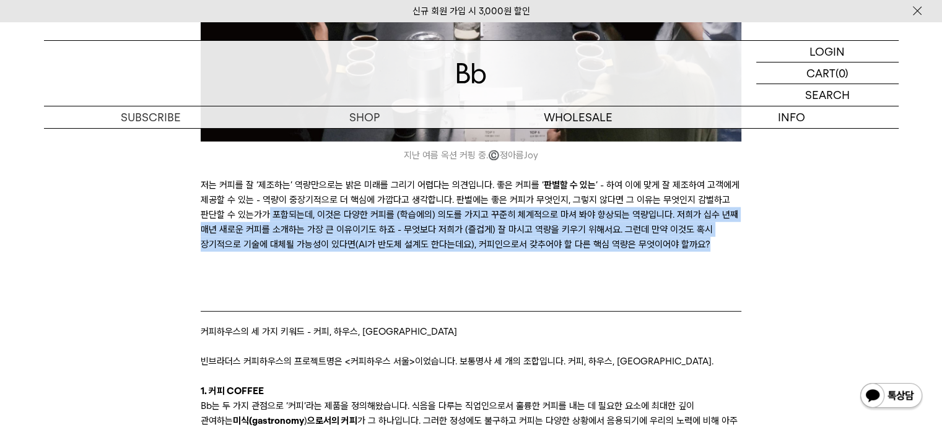
click at [270, 240] on p "저는 커피를 잘 ‘제조하는’ 역량만으로는 밝은 미래를 그리기 어렵다는 의견입니다. 좋은 커피를 ‘ 판별할 수 있는 ’ - 하여 이에 맞게 잘 …" at bounding box center [471, 222] width 540 height 89
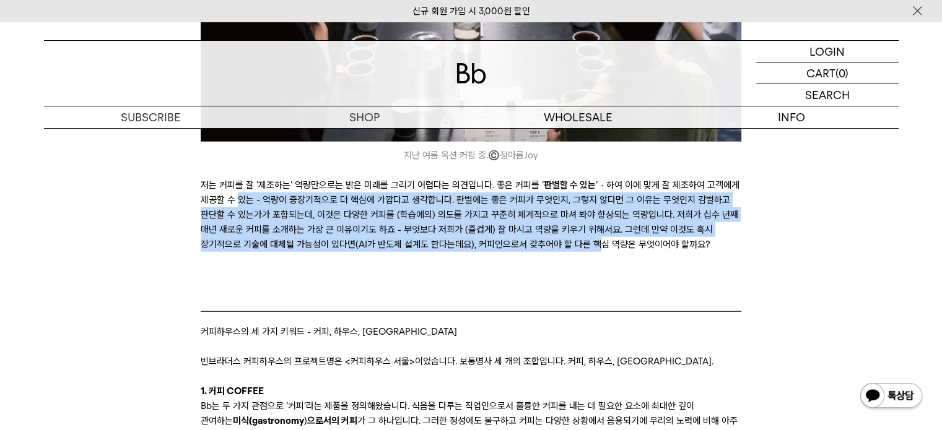
click at [598, 266] on p "저는 커피를 잘 ‘제조하는’ 역량만으로는 밝은 미래를 그리기 어렵다는 의견입니다. 좋은 커피를 ‘ 판별할 수 있는 ’ - 하여 이에 맞게 잘 …" at bounding box center [471, 222] width 540 height 89
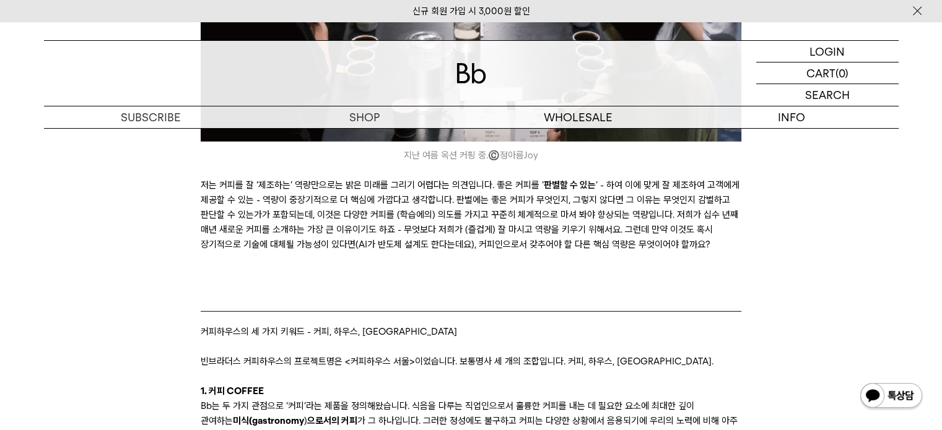
click at [617, 267] on icon at bounding box center [471, 259] width 540 height 15
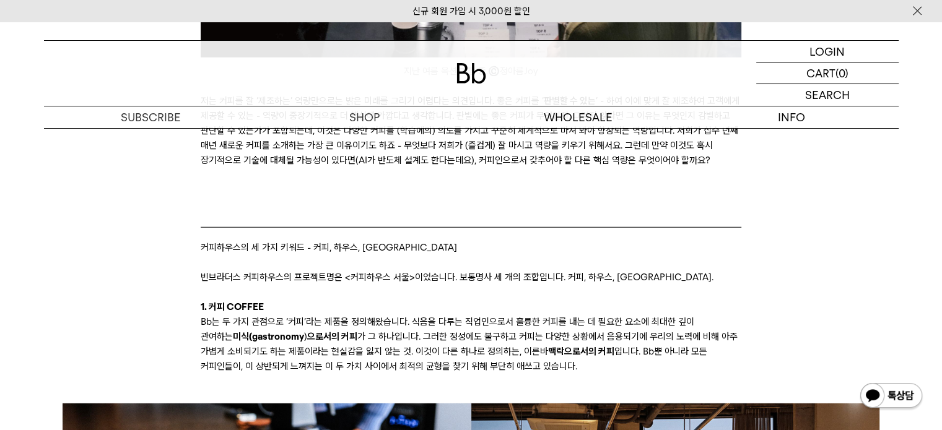
scroll to position [3302, 0]
